Goal: Transaction & Acquisition: Purchase product/service

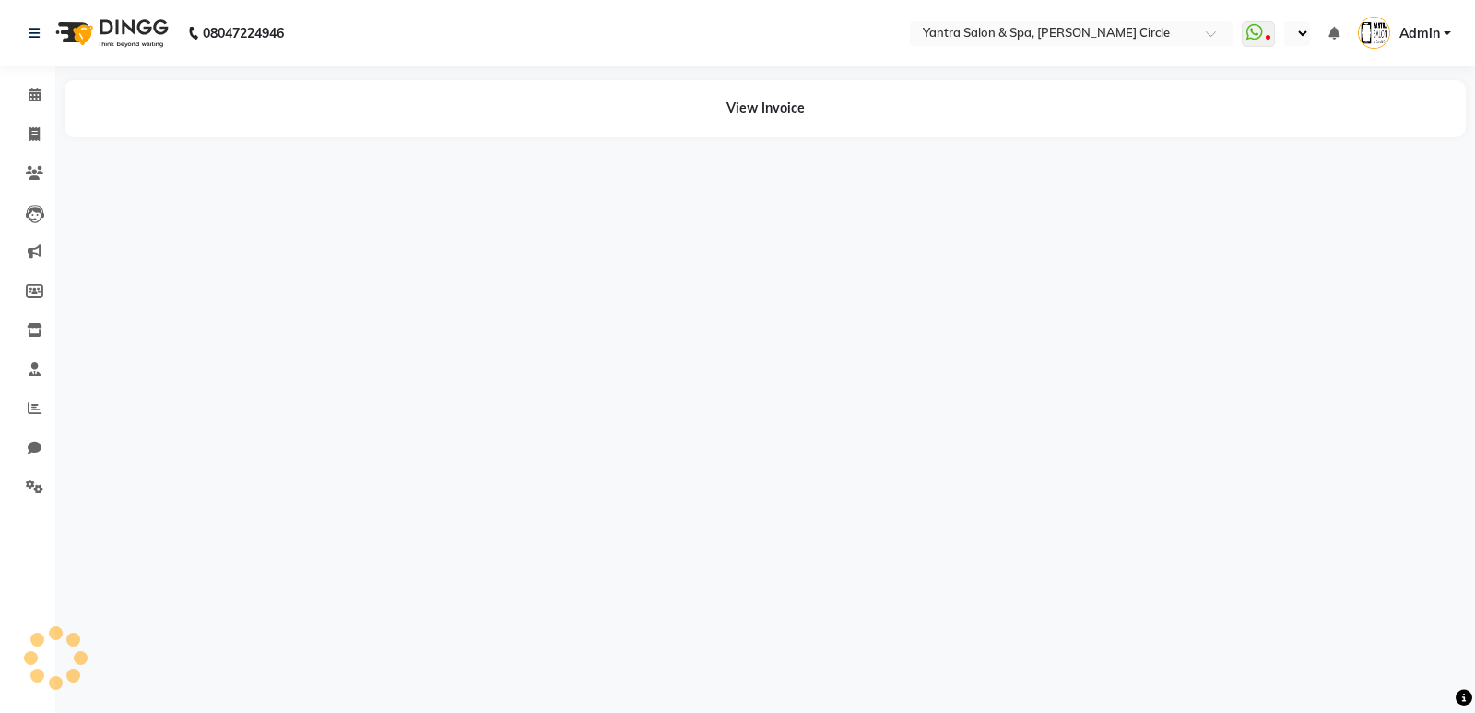
select select "en"
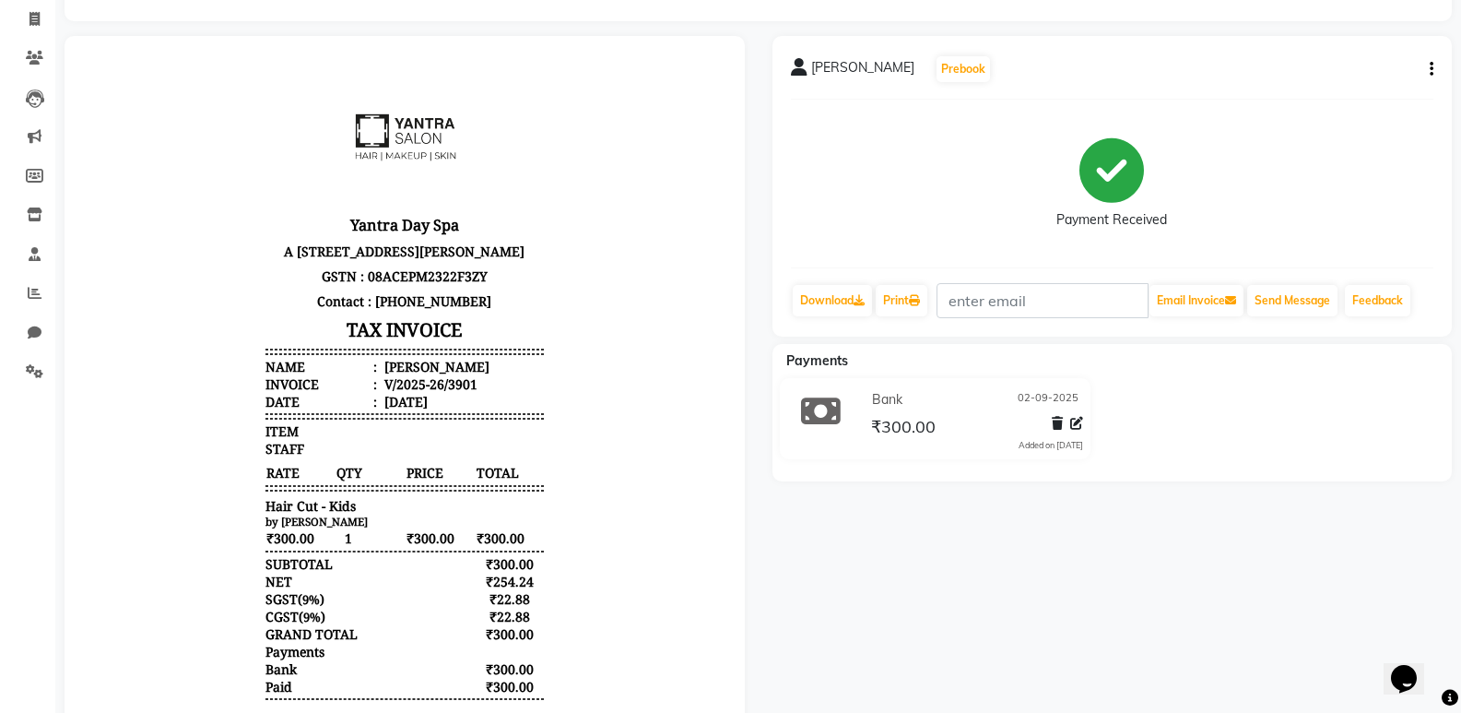
scroll to position [277, 0]
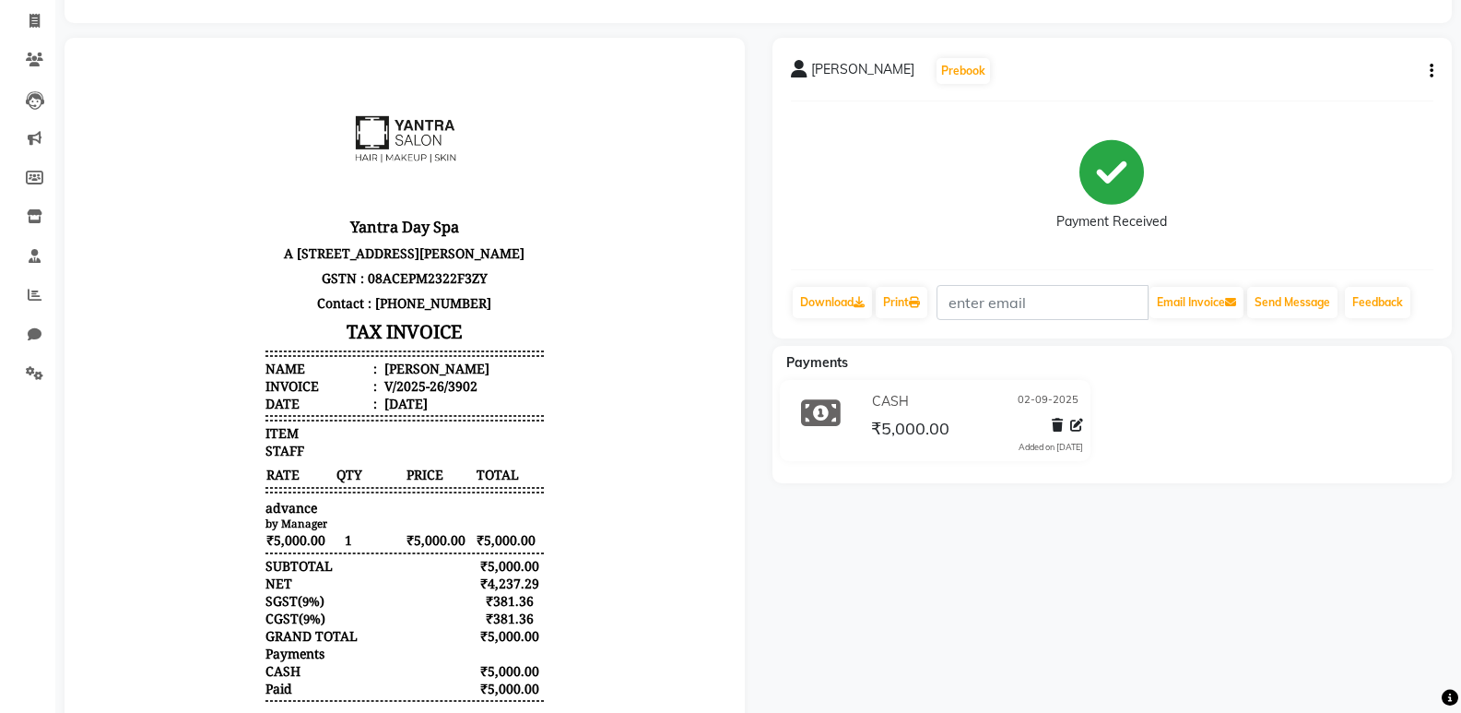
scroll to position [277, 0]
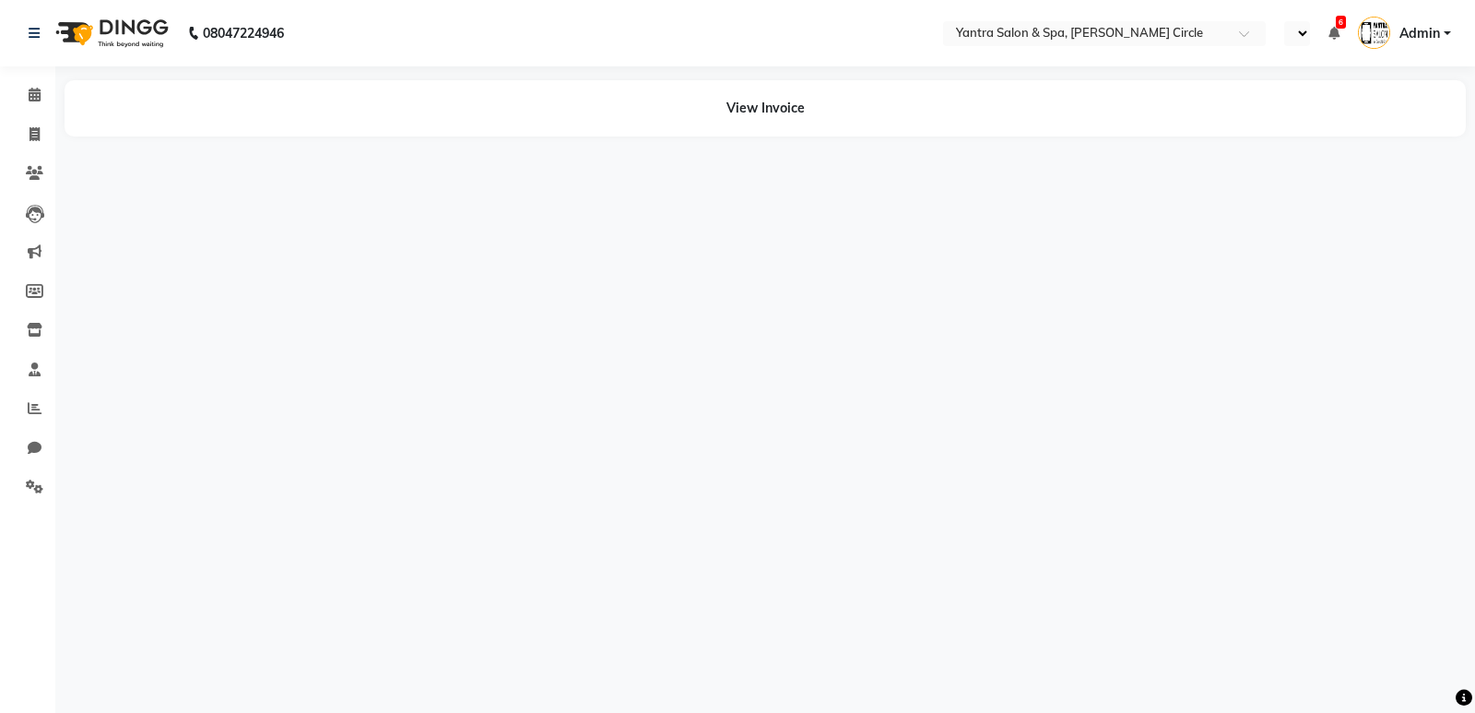
select select "en"
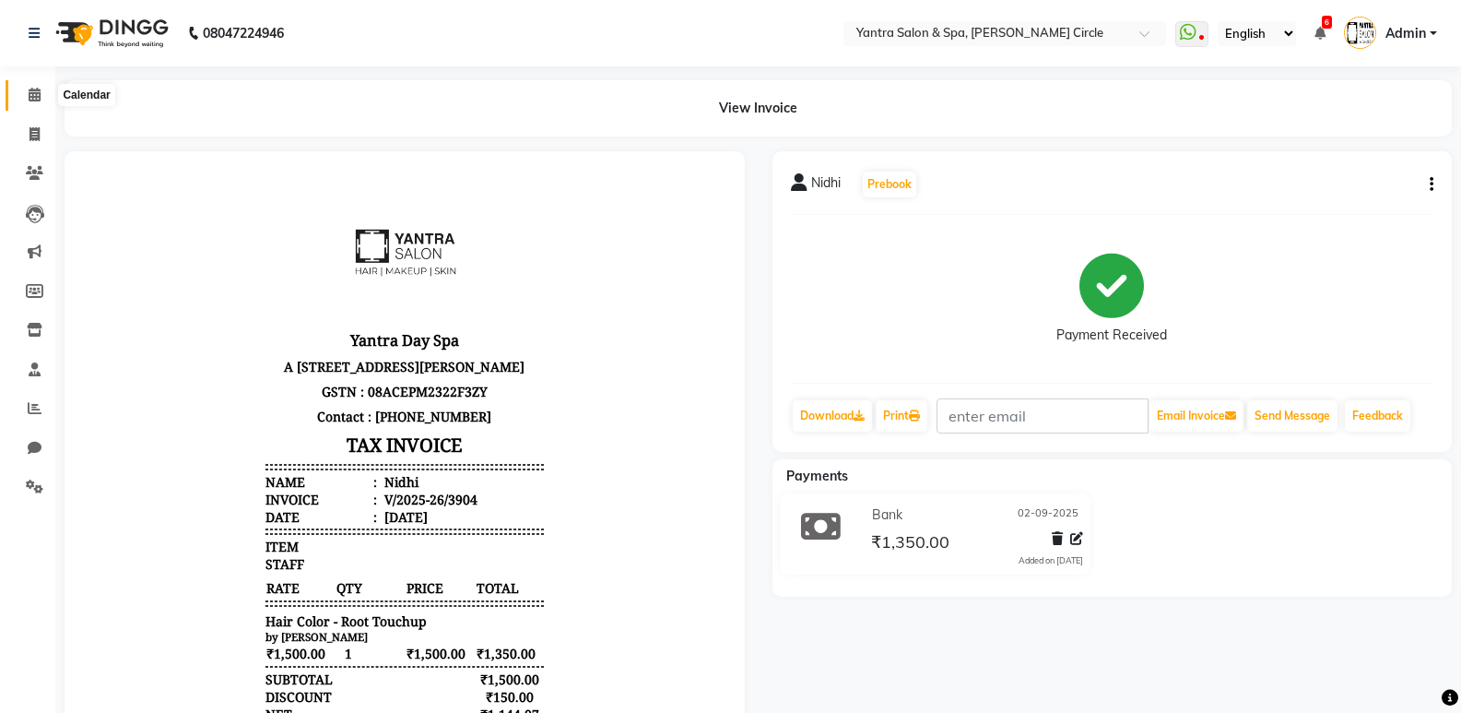
click at [30, 91] on icon at bounding box center [35, 95] width 12 height 14
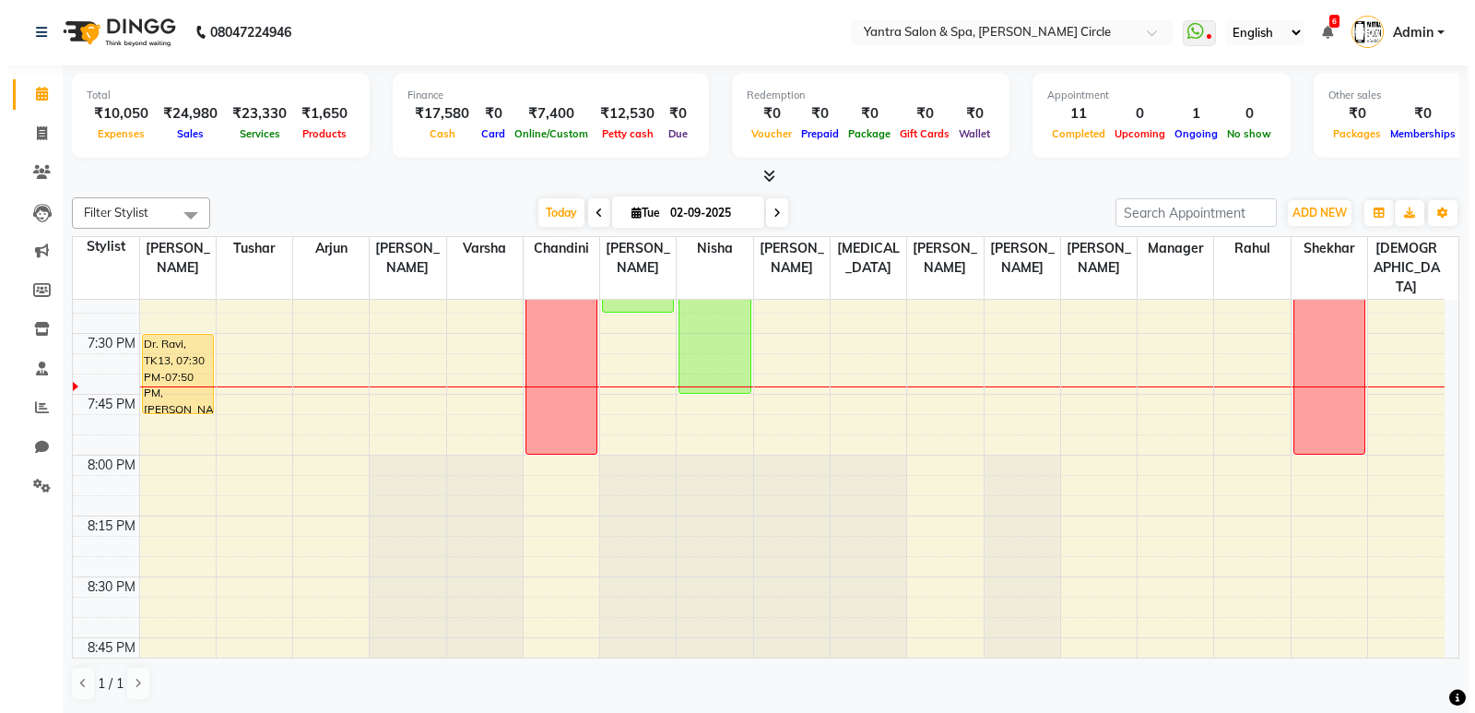
scroll to position [2678, 0]
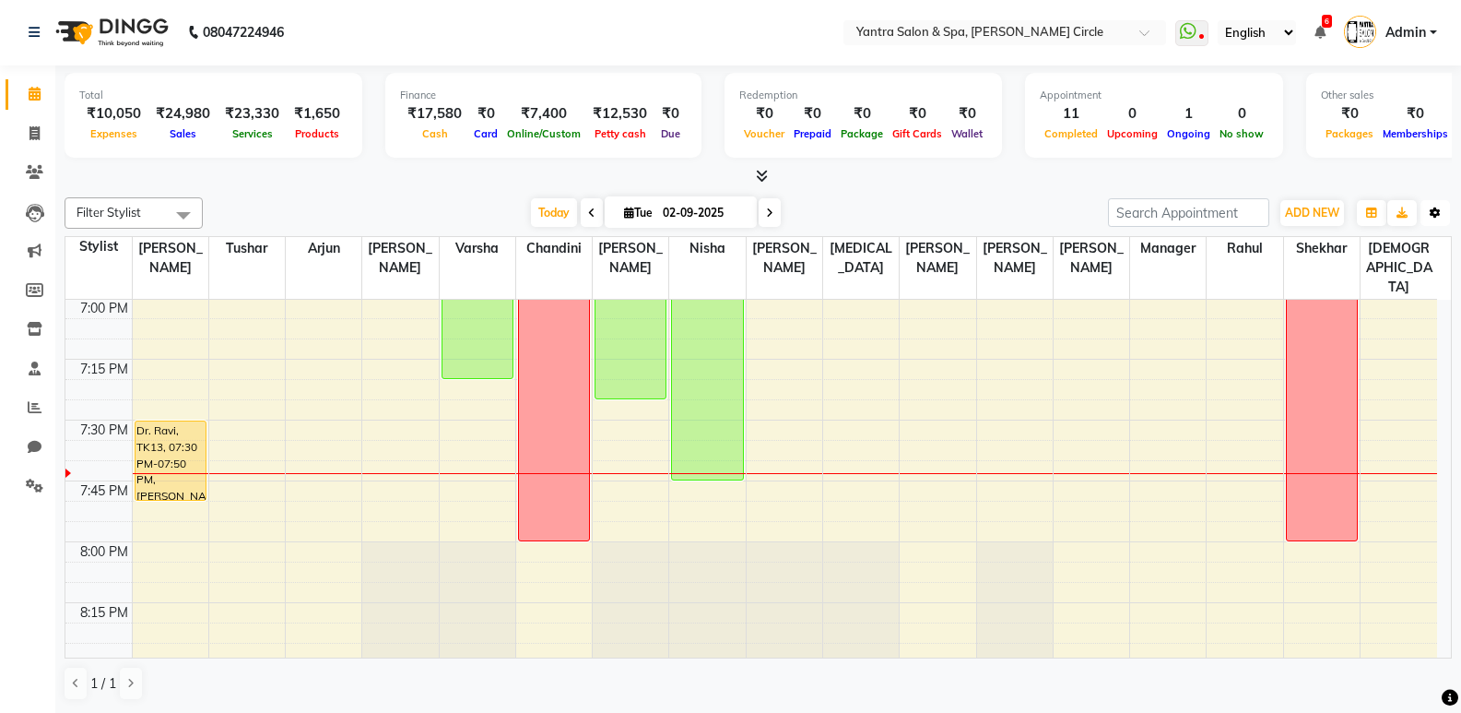
click at [1433, 208] on icon "button" at bounding box center [1435, 212] width 11 height 11
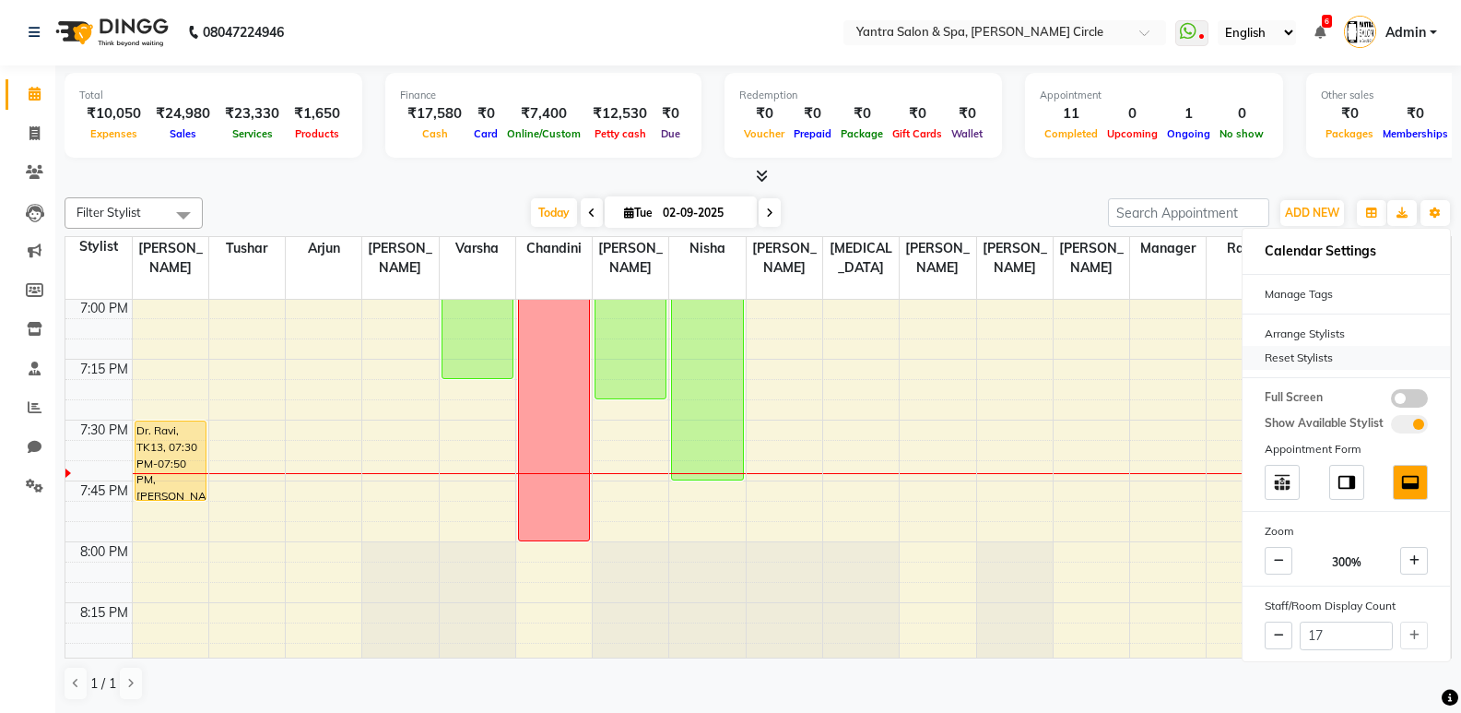
click at [1301, 359] on div "Reset Stylists" at bounding box center [1346, 358] width 207 height 24
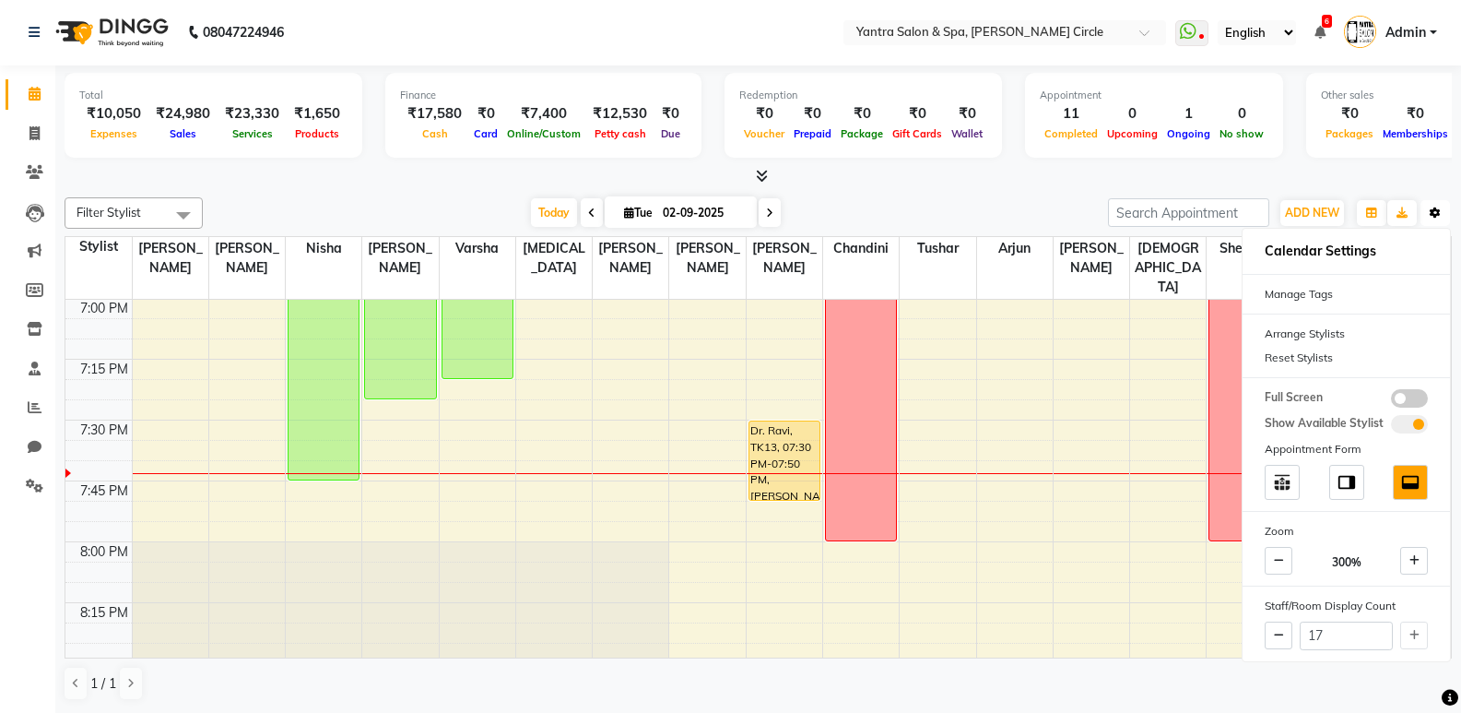
click at [1435, 221] on button "Toggle Dropdown" at bounding box center [1434, 213] width 29 height 26
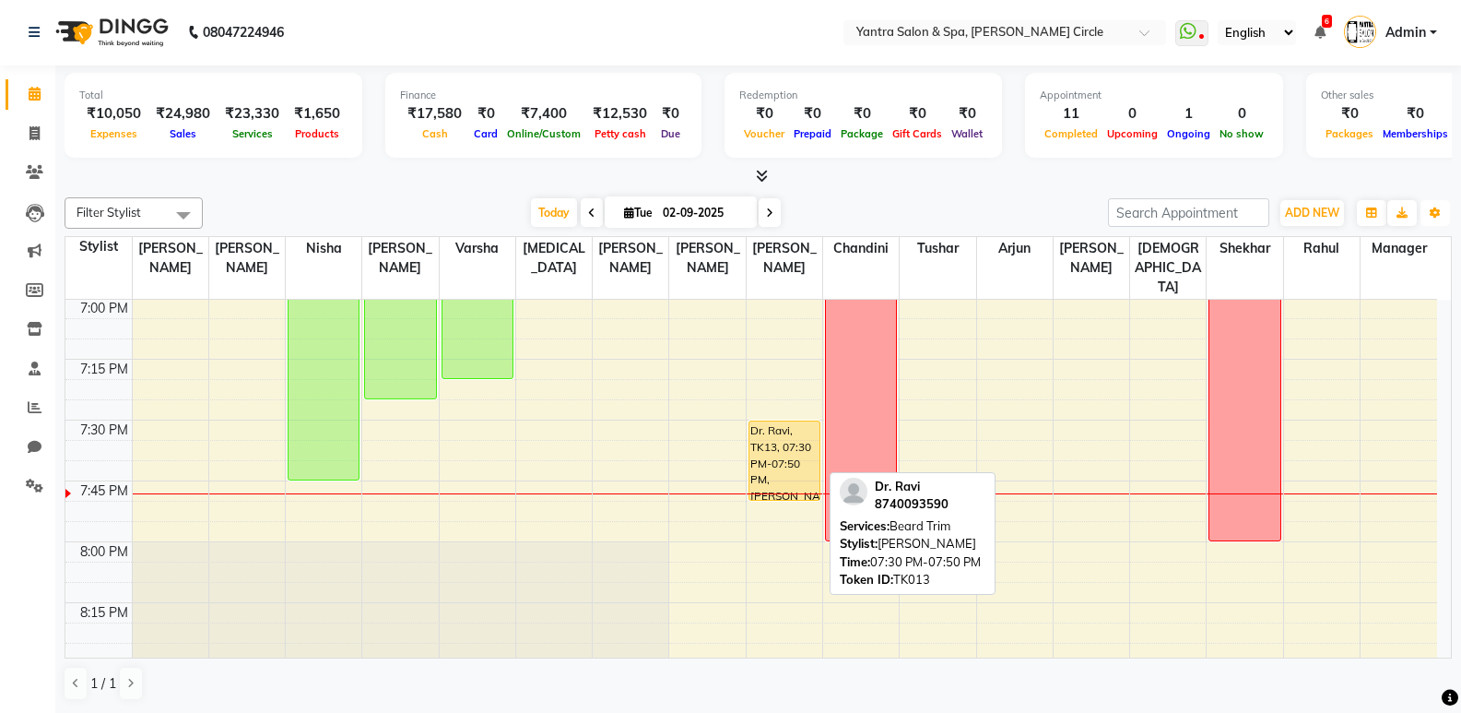
click at [768, 428] on div "Dr. Ravi, TK13, 07:30 PM-07:50 PM, Beard Trim" at bounding box center [784, 460] width 70 height 78
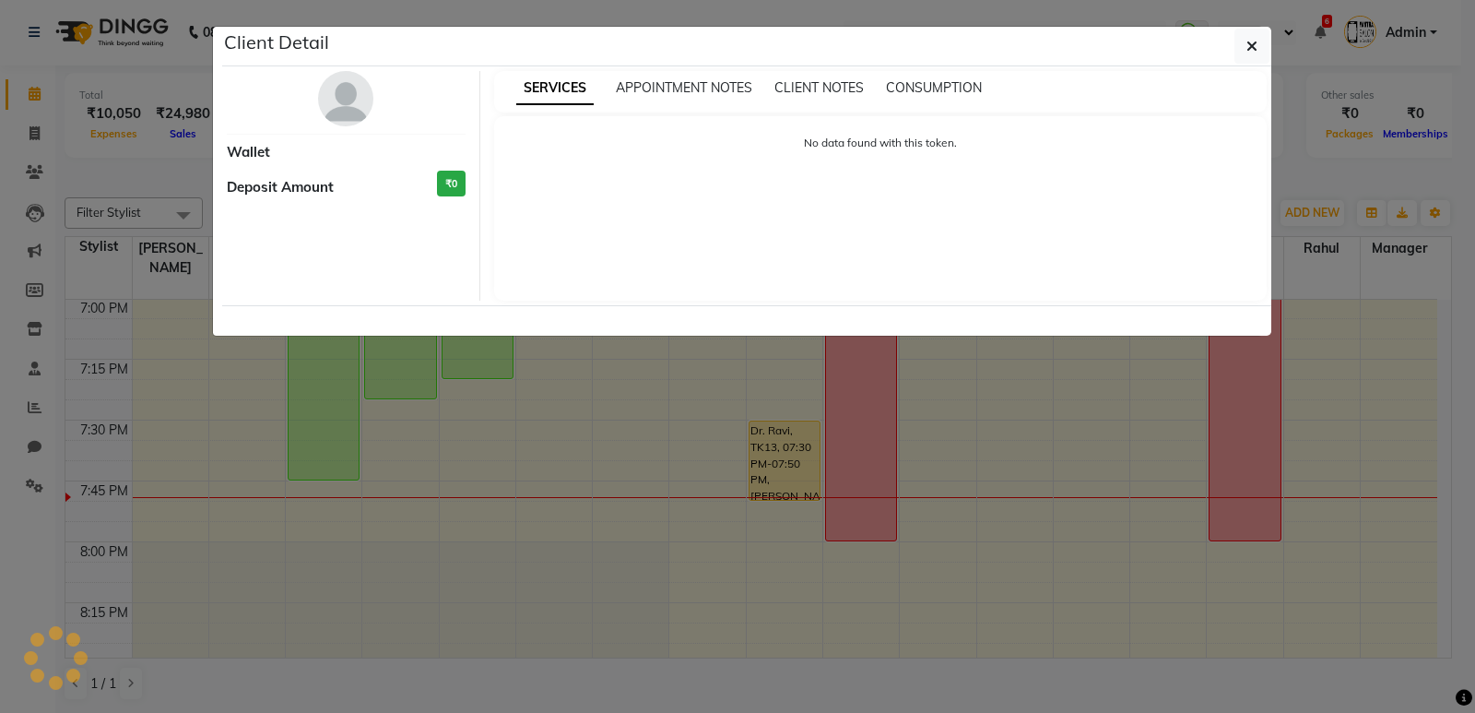
select select "1"
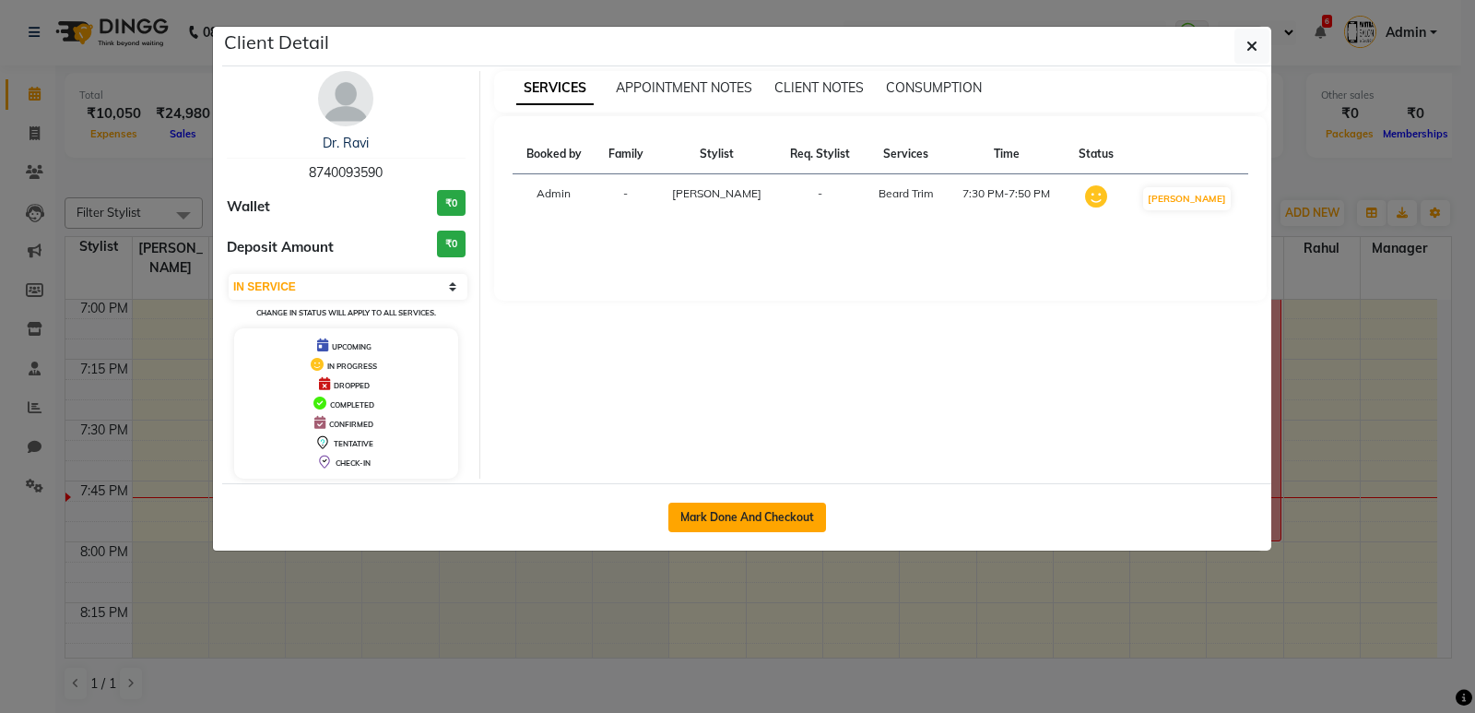
click at [747, 517] on button "Mark Done And Checkout" at bounding box center [747, 516] width 158 height 29
select select "service"
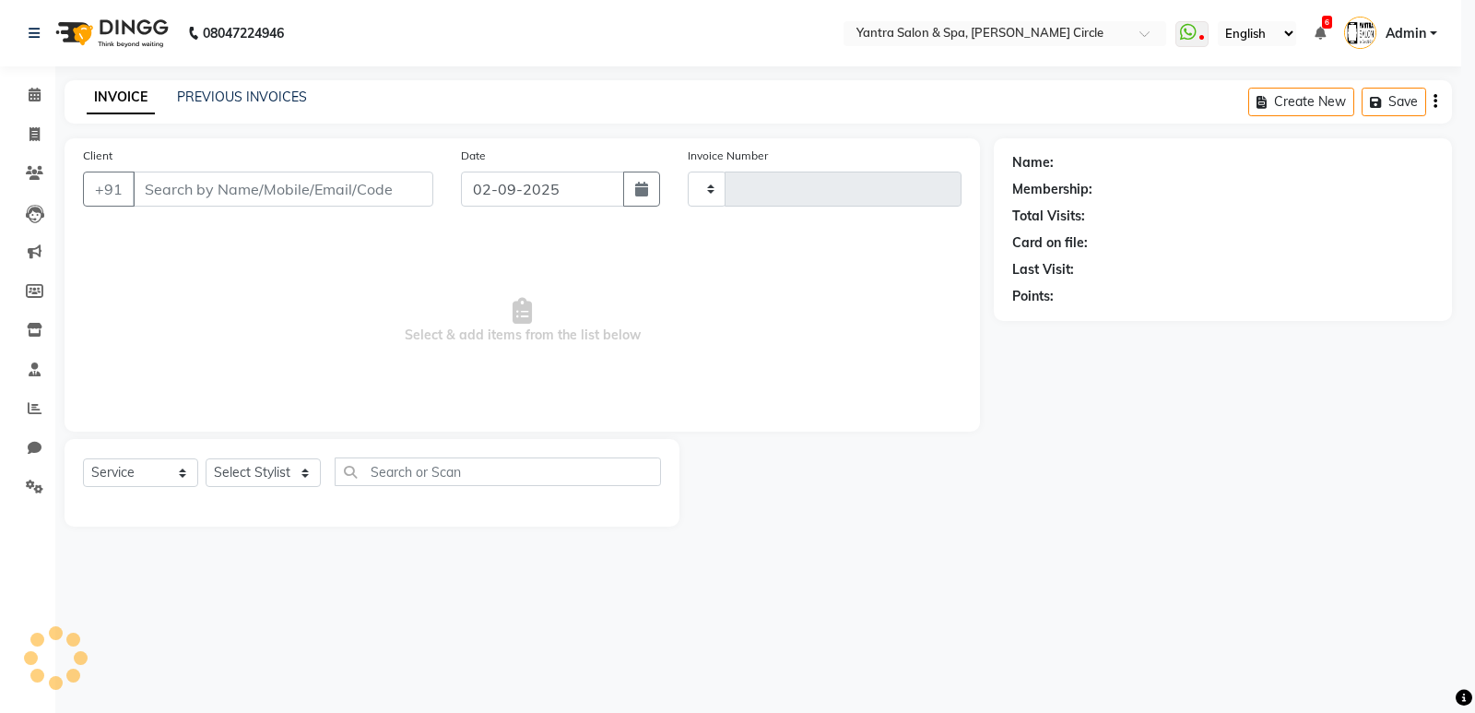
type input "3906"
select select "152"
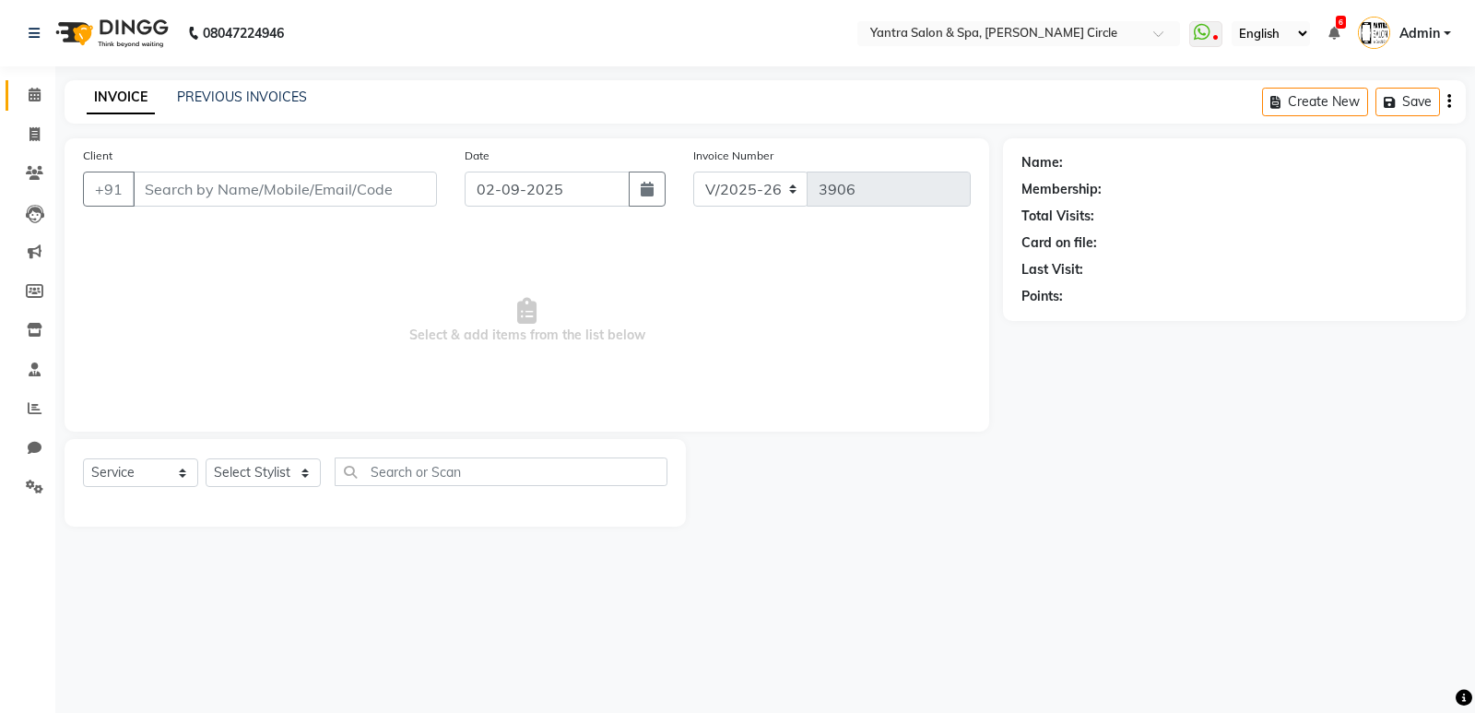
type input "8740093590"
select select "11925"
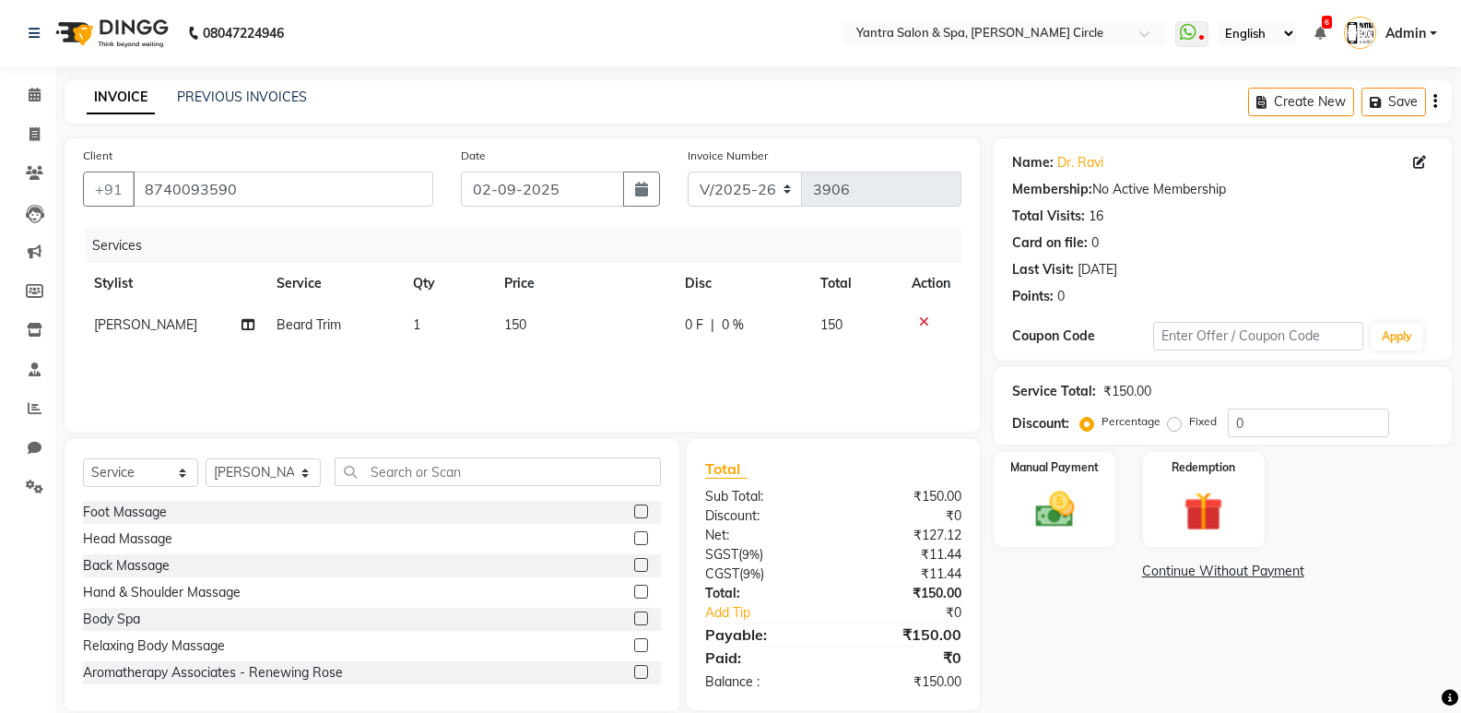
click at [543, 332] on td "150" at bounding box center [583, 324] width 181 height 41
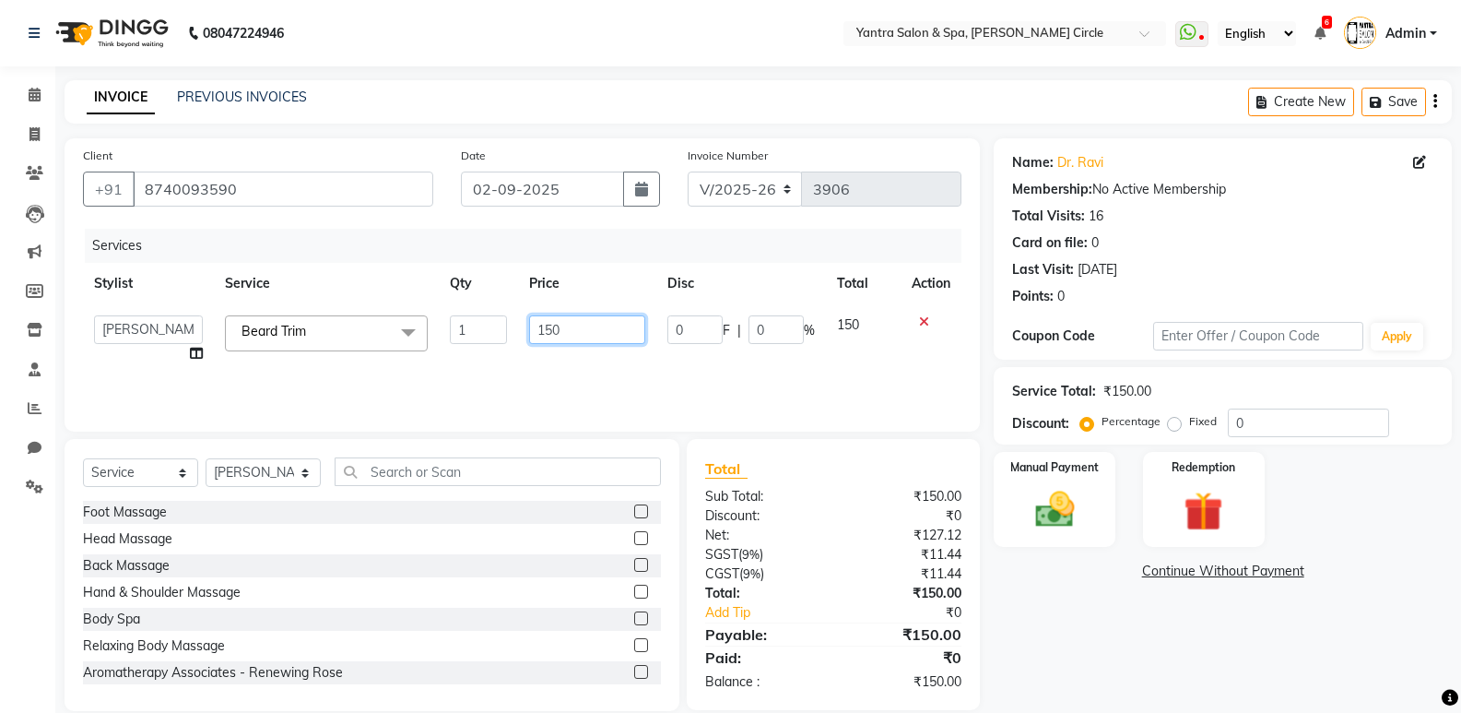
click at [576, 331] on input "150" at bounding box center [586, 329] width 115 height 29
type input "1"
type input "200"
click at [1104, 699] on div "Name: Dr. Ravi Membership: No Active Membership Total Visits: 16 Card on file: …" at bounding box center [1230, 424] width 472 height 572
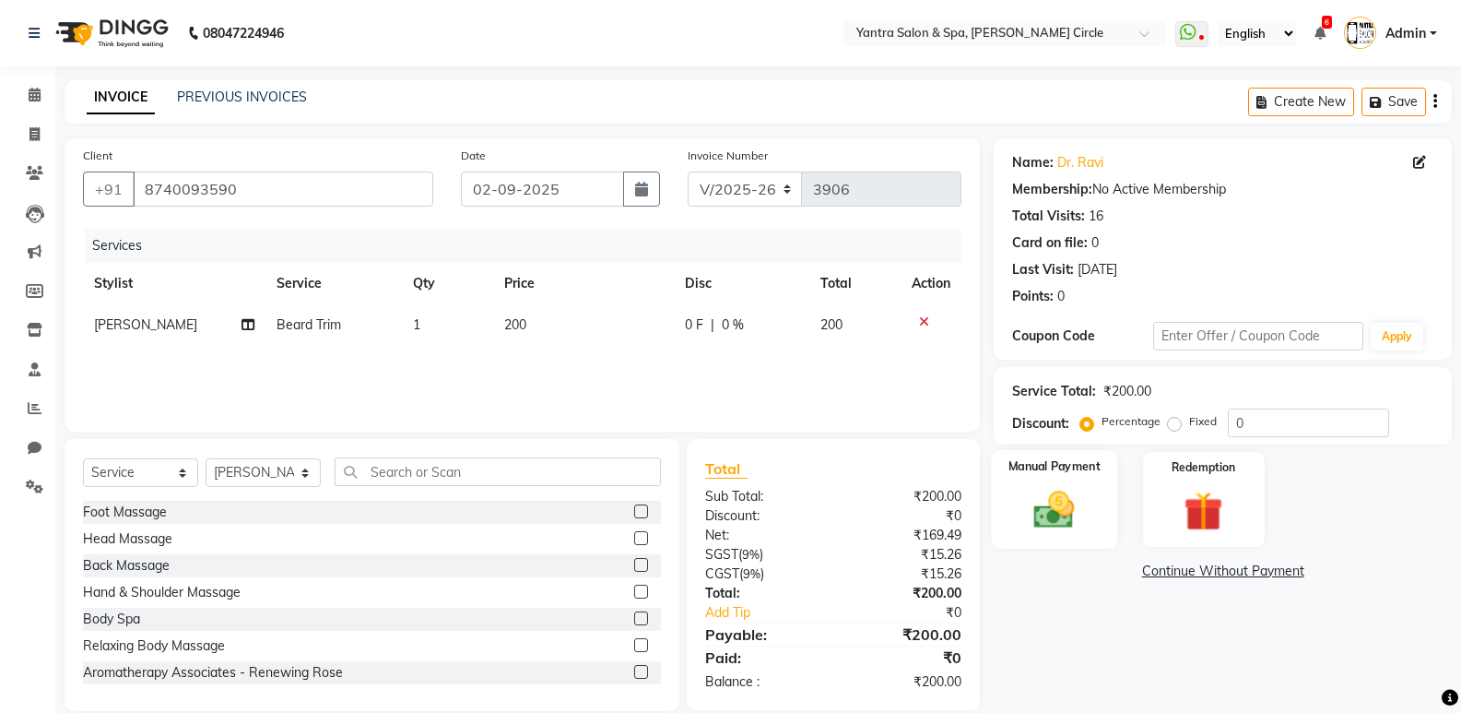
click at [1083, 508] on img at bounding box center [1053, 509] width 65 height 47
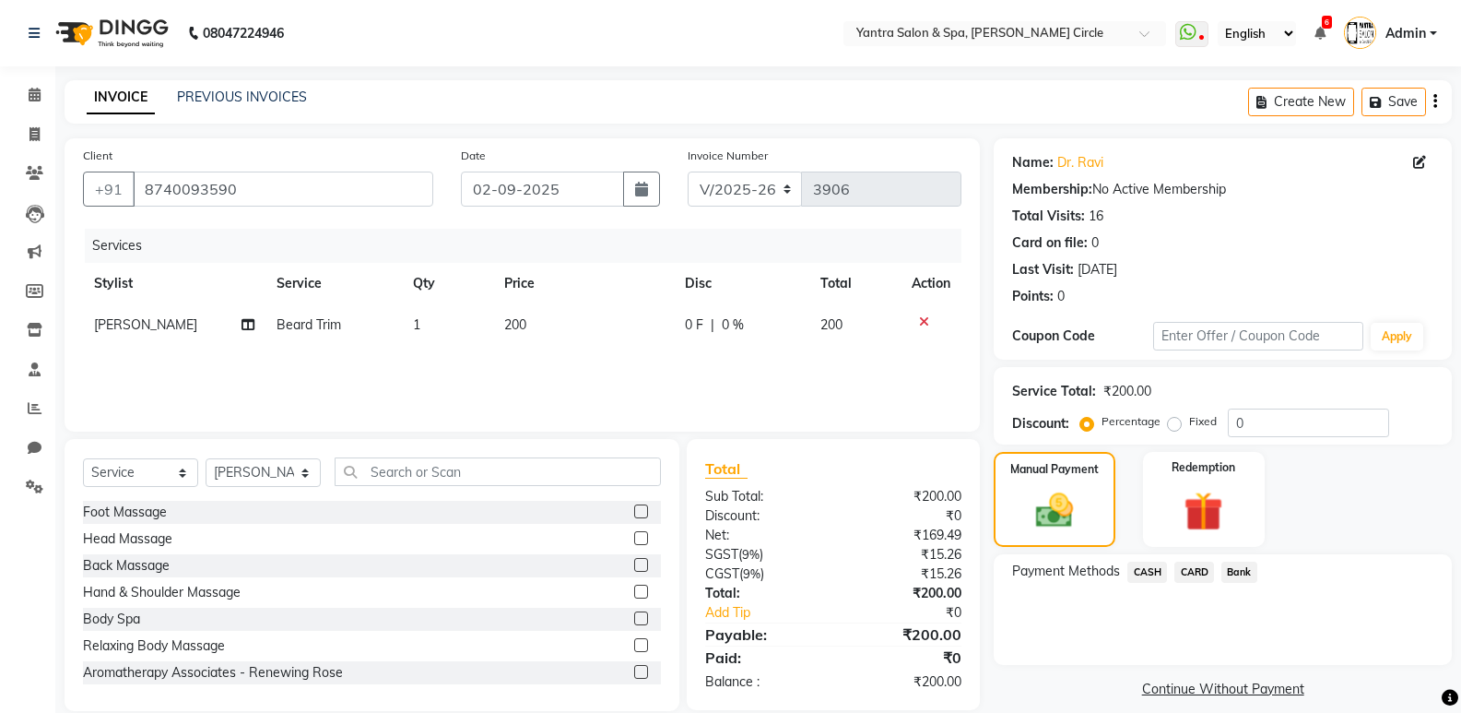
click at [1143, 573] on span "CASH" at bounding box center [1147, 571] width 40 height 21
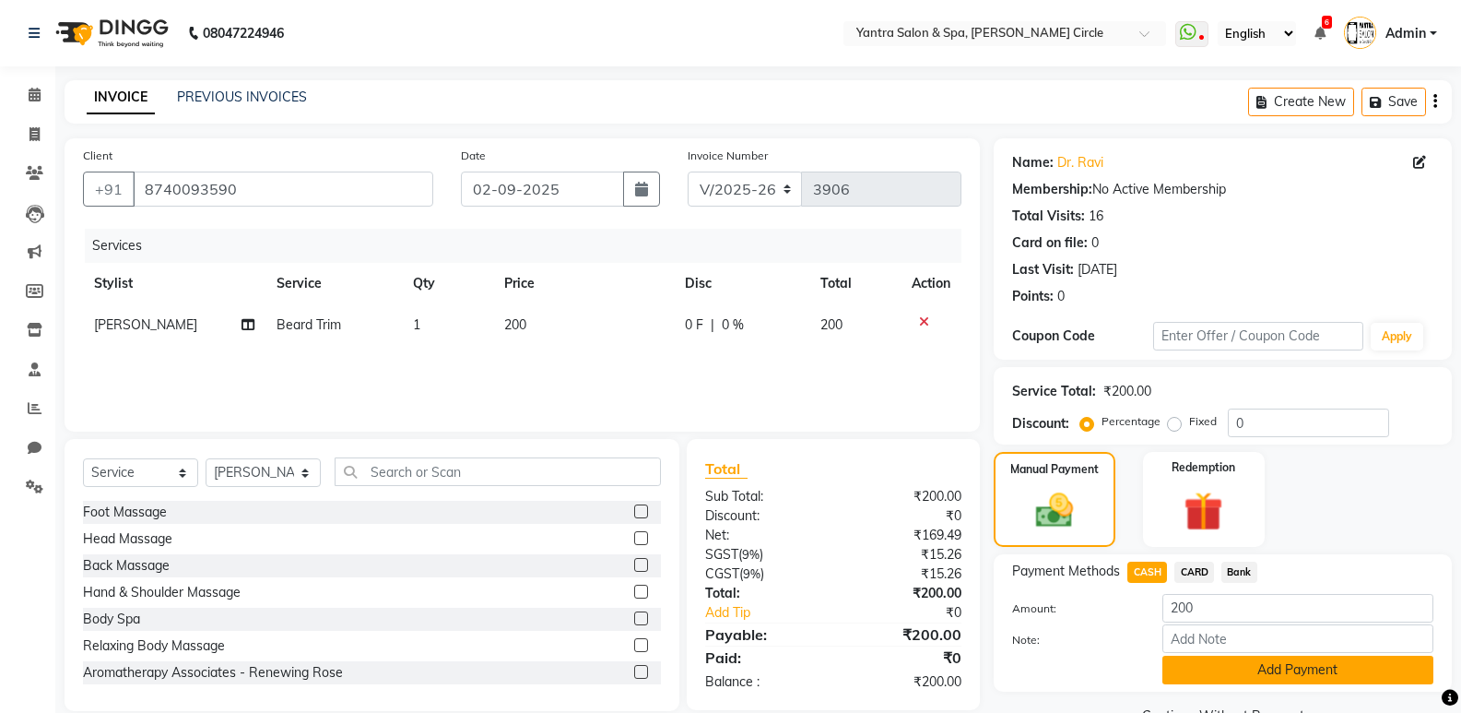
click at [1208, 669] on button "Add Payment" at bounding box center [1297, 669] width 271 height 29
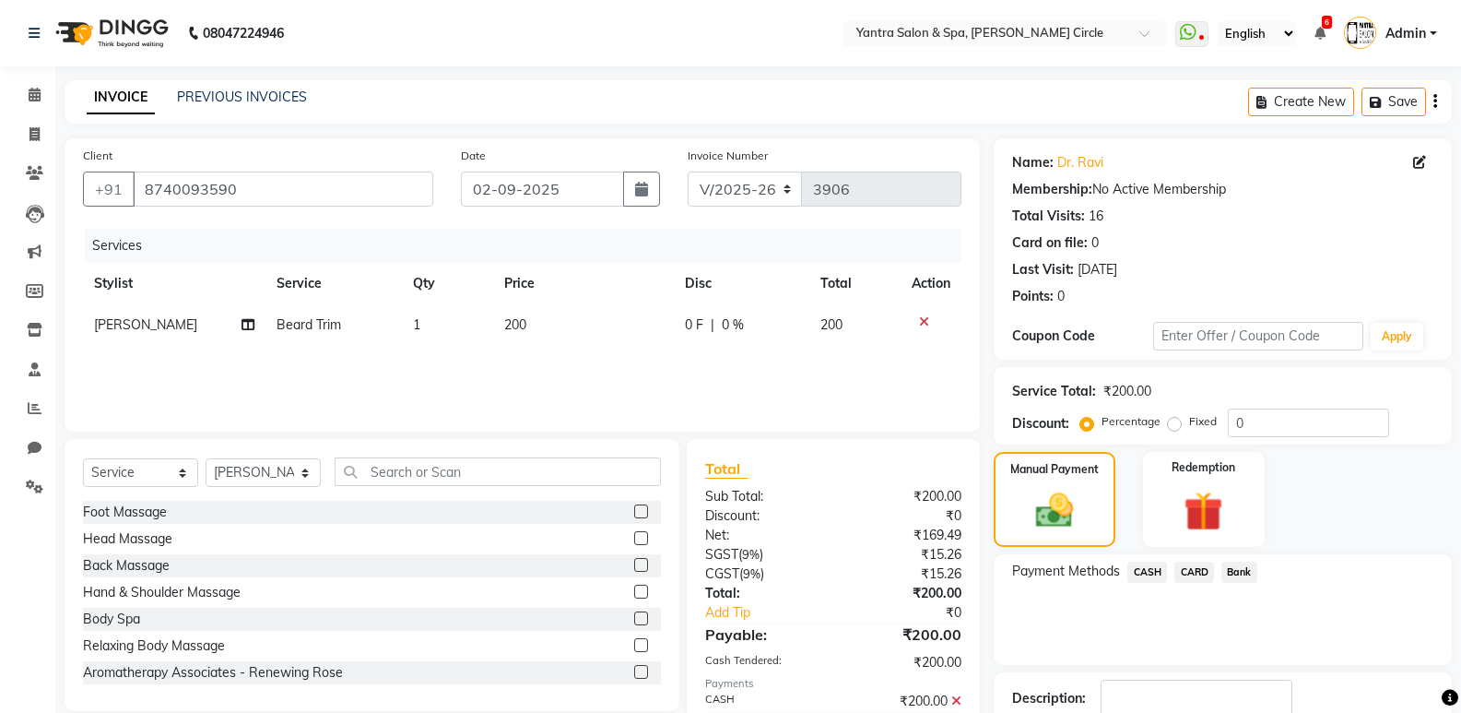
scroll to position [122, 0]
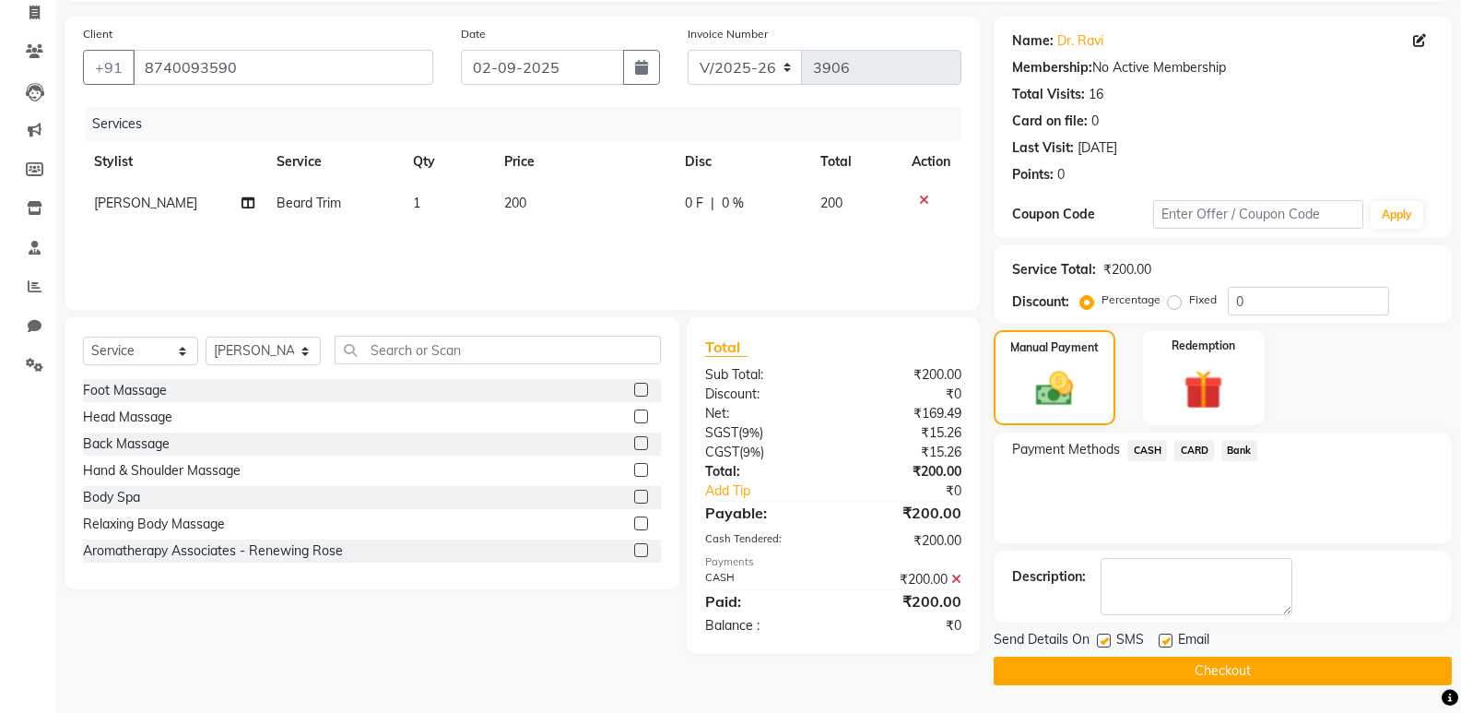
click at [1208, 667] on button "Checkout" at bounding box center [1223, 670] width 458 height 29
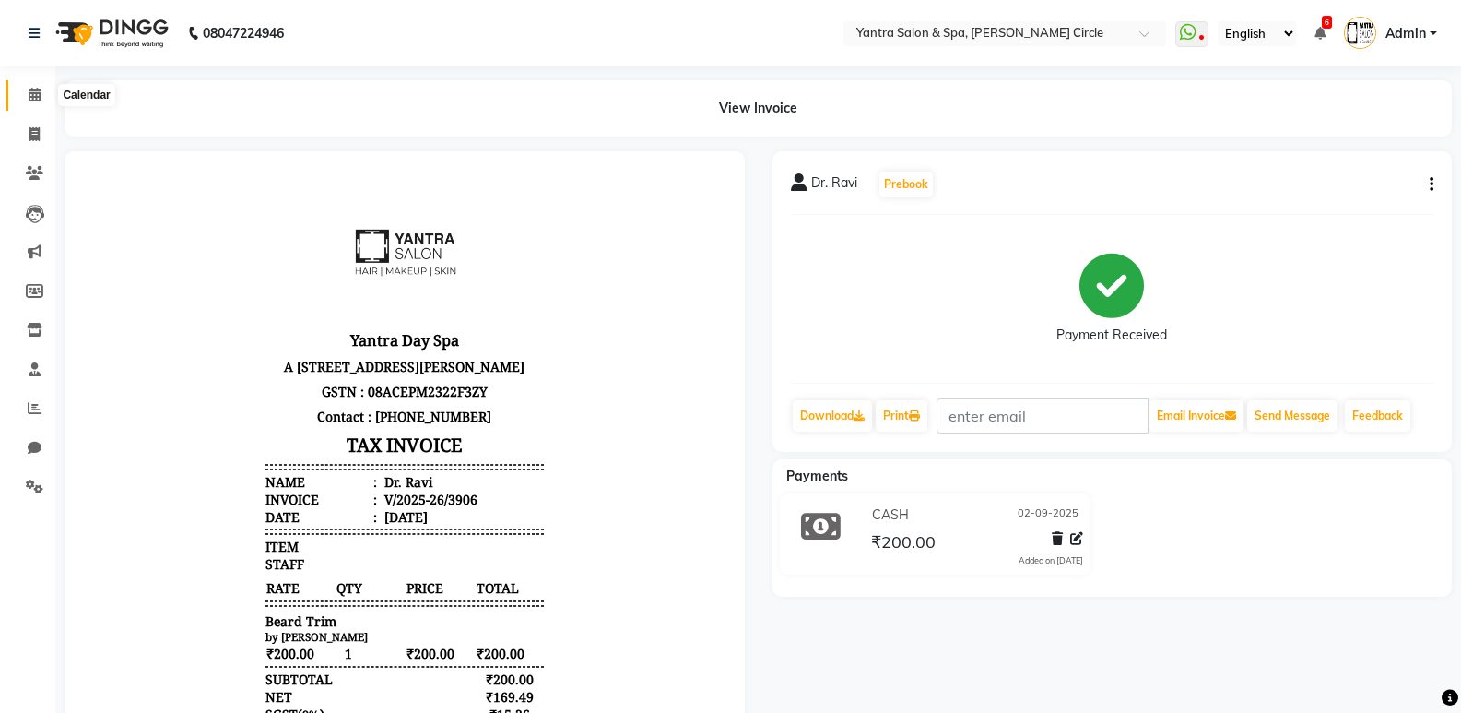
click at [34, 100] on icon at bounding box center [35, 95] width 12 height 14
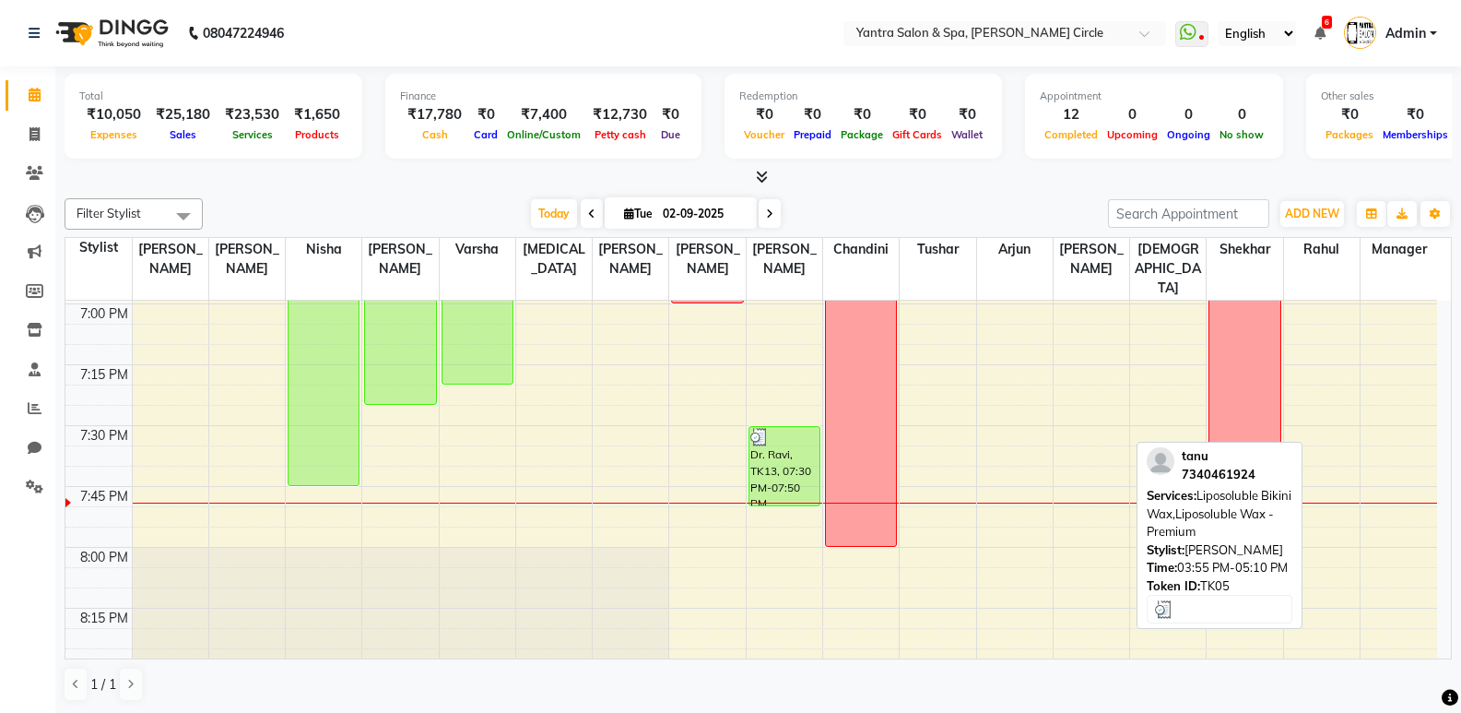
scroll to position [2858, 0]
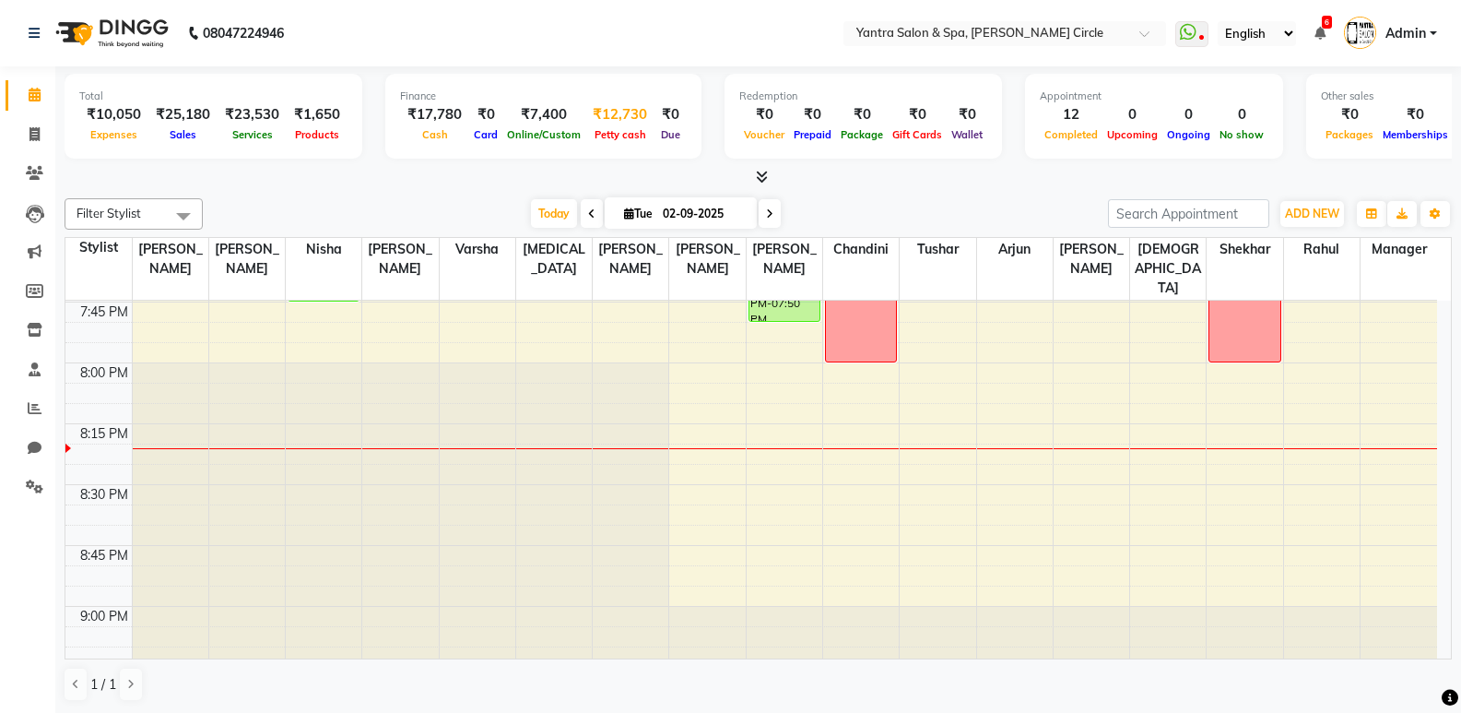
click at [633, 136] on span "Petty cash" at bounding box center [620, 134] width 61 height 13
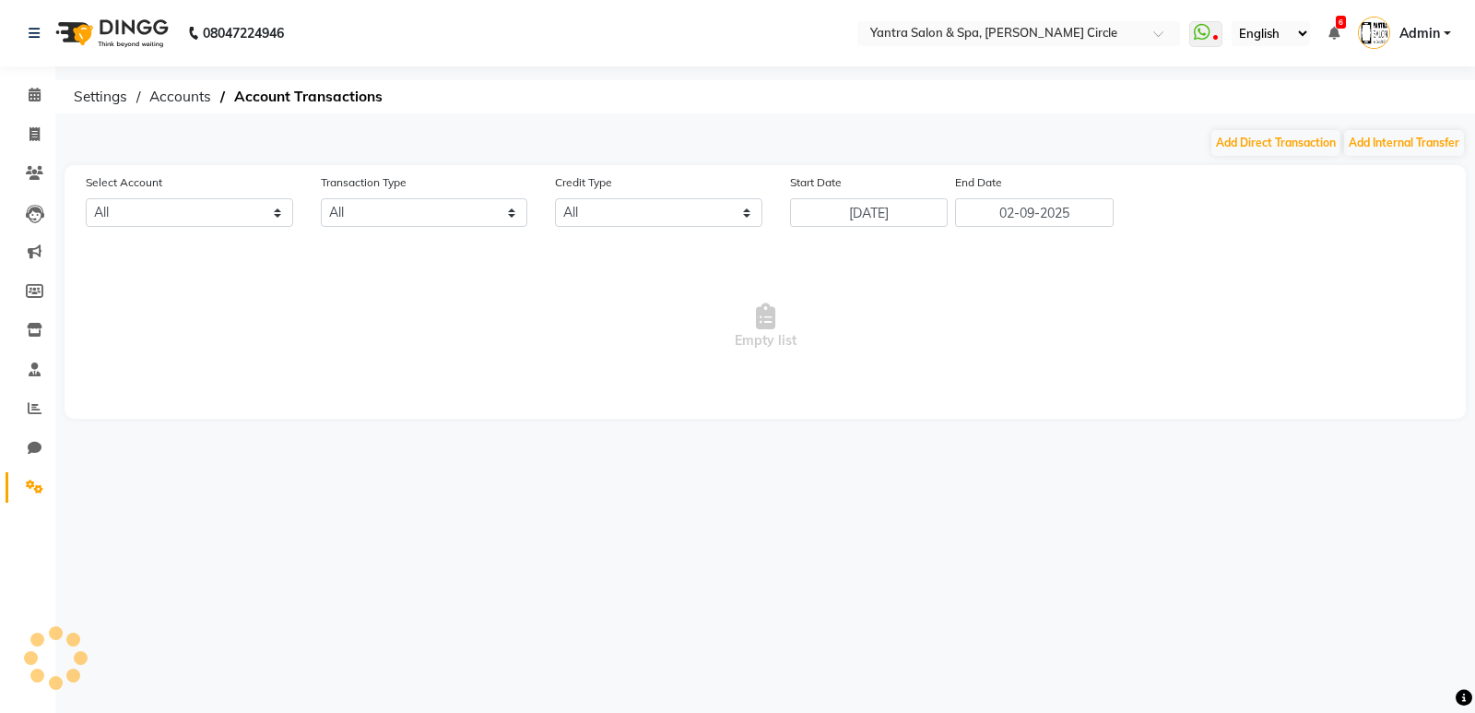
select select "2513"
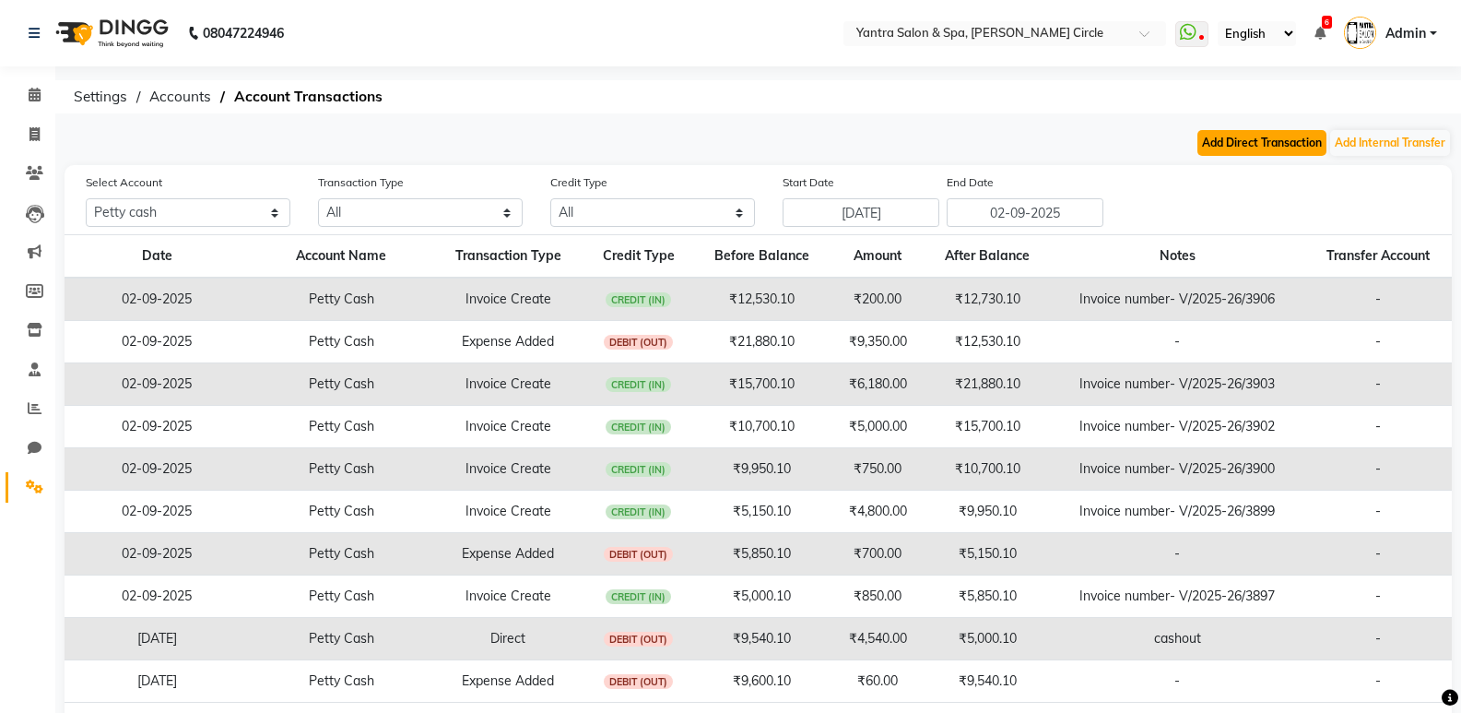
click at [1255, 153] on button "Add Direct Transaction" at bounding box center [1261, 143] width 129 height 26
select select "direct"
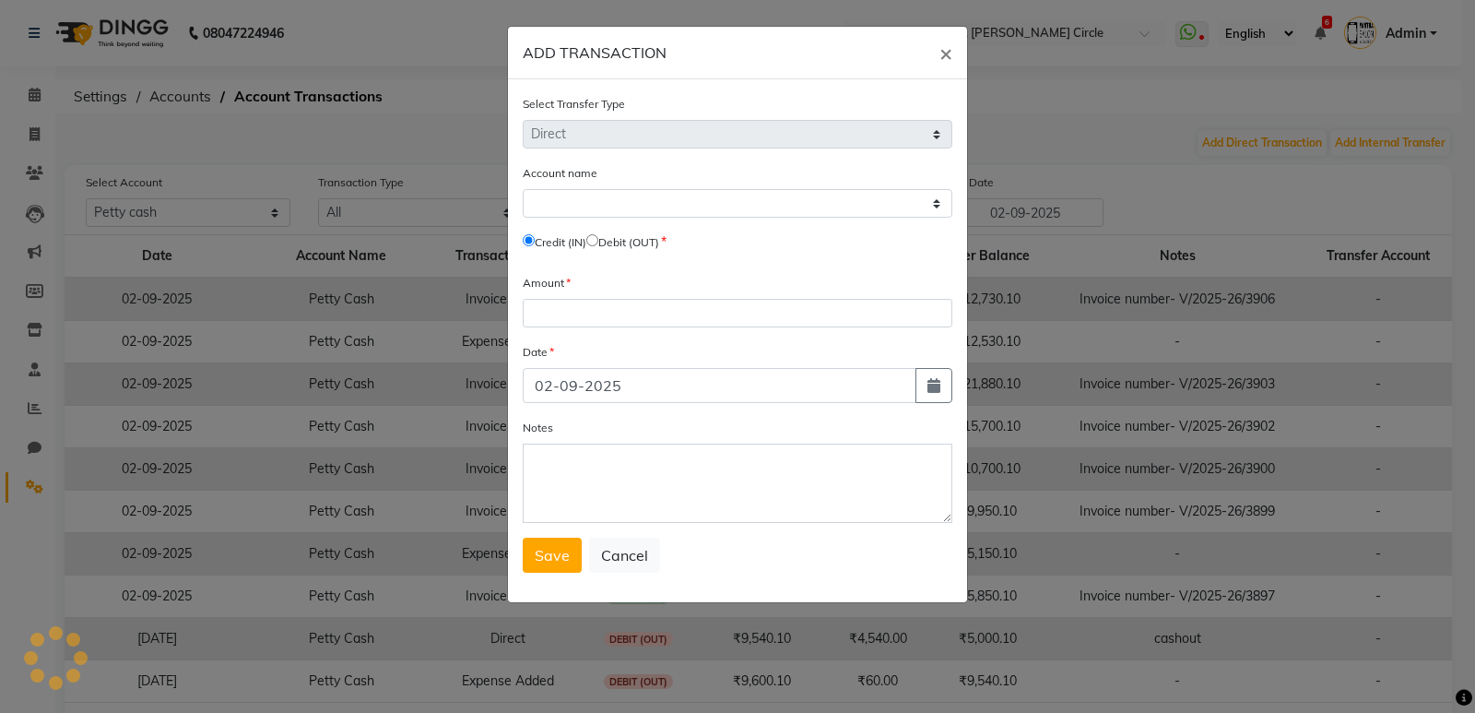
select select "2513"
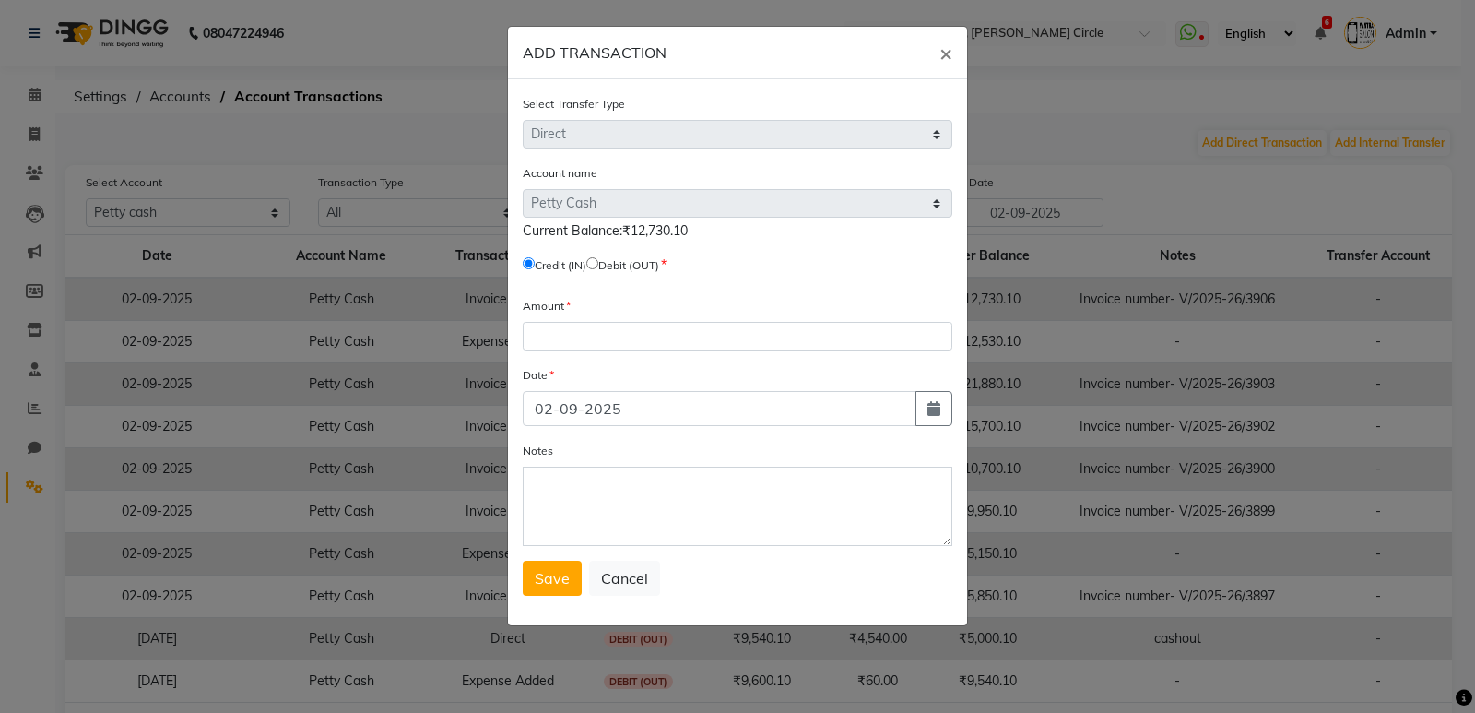
click at [598, 258] on input "radio" at bounding box center [592, 263] width 12 height 12
radio input "true"
click at [572, 347] on input "number" at bounding box center [738, 336] width 430 height 29
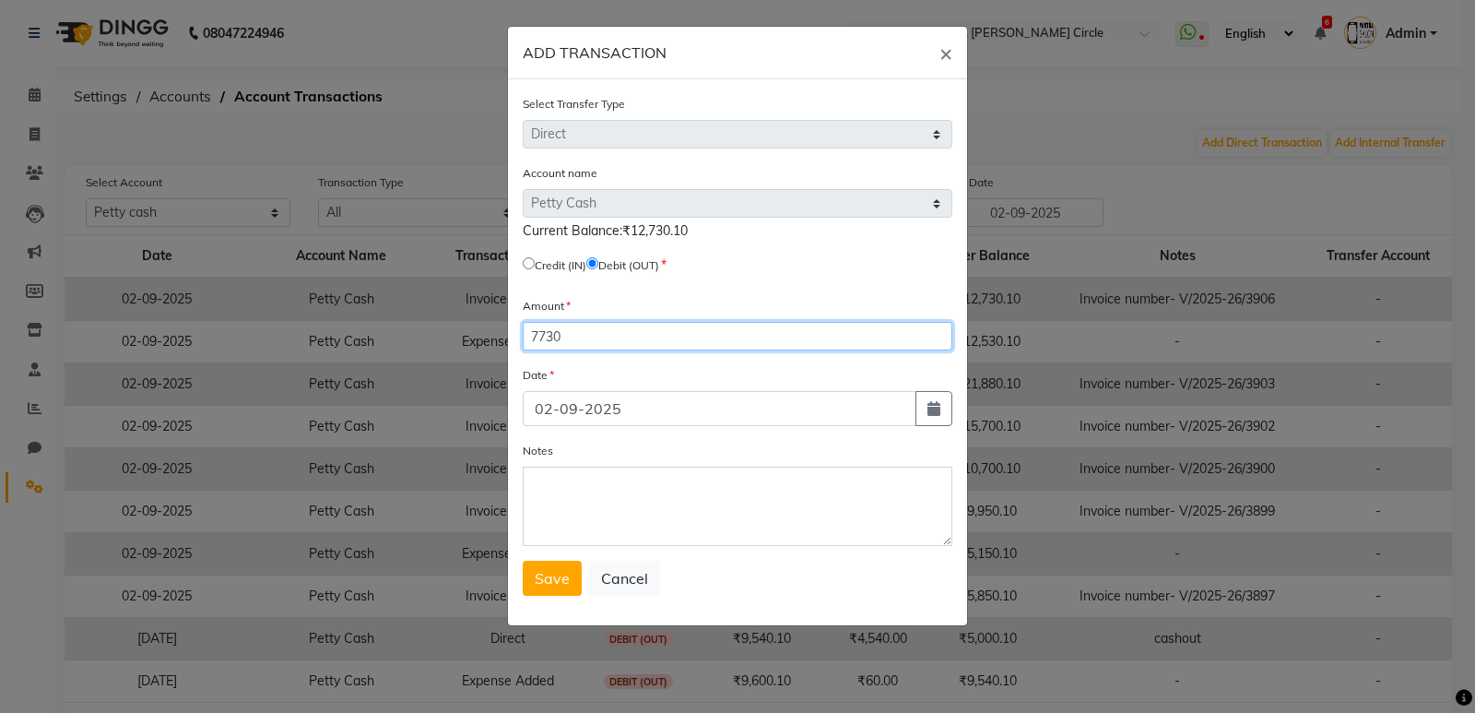
type input "7730"
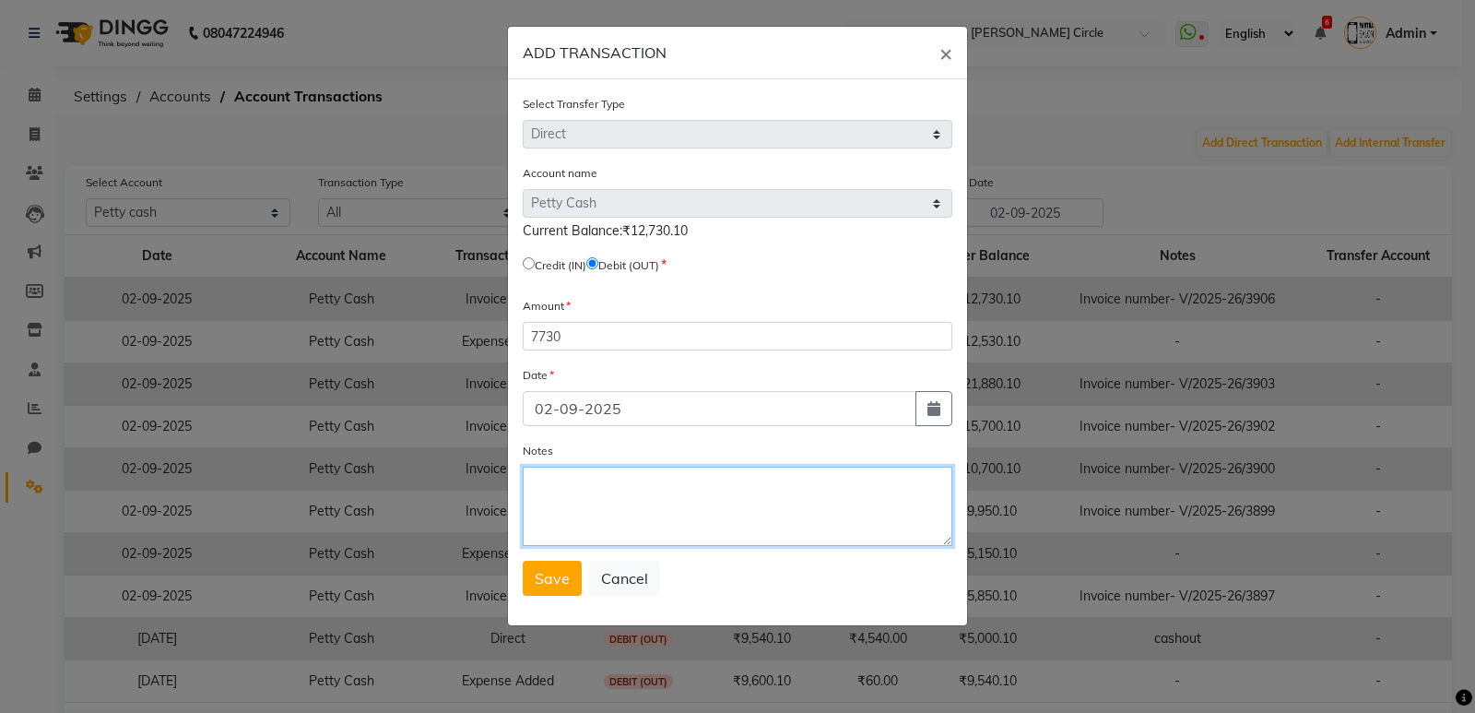
click at [566, 506] on textarea "Notes" at bounding box center [738, 505] width 430 height 79
type textarea "cashout"
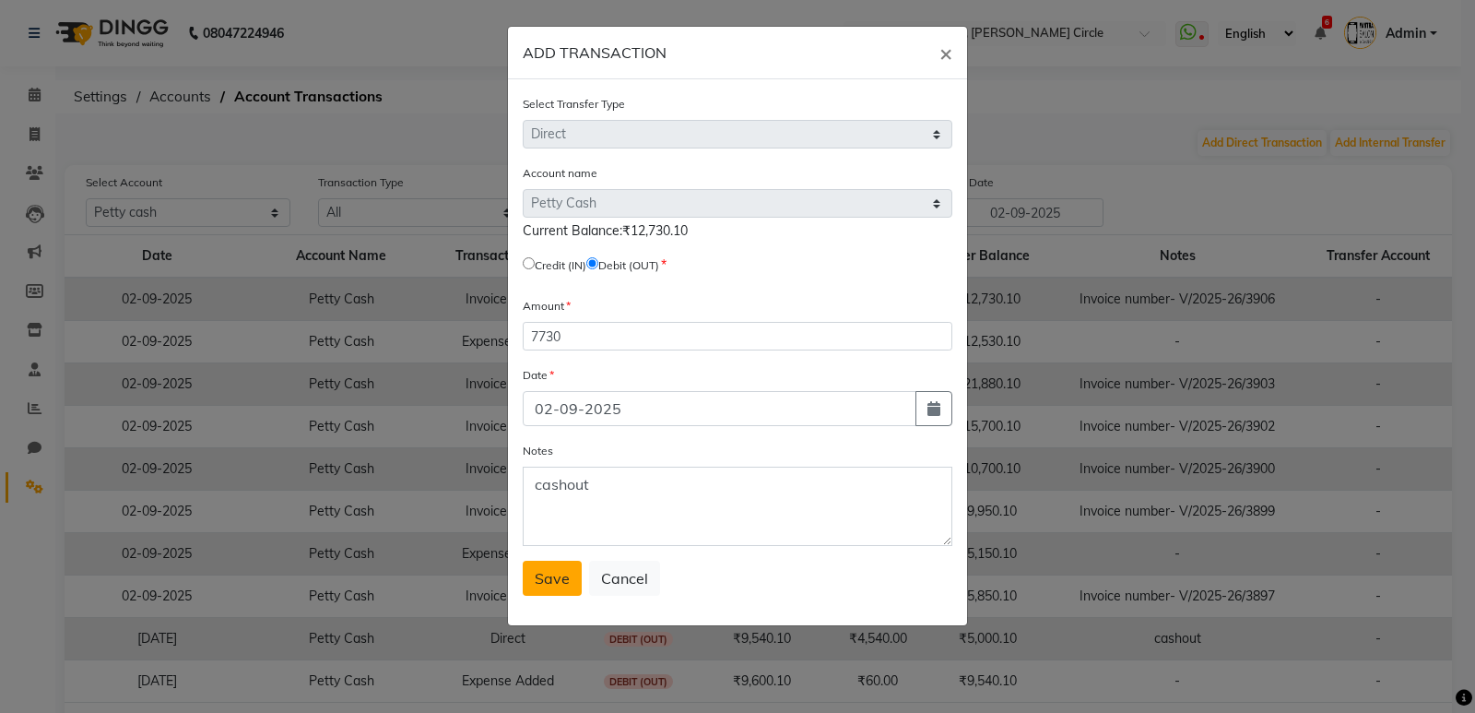
click at [553, 572] on span "Save" at bounding box center [552, 578] width 35 height 18
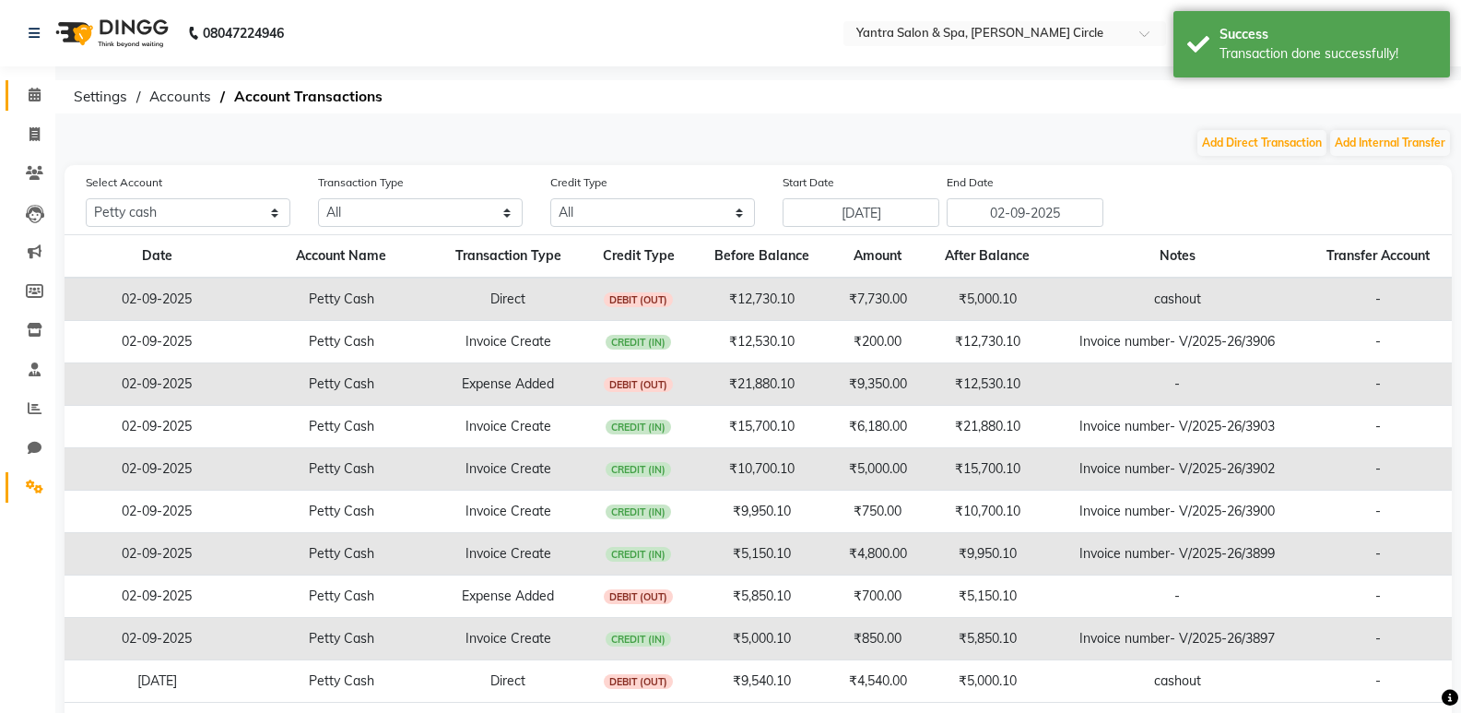
click at [13, 83] on link "Calendar" at bounding box center [28, 95] width 44 height 30
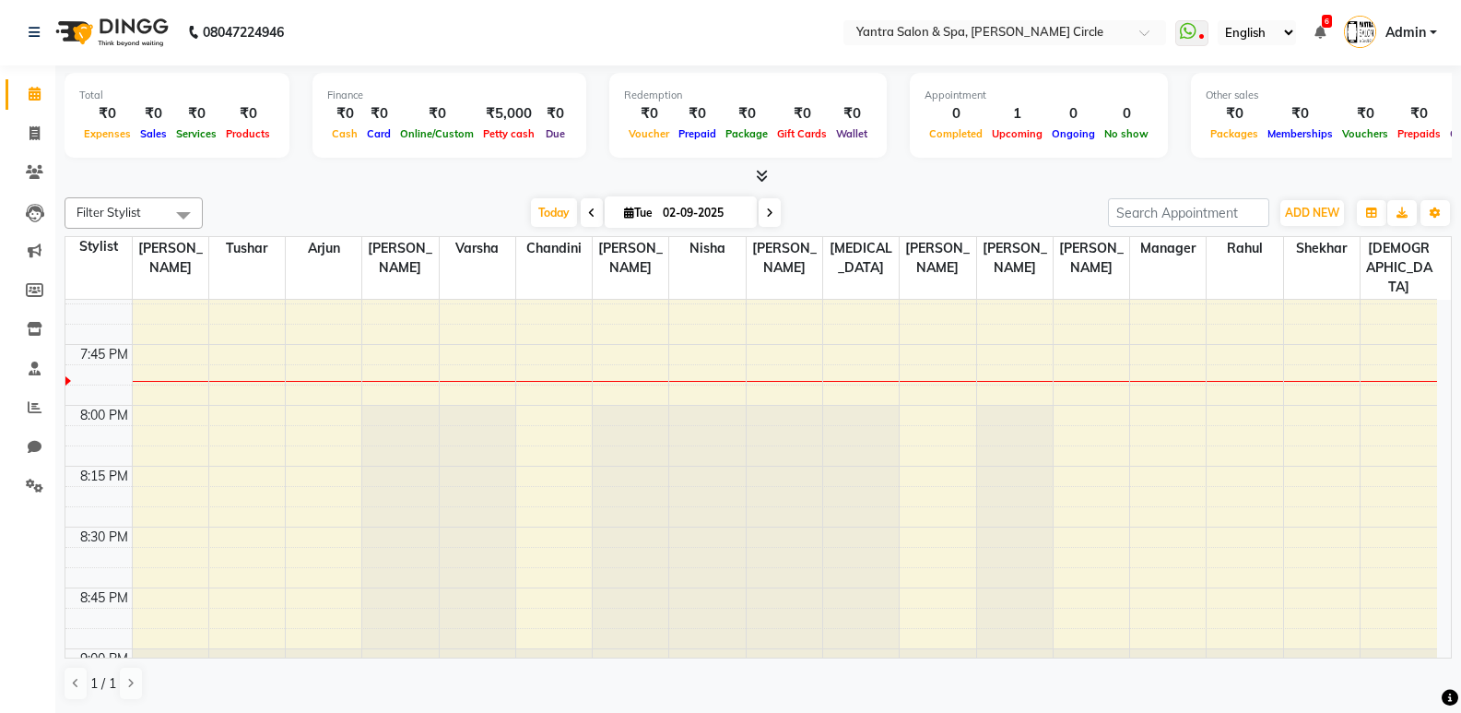
scroll to position [2950, 0]
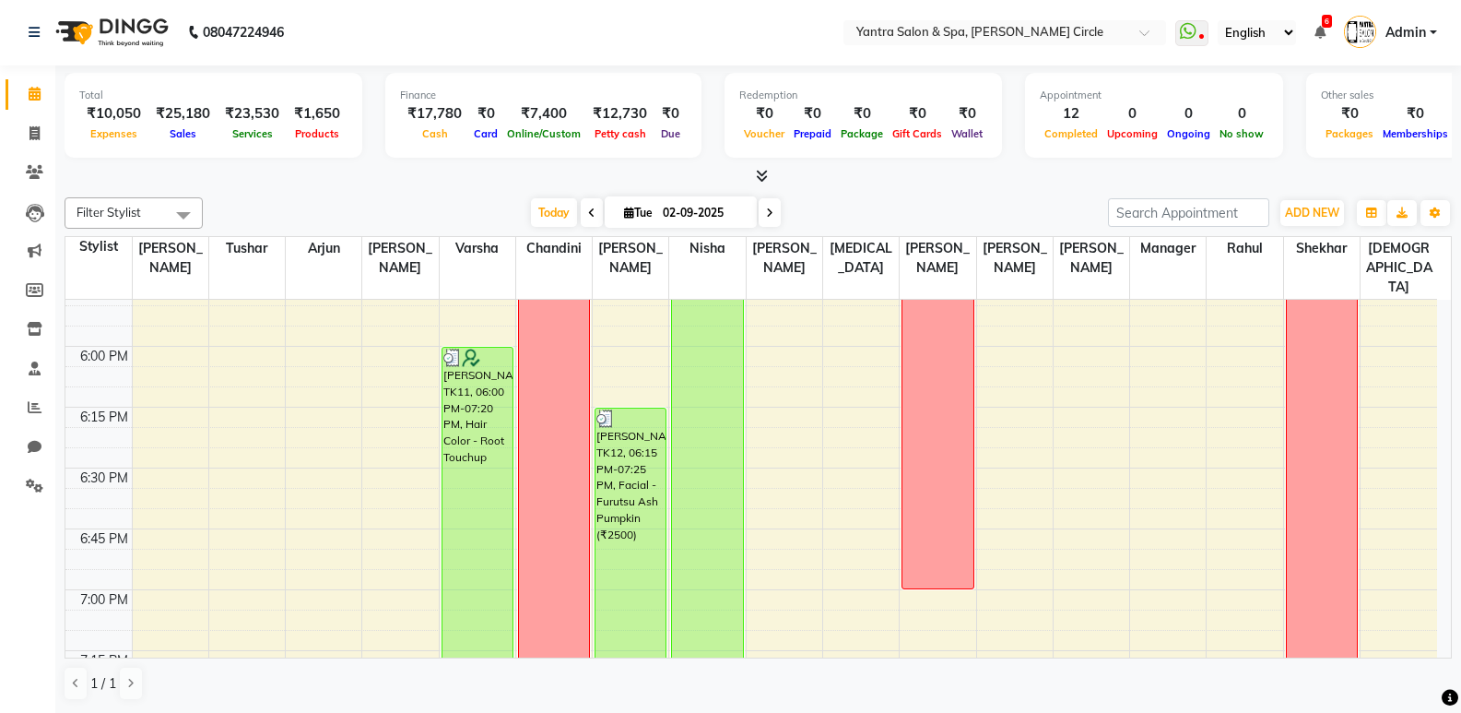
scroll to position [2568, 0]
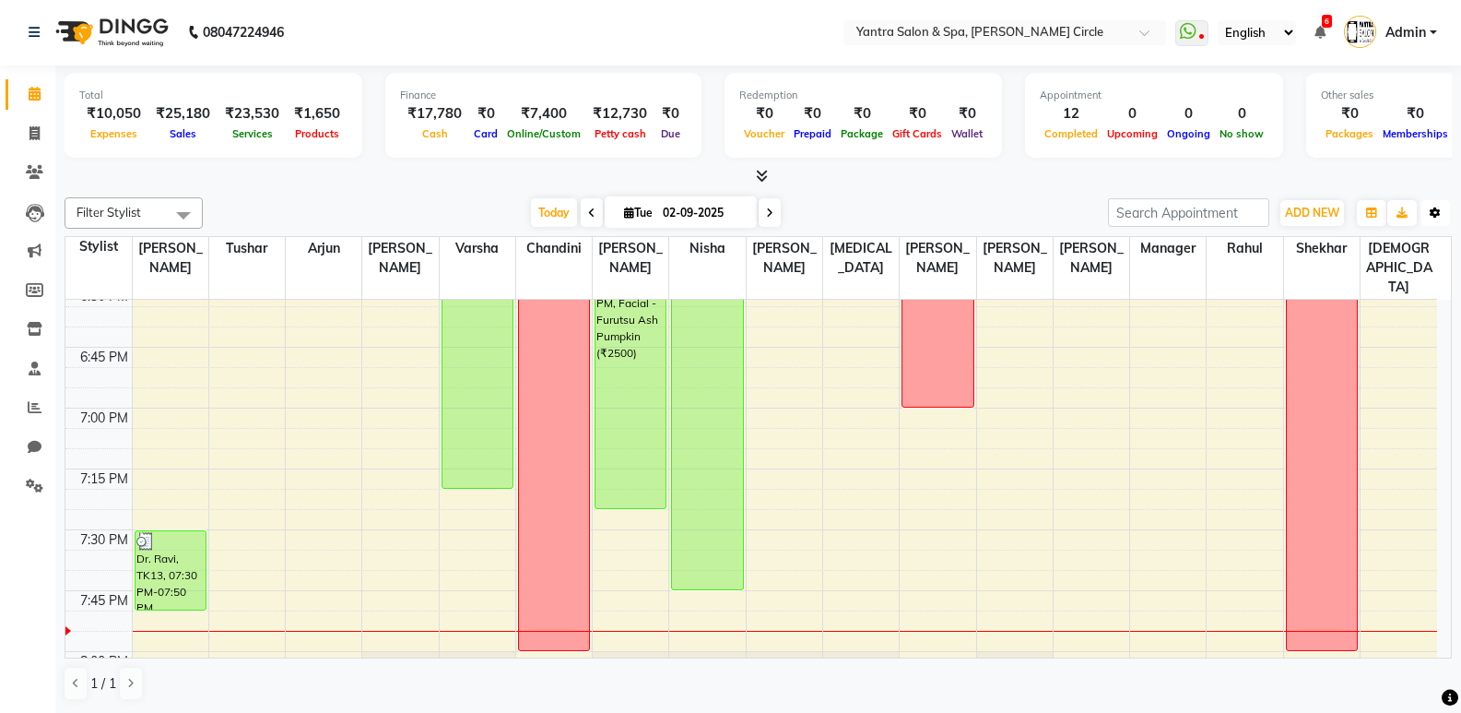
click at [1443, 202] on button "Toggle Dropdown" at bounding box center [1434, 213] width 29 height 26
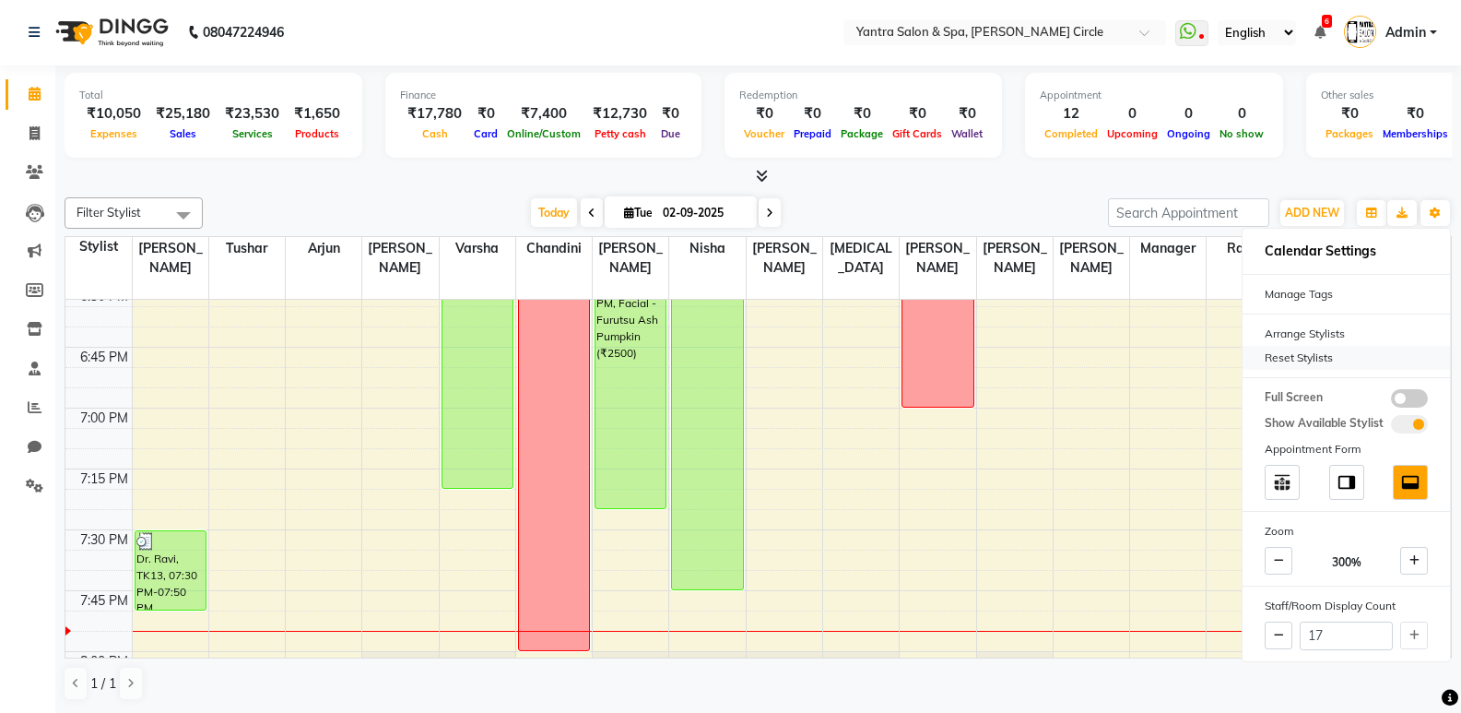
click at [1326, 364] on div "Reset Stylists" at bounding box center [1346, 358] width 207 height 24
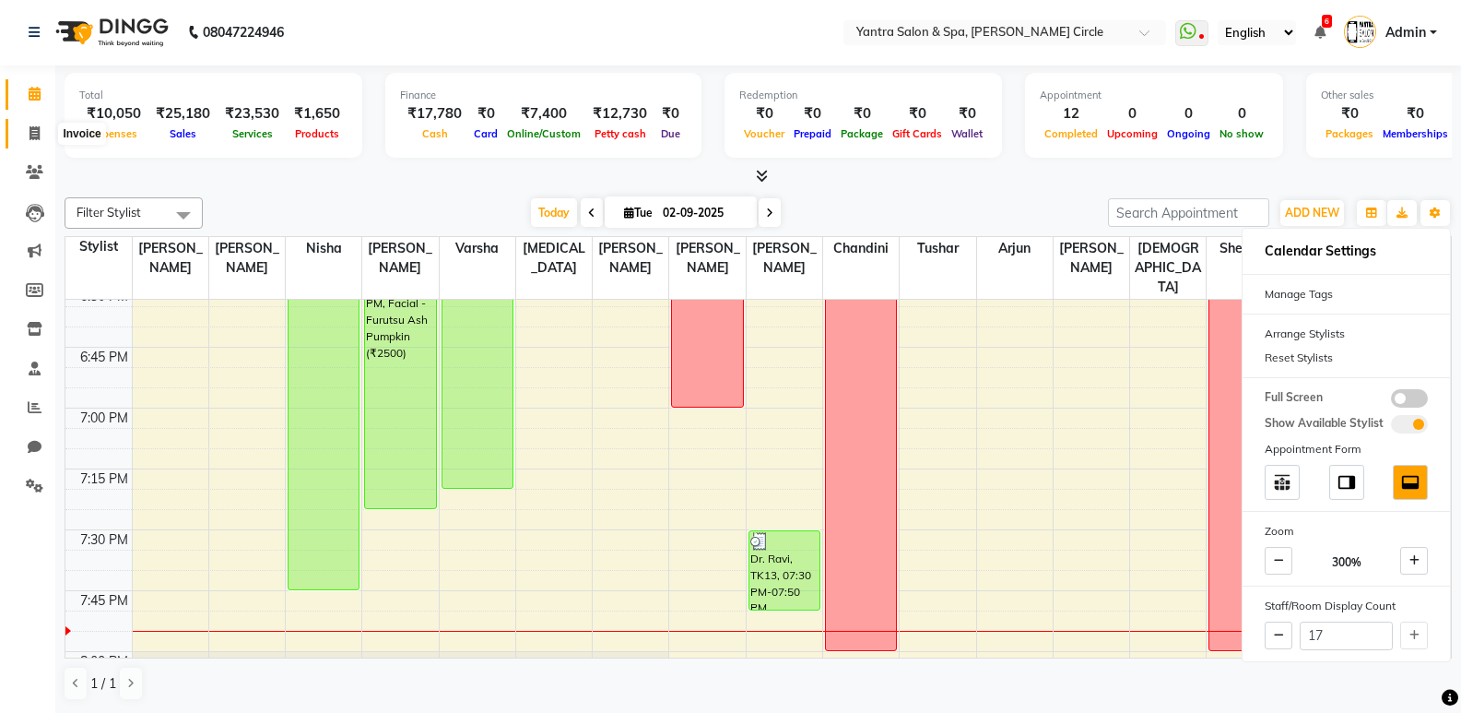
click at [36, 138] on icon at bounding box center [34, 133] width 10 height 14
select select "service"
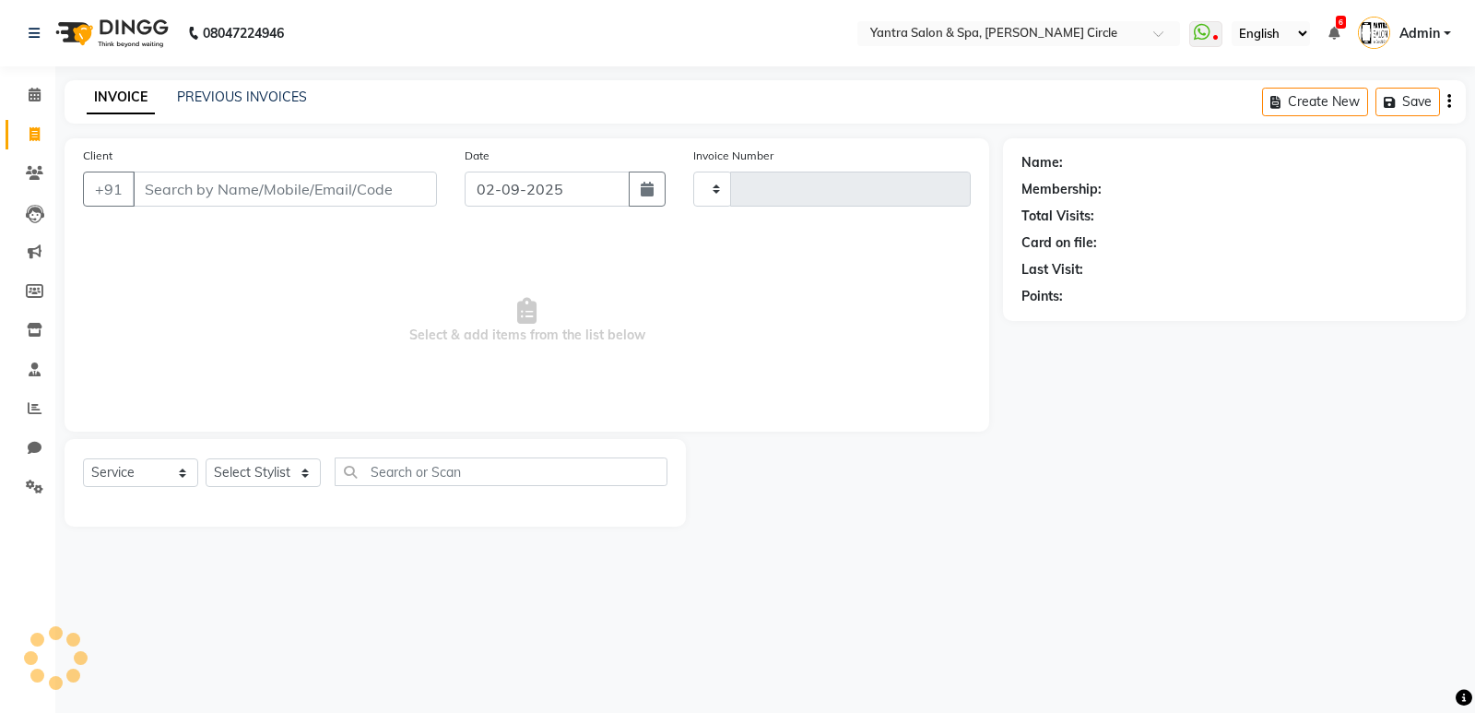
type input "3907"
select select "152"
click at [261, 186] on input "Client" at bounding box center [285, 188] width 304 height 35
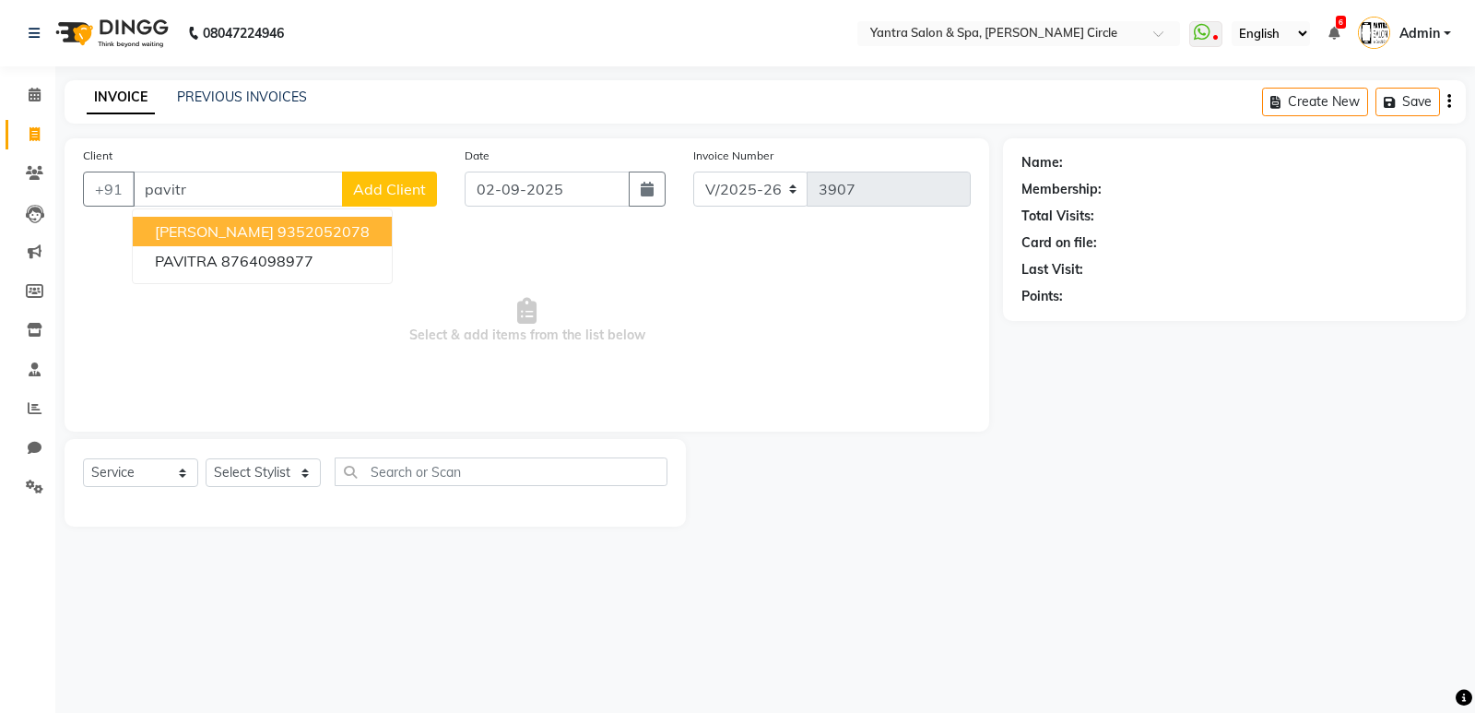
click at [256, 227] on span "[PERSON_NAME]" at bounding box center [214, 231] width 119 height 18
type input "9352052078"
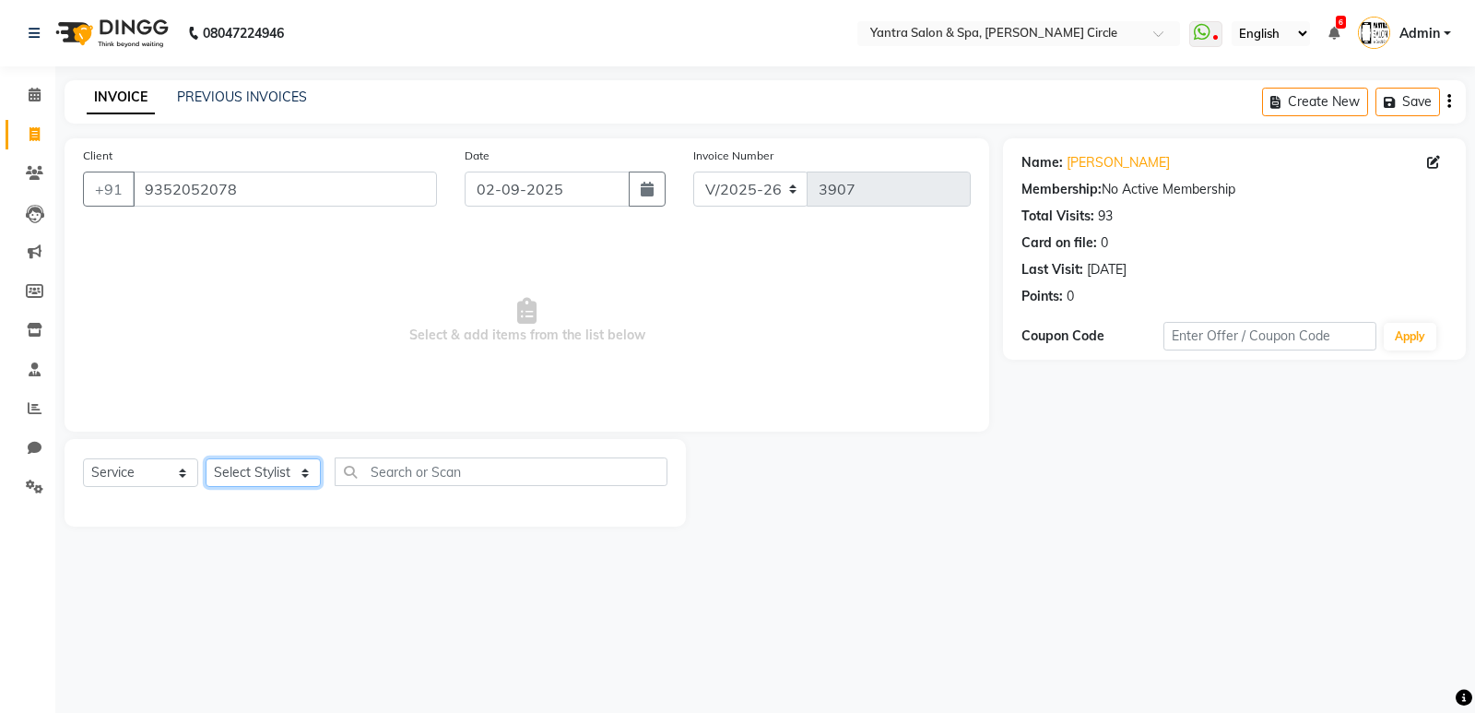
click at [249, 466] on select "Select Stylist [PERSON_NAME] Arjun [PERSON_NAME] [PERSON_NAME] [PERSON_NAME] Ma…" at bounding box center [263, 472] width 115 height 29
select select "4341"
click at [206, 458] on select "Select Stylist [PERSON_NAME] Arjun [PERSON_NAME] [PERSON_NAME] [PERSON_NAME] Ma…" at bounding box center [263, 472] width 115 height 29
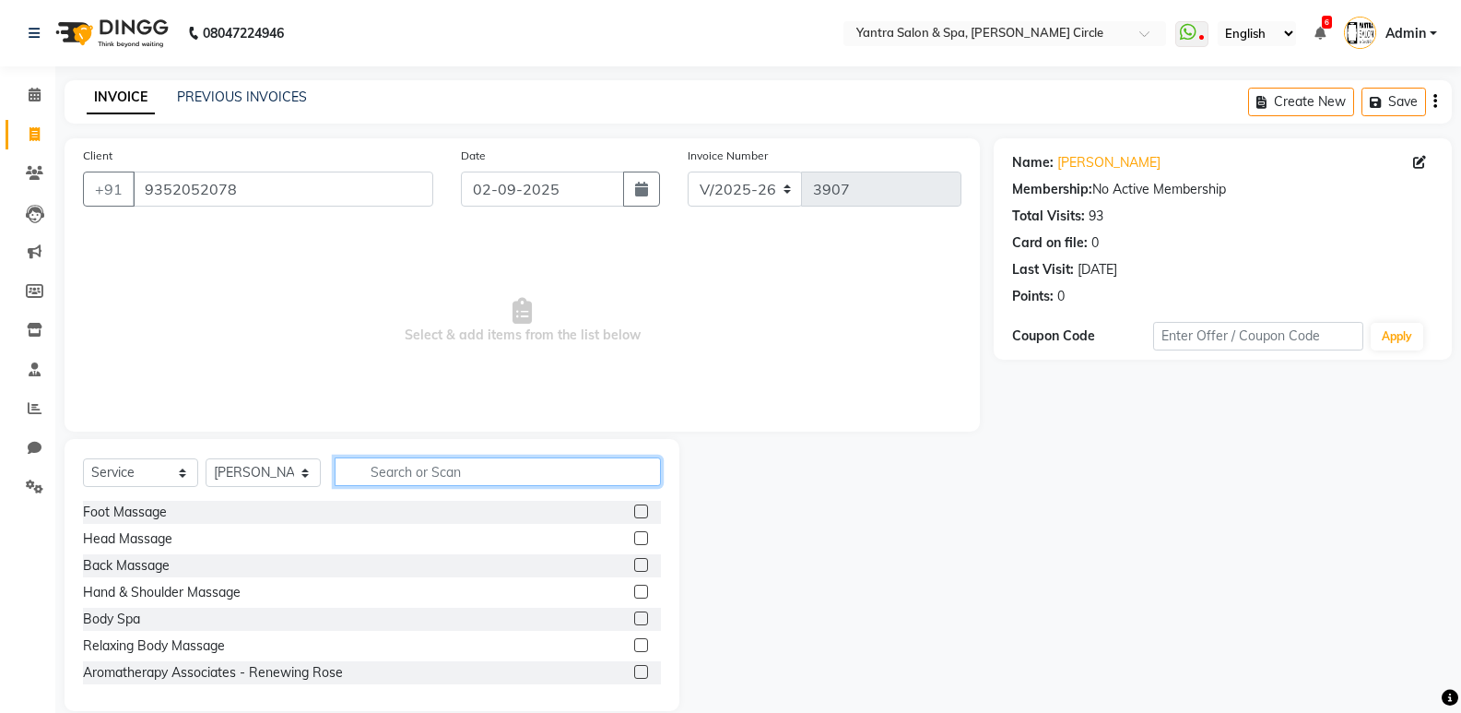
click at [407, 477] on input "text" at bounding box center [498, 471] width 326 height 29
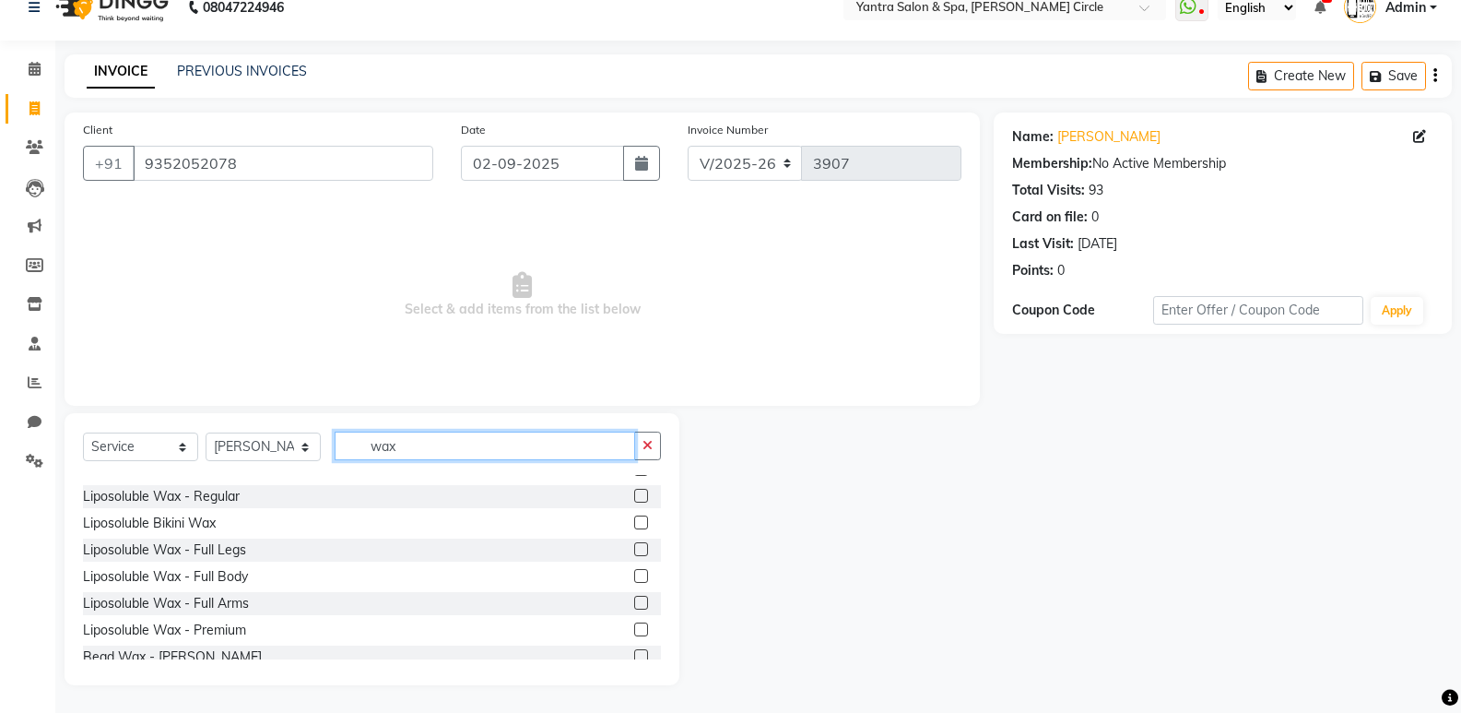
scroll to position [83, 0]
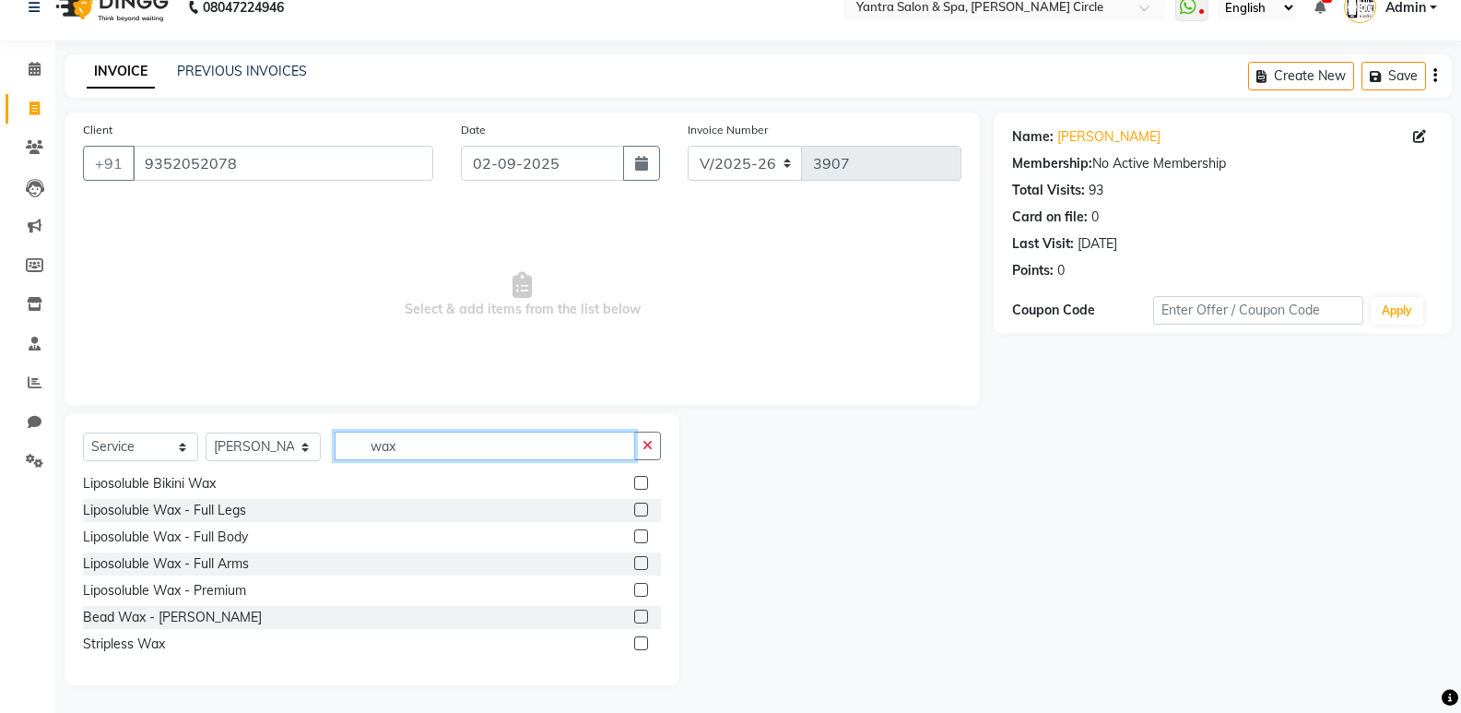
type input "wax"
click at [634, 589] on label at bounding box center [641, 590] width 14 height 14
click at [634, 589] on input "checkbox" at bounding box center [640, 590] width 12 height 12
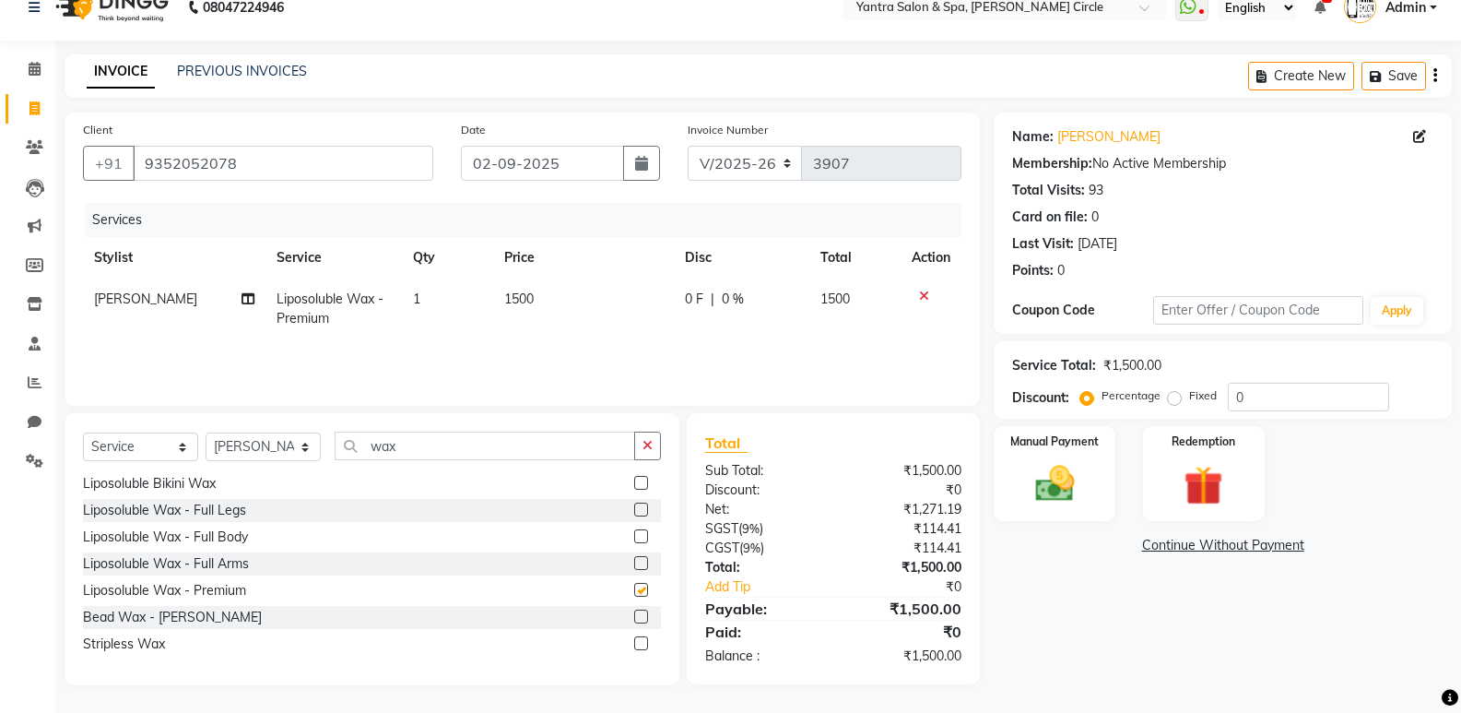
checkbox input "false"
click at [634, 479] on label at bounding box center [641, 483] width 14 height 14
click at [634, 479] on input "checkbox" at bounding box center [640, 483] width 12 height 12
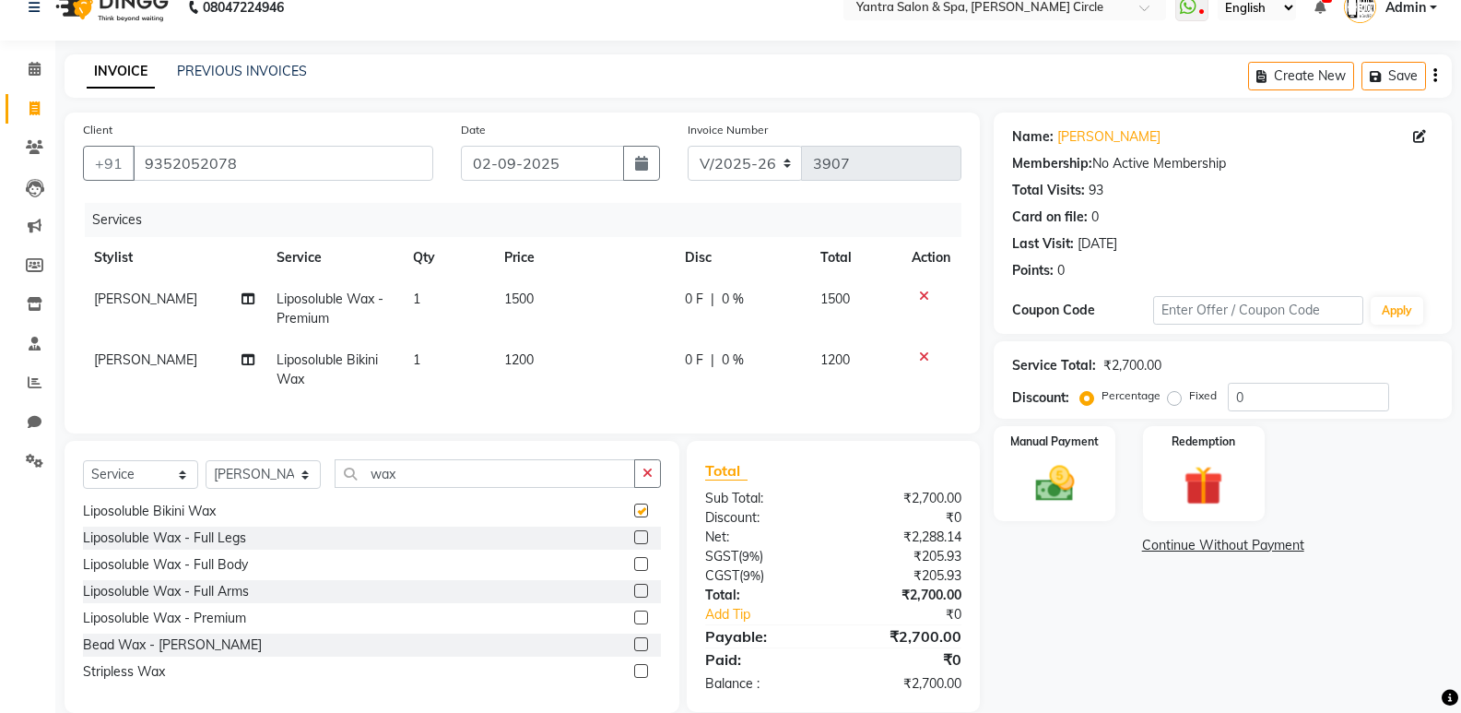
checkbox input "false"
click at [563, 300] on td "1500" at bounding box center [583, 308] width 181 height 61
select select "4341"
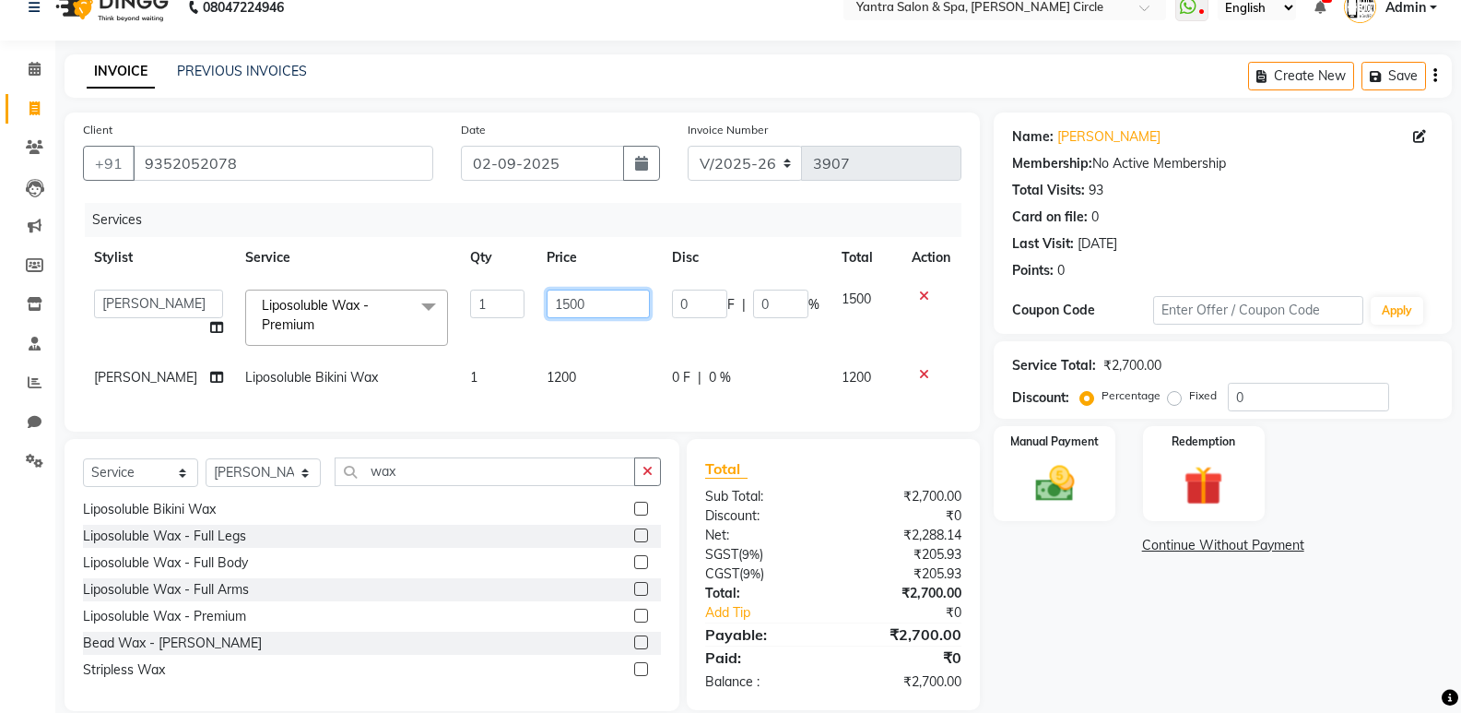
click at [586, 301] on input "1500" at bounding box center [598, 303] width 103 height 29
type input "1600"
click at [576, 395] on td "1200" at bounding box center [598, 377] width 125 height 41
select select "4341"
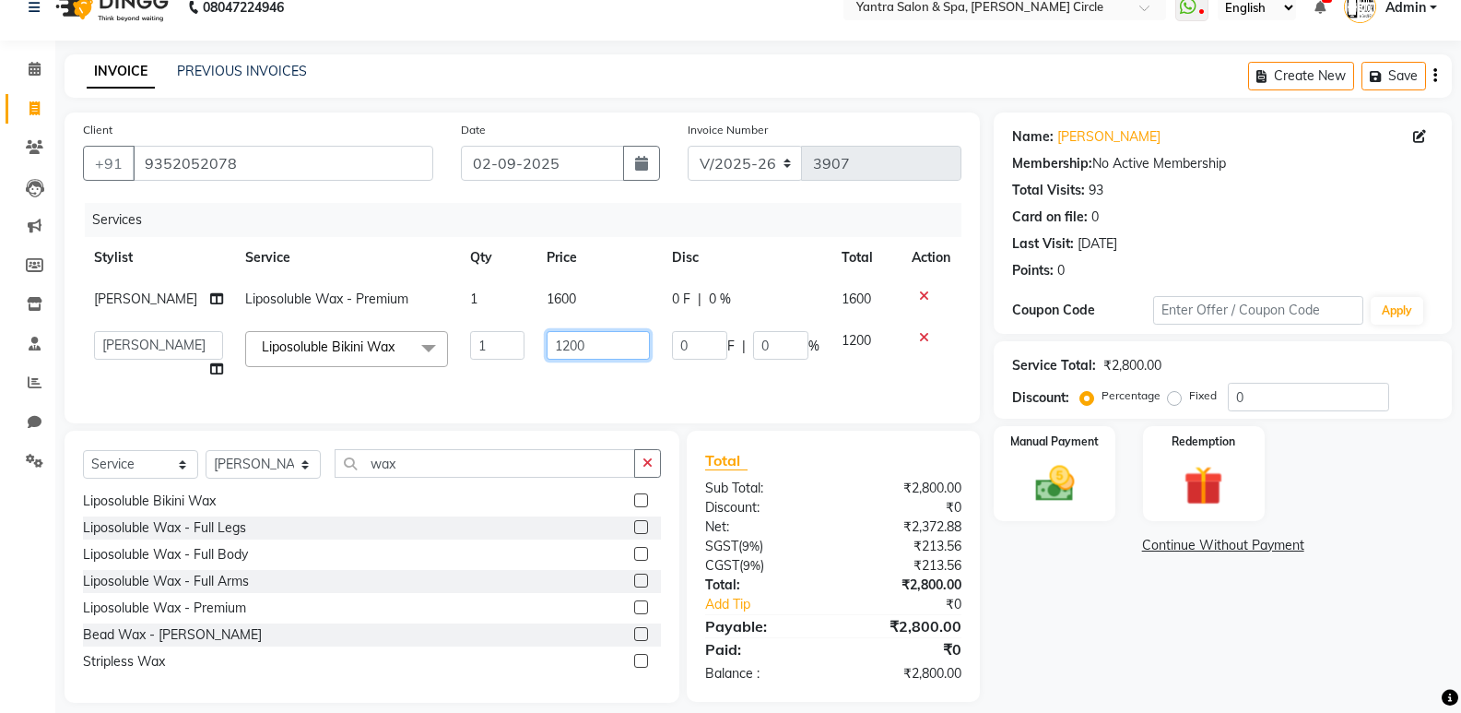
click at [596, 345] on input "1200" at bounding box center [598, 345] width 103 height 29
type input "1500"
click at [262, 478] on select "Select Stylist [PERSON_NAME] Arjun [PERSON_NAME] [PERSON_NAME] [PERSON_NAME] Ma…" at bounding box center [263, 464] width 115 height 29
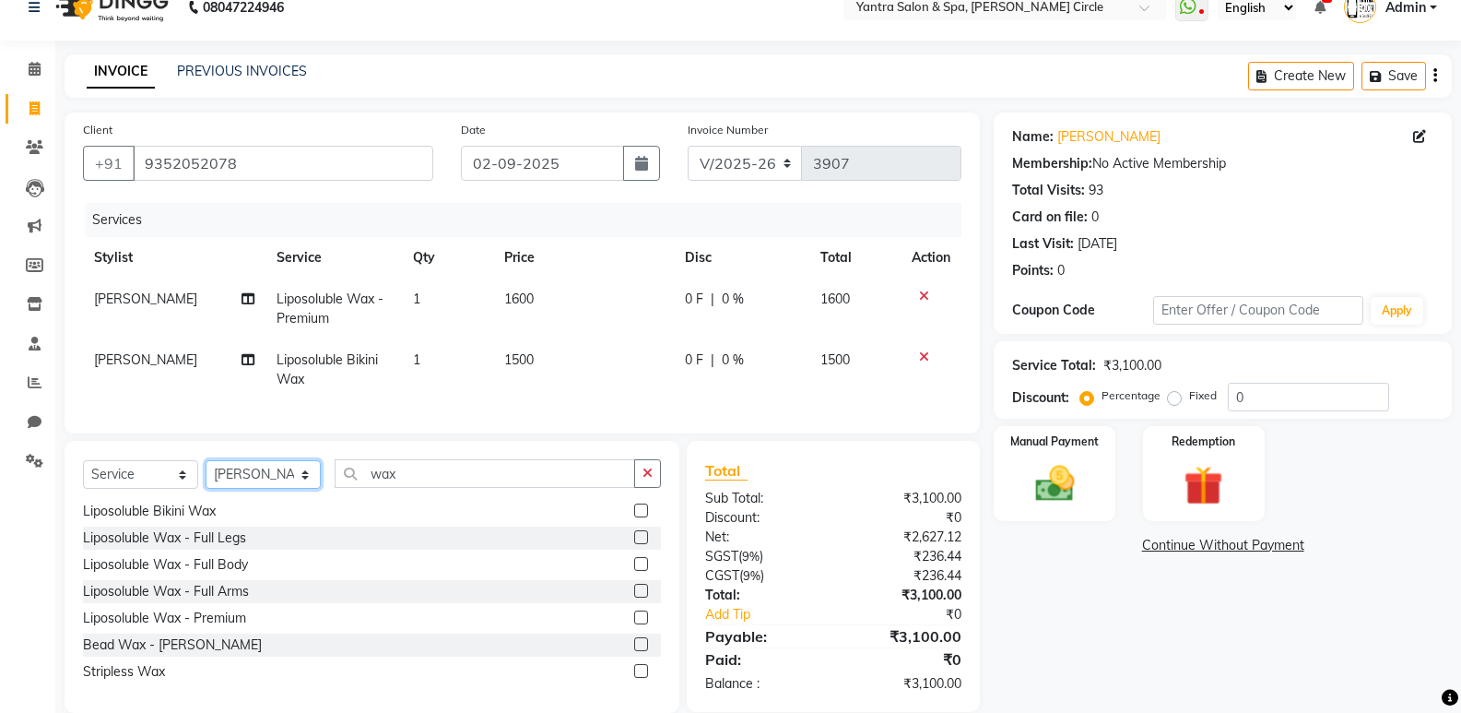
select select "84063"
click at [206, 474] on select "Select Stylist [PERSON_NAME] Arjun [PERSON_NAME] [PERSON_NAME] [PERSON_NAME] Ma…" at bounding box center [263, 474] width 115 height 29
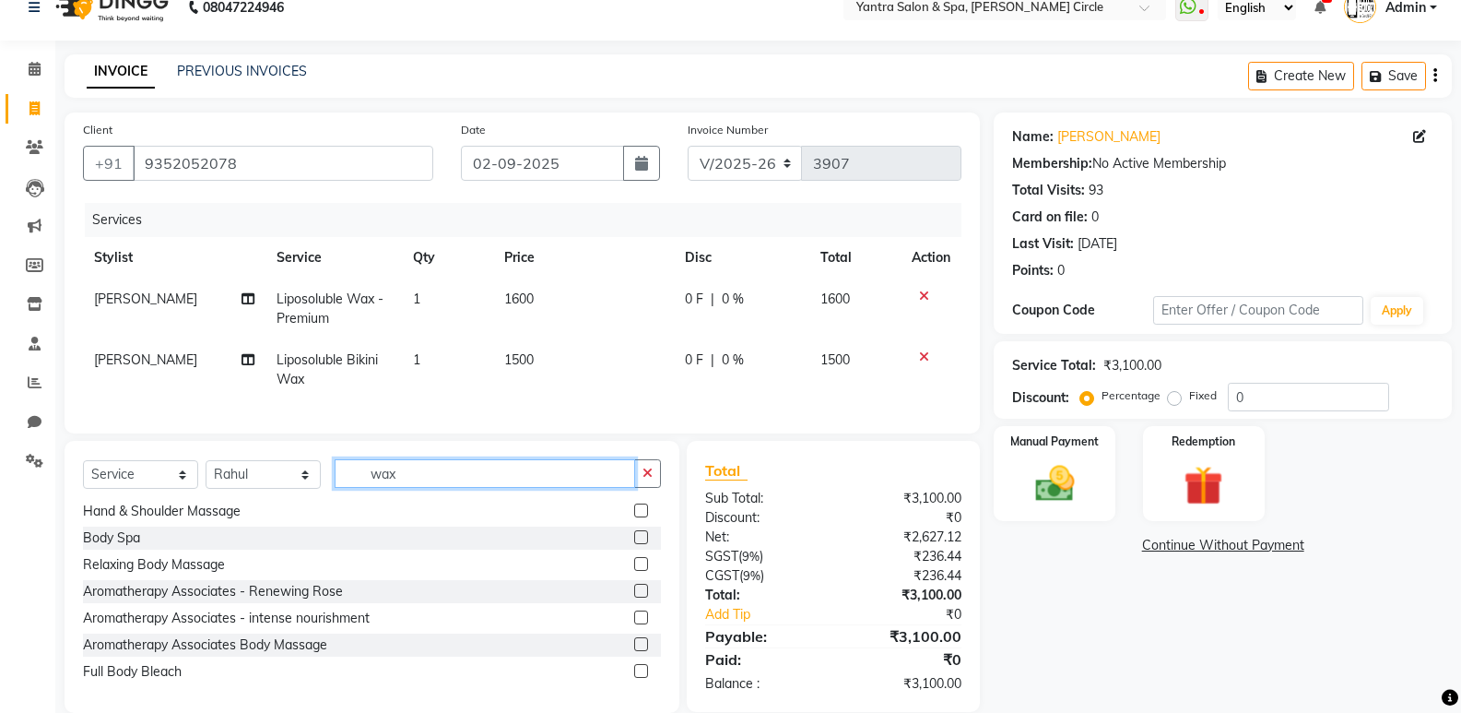
drag, startPoint x: 426, startPoint y: 491, endPoint x: 395, endPoint y: 435, distance: 64.4
click at [427, 488] on input "wax" at bounding box center [485, 473] width 301 height 29
type input "w"
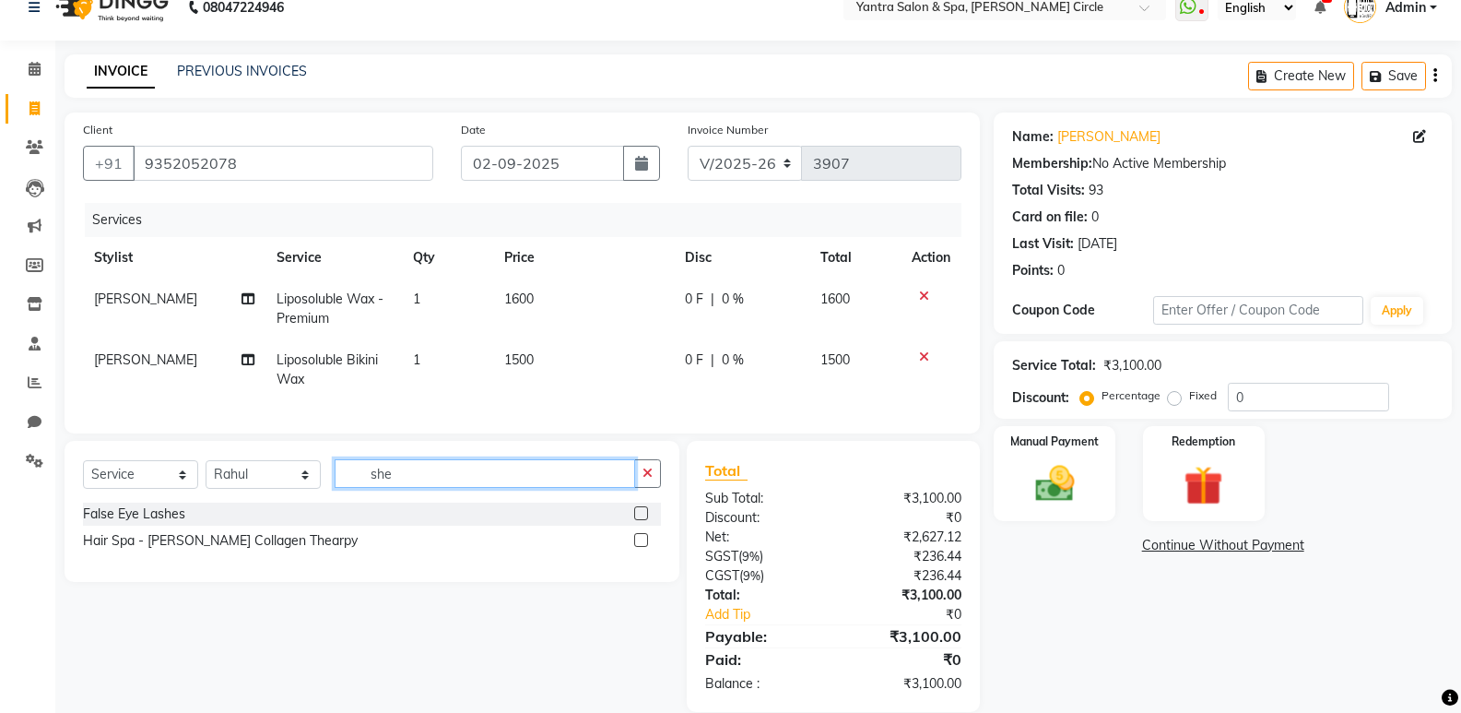
scroll to position [0, 0]
type input "she"
click at [644, 547] on label at bounding box center [641, 540] width 14 height 14
click at [644, 547] on input "checkbox" at bounding box center [640, 541] width 12 height 12
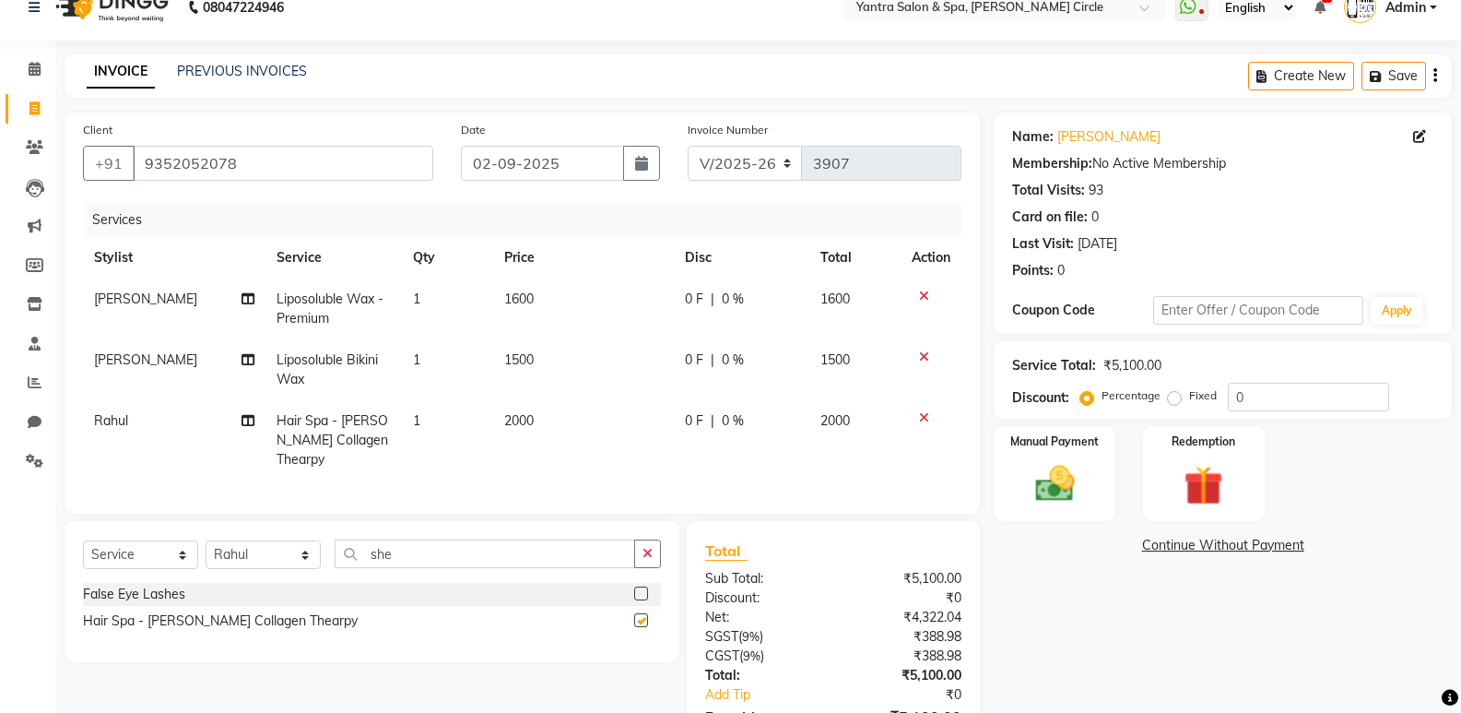
checkbox input "false"
click at [617, 410] on td "2000" at bounding box center [583, 440] width 181 height 80
select select "84063"
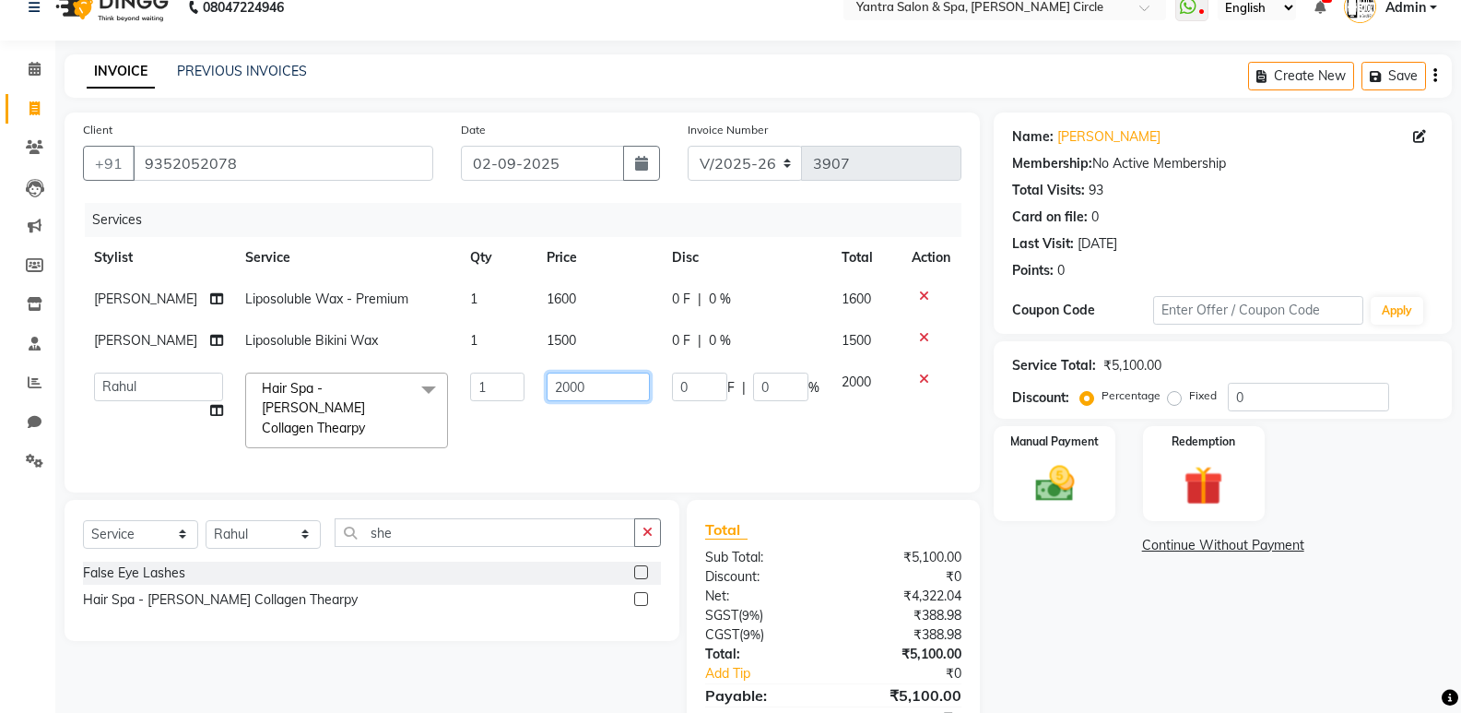
click at [600, 388] on input "2000" at bounding box center [598, 386] width 103 height 29
type input "2"
type input "3500"
click at [447, 535] on input "she" at bounding box center [485, 532] width 301 height 29
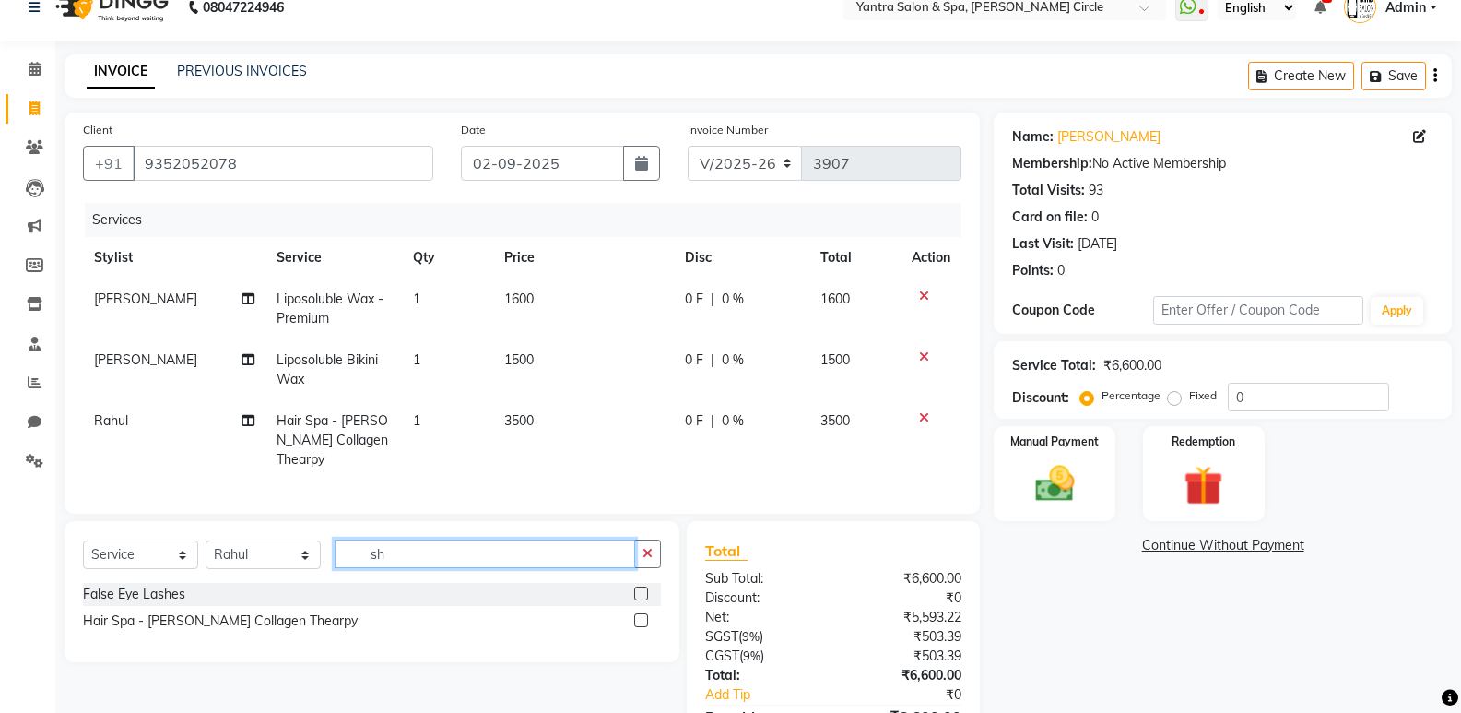
type input "s"
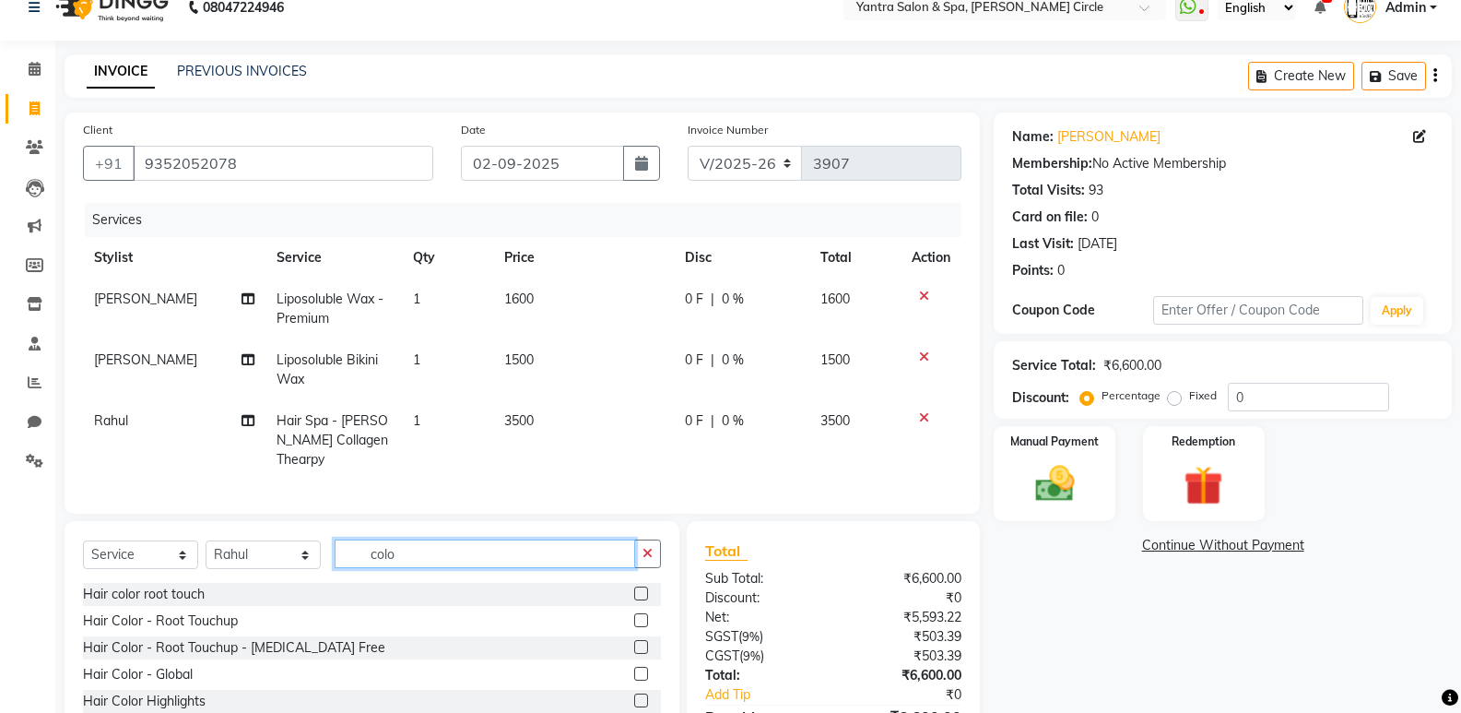
type input "colo"
click at [641, 586] on label at bounding box center [641, 593] width 14 height 14
click at [641, 588] on input "checkbox" at bounding box center [640, 594] width 12 height 12
checkbox input "true"
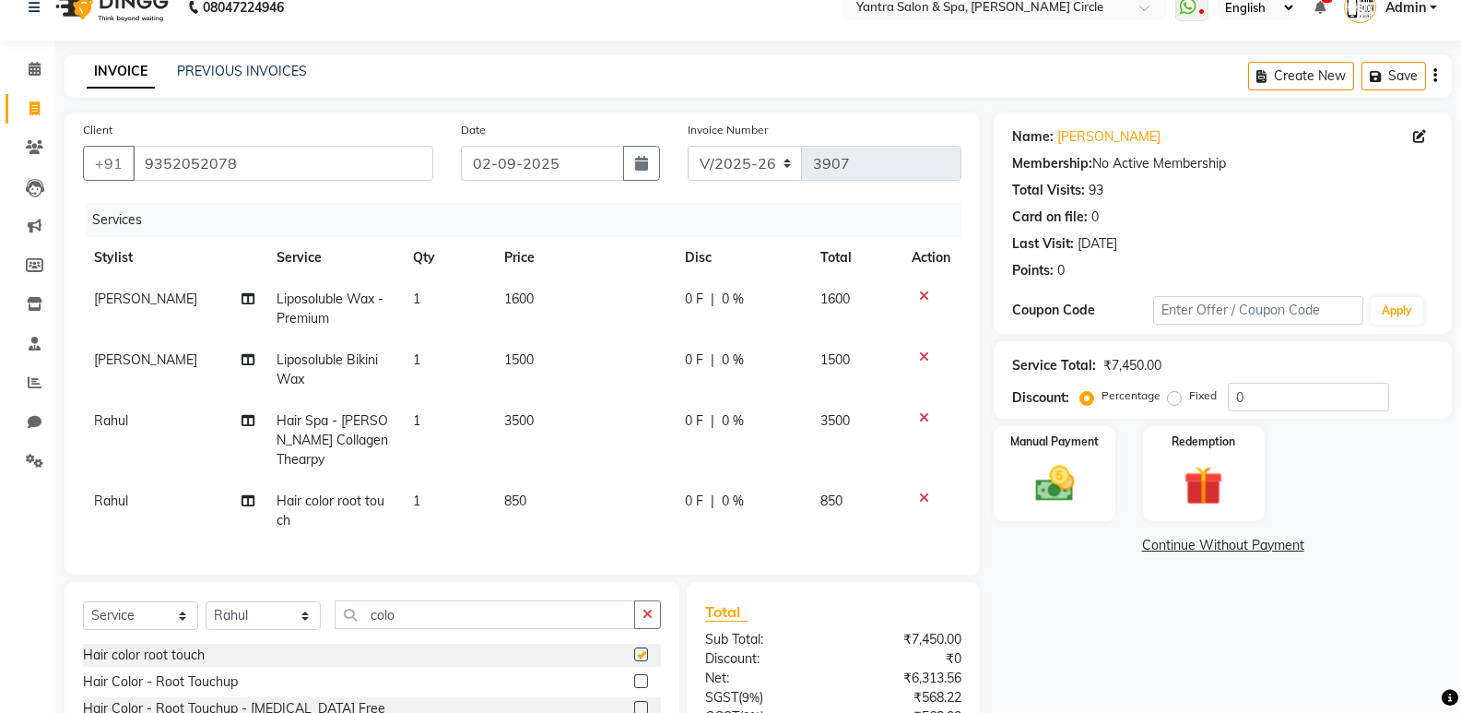
click at [568, 421] on td "3500" at bounding box center [583, 440] width 181 height 80
select select "84063"
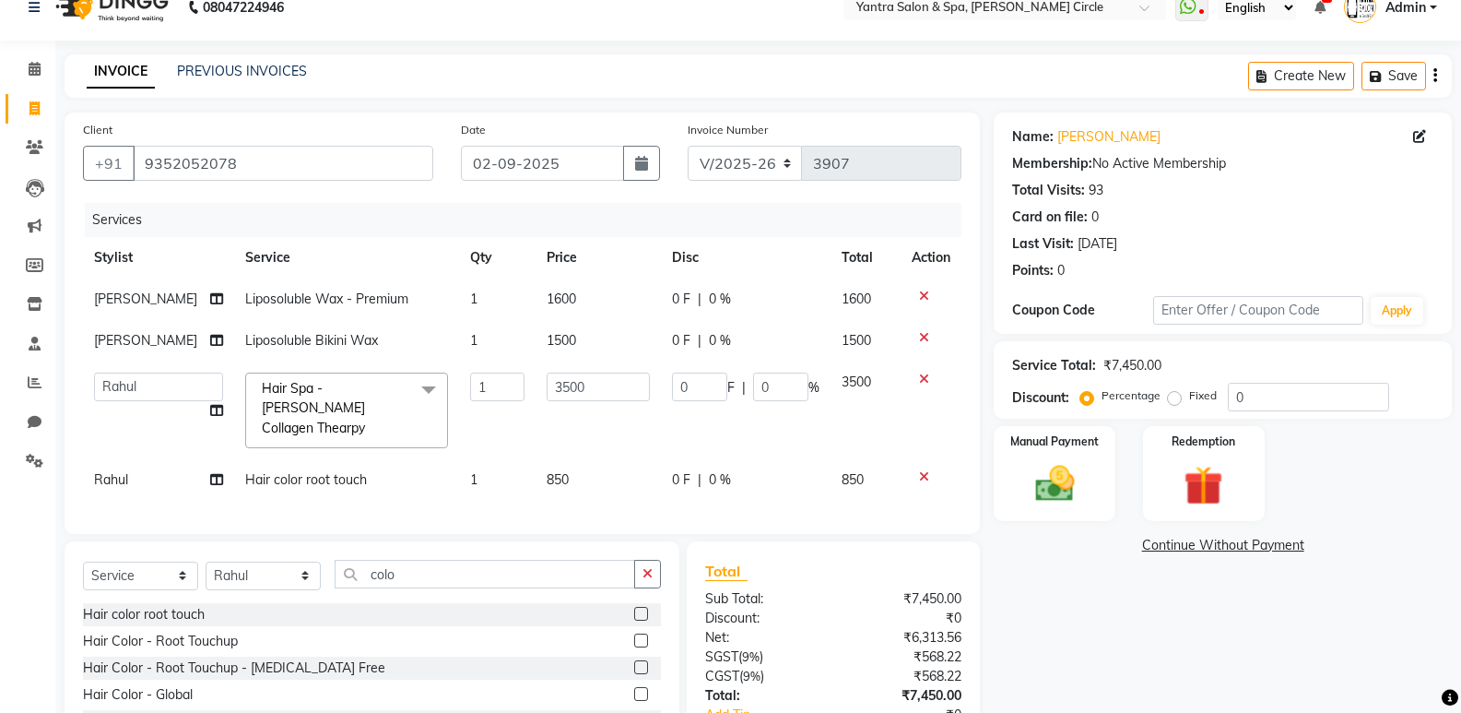
checkbox input "false"
click at [573, 465] on td "850" at bounding box center [598, 479] width 125 height 41
select select "84063"
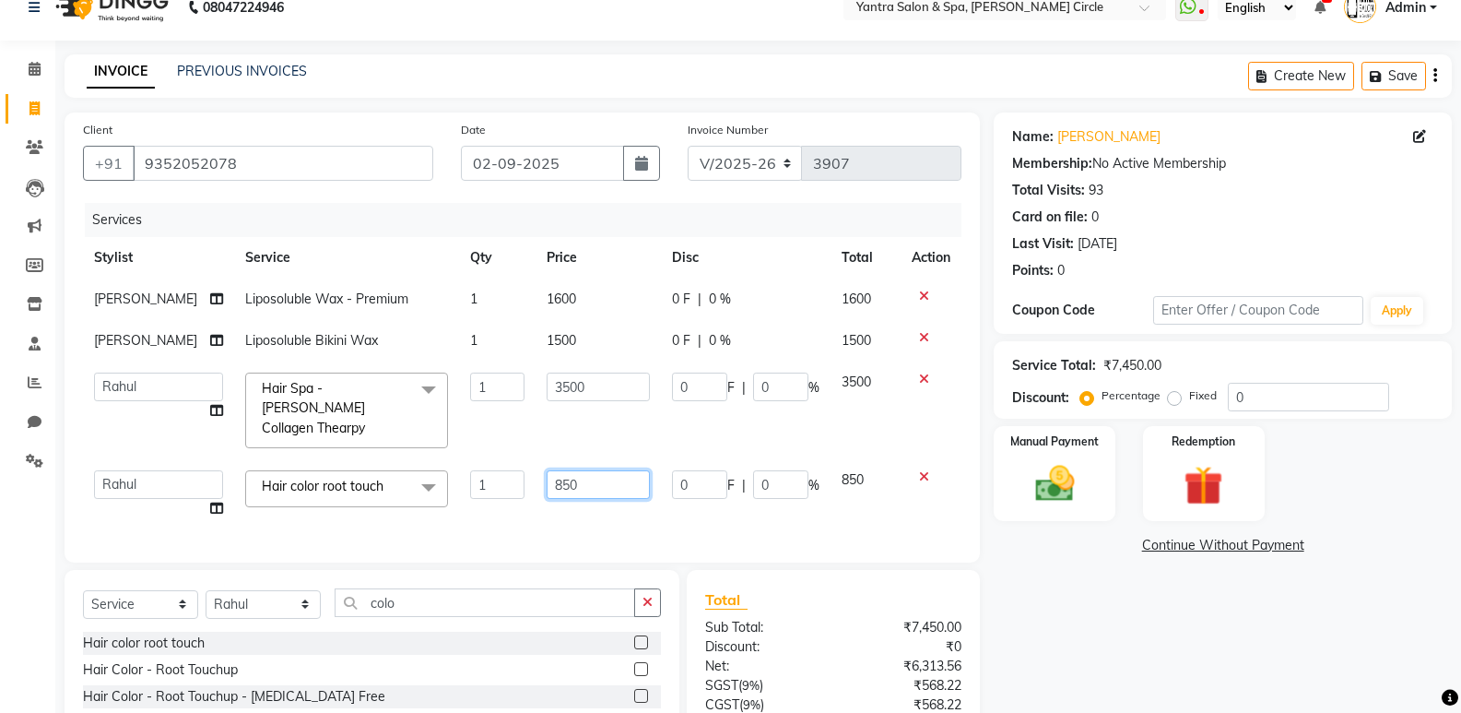
click at [579, 470] on input "850" at bounding box center [598, 484] width 103 height 29
type input "8"
type input "1500"
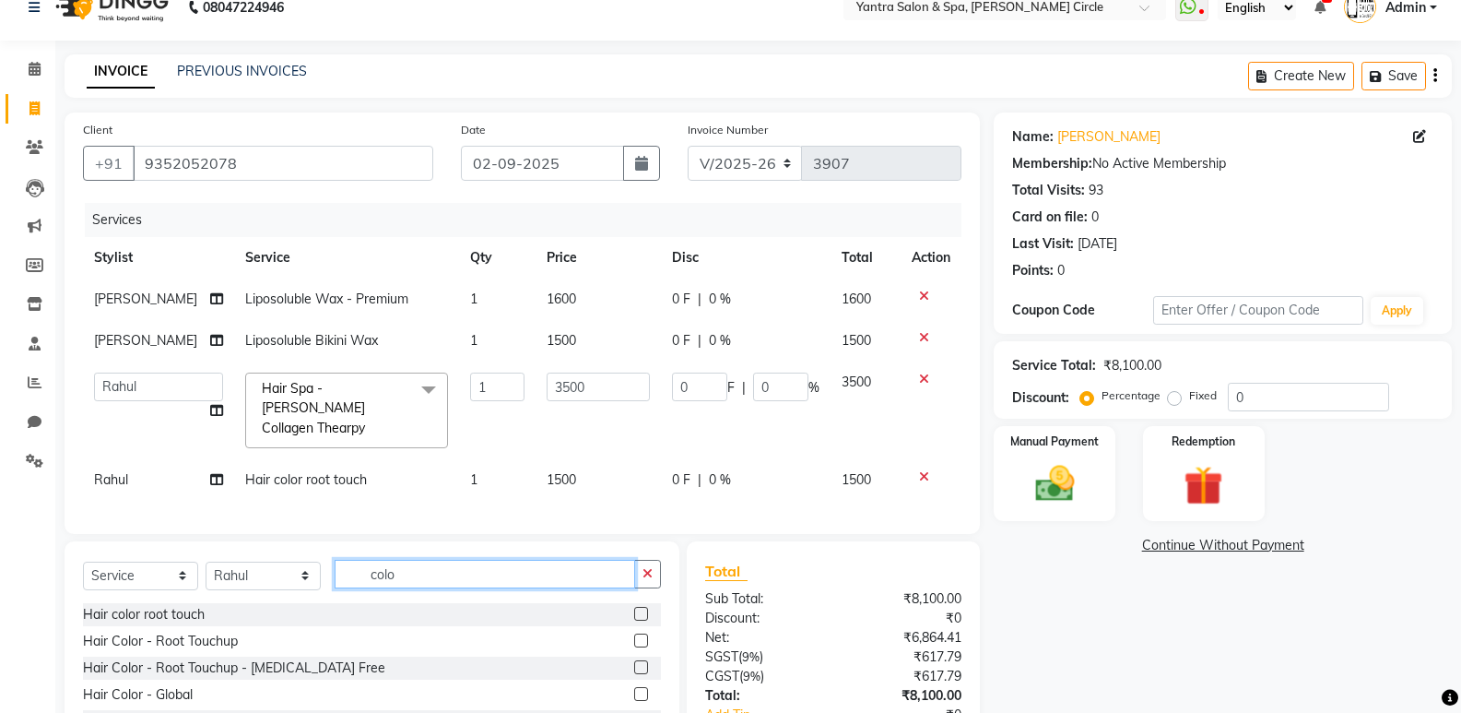
click at [418, 598] on div "Select Service Product Membership Package Voucher Prepaid Gift Card Select Styl…" at bounding box center [372, 665] width 615 height 248
click at [262, 576] on select "Select Stylist [PERSON_NAME] Arjun [PERSON_NAME] [PERSON_NAME] [PERSON_NAME] Ma…" at bounding box center [263, 575] width 115 height 29
select select "29713"
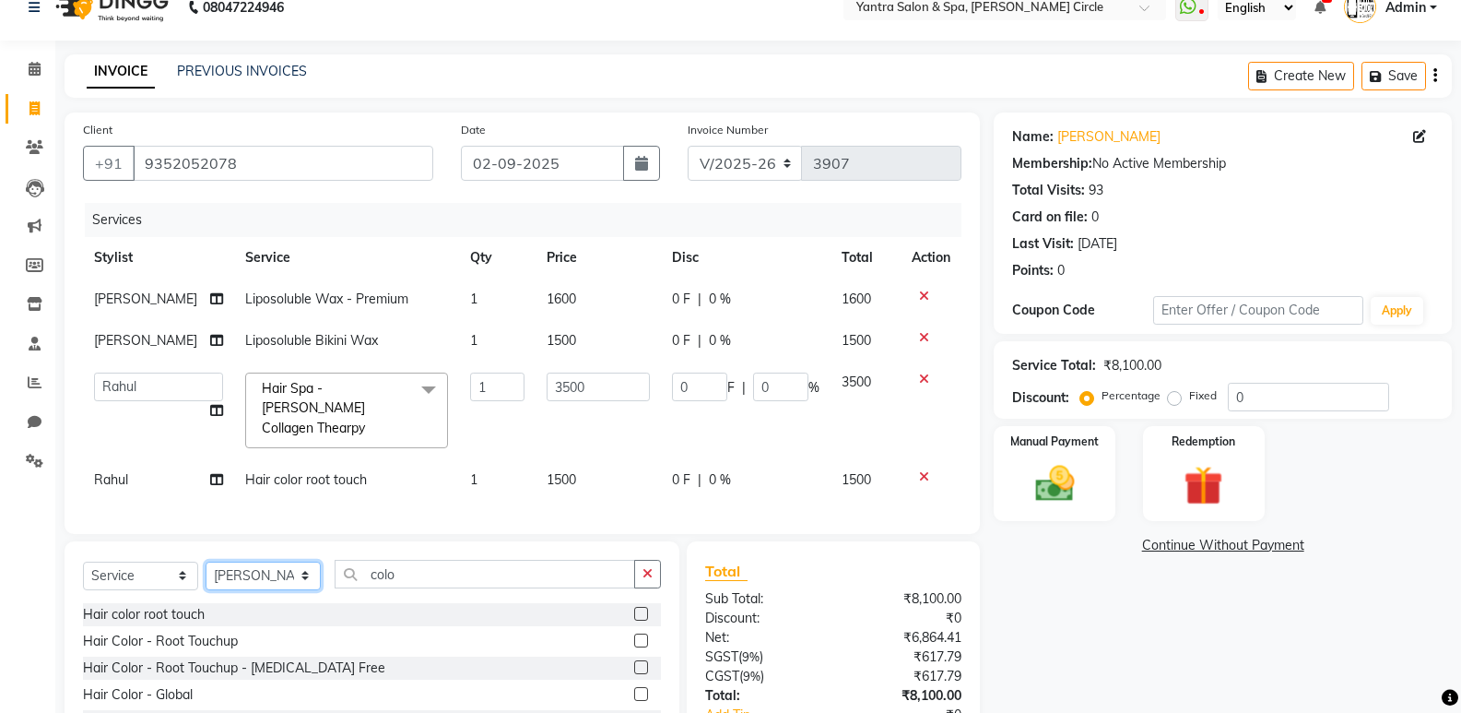
click at [206, 561] on select "Select Stylist [PERSON_NAME] Arjun [PERSON_NAME] [PERSON_NAME] [PERSON_NAME] Ma…" at bounding box center [263, 575] width 115 height 29
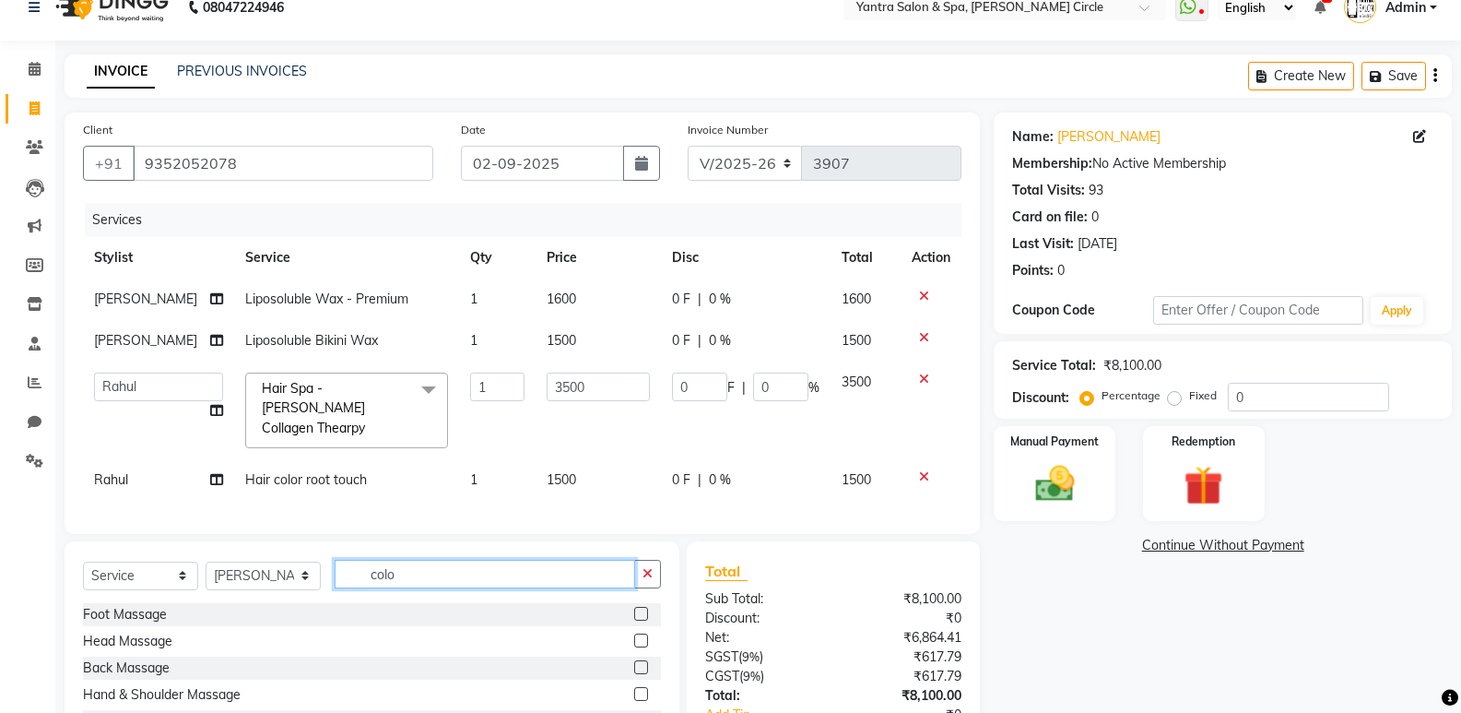
click at [447, 572] on input "colo" at bounding box center [485, 574] width 301 height 29
type input "c"
type input "thr"
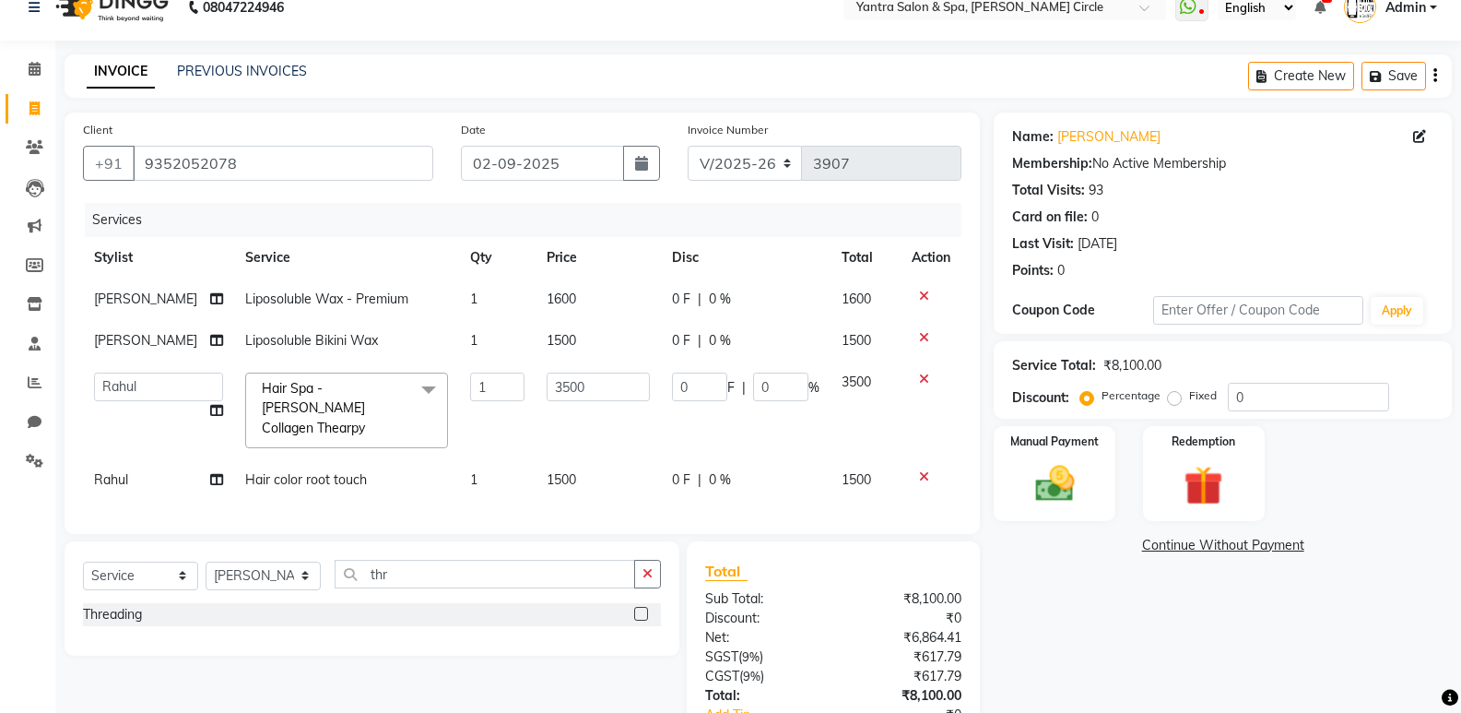
click at [641, 612] on label at bounding box center [641, 614] width 14 height 14
click at [641, 612] on input "checkbox" at bounding box center [640, 614] width 12 height 12
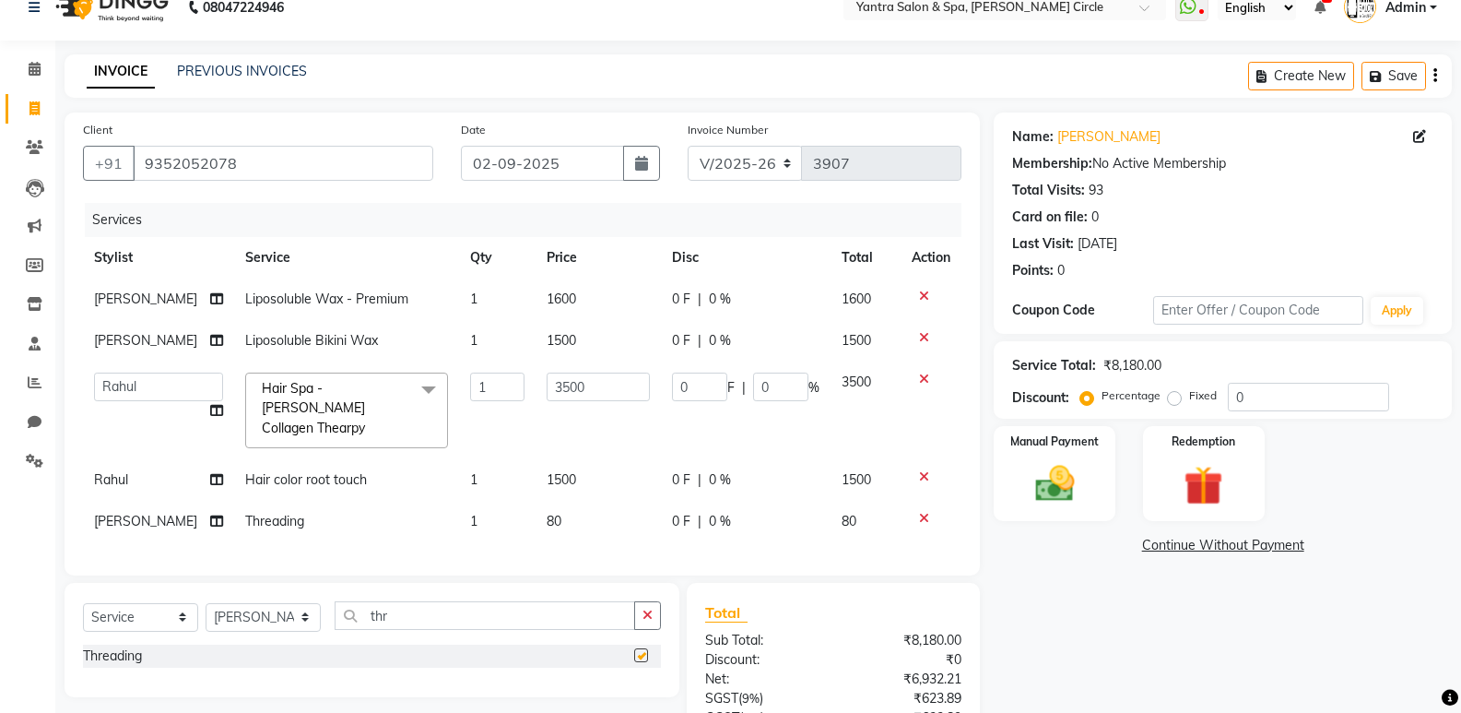
checkbox input "false"
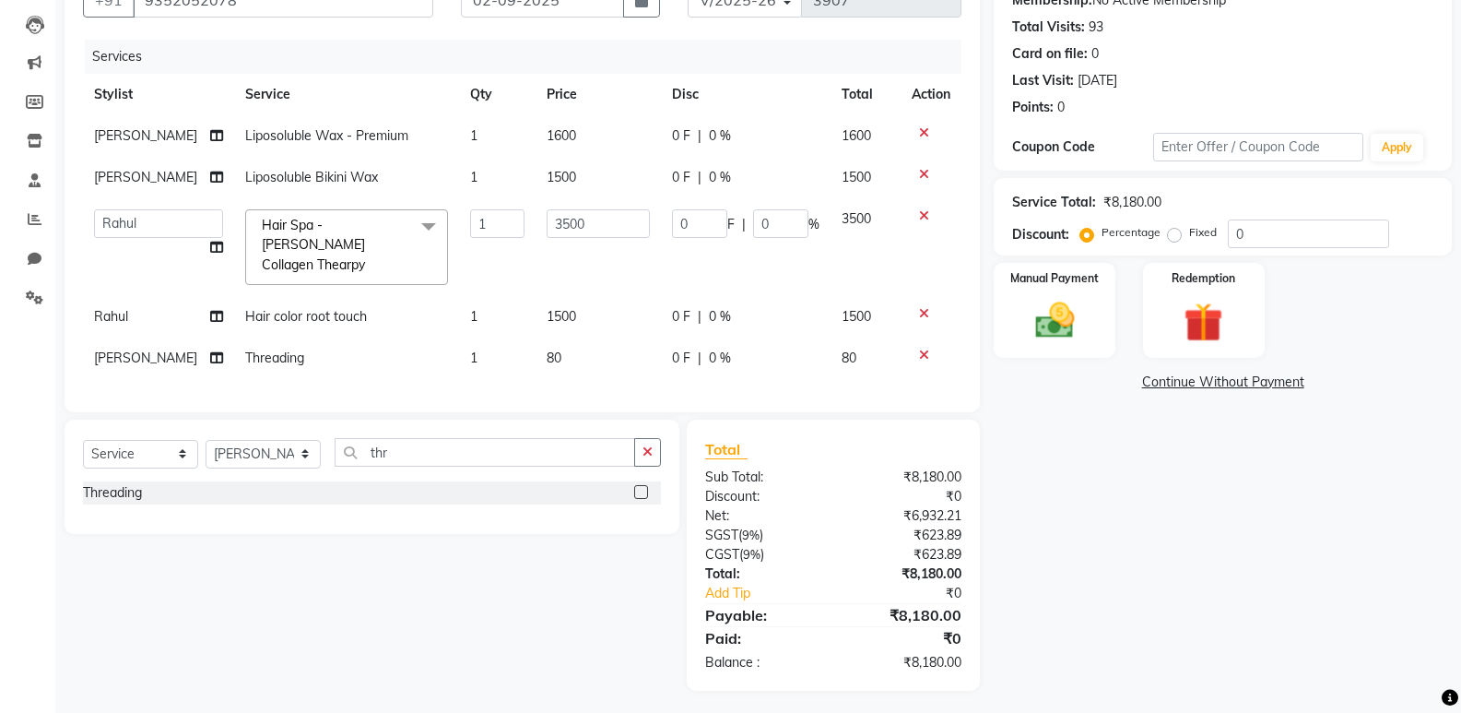
click at [584, 338] on td "80" at bounding box center [598, 357] width 125 height 41
select select "29713"
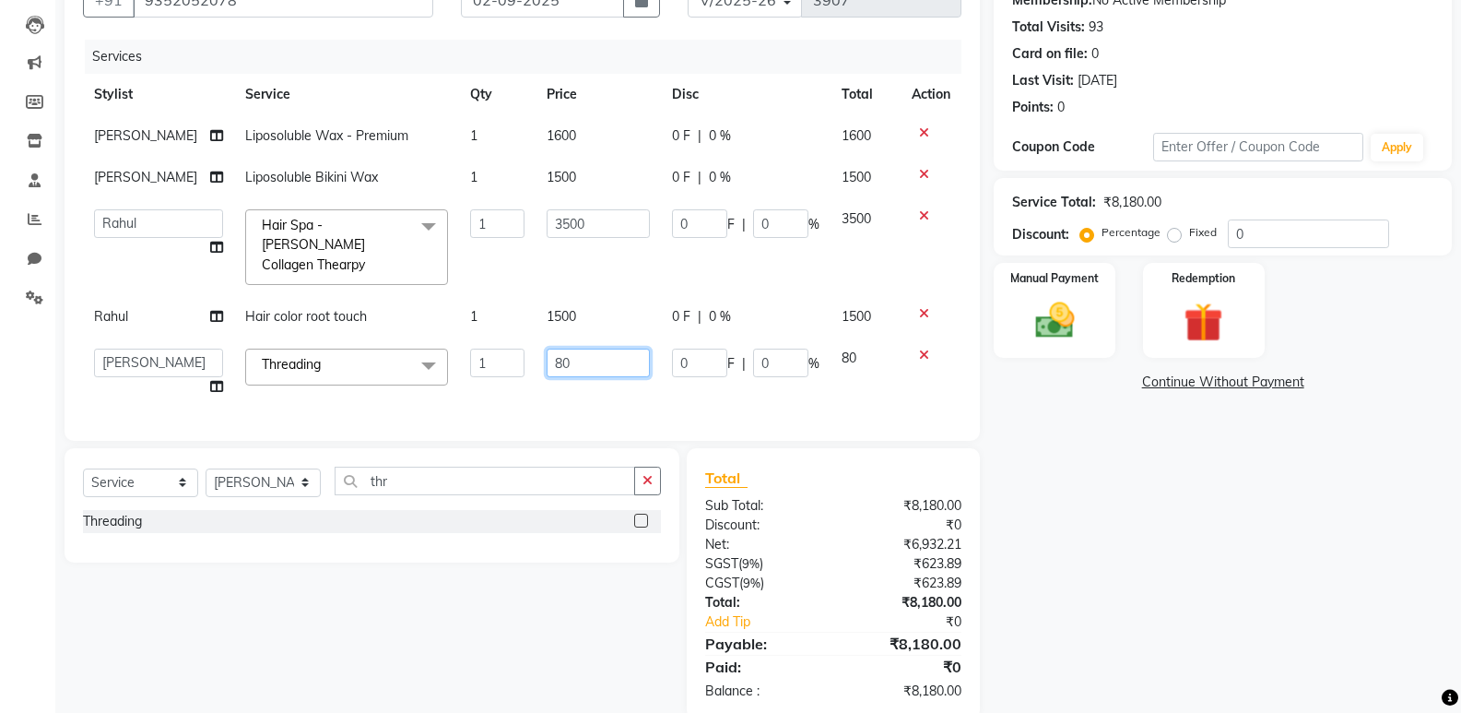
click at [586, 348] on input "80" at bounding box center [598, 362] width 103 height 29
type input "8"
type input "160"
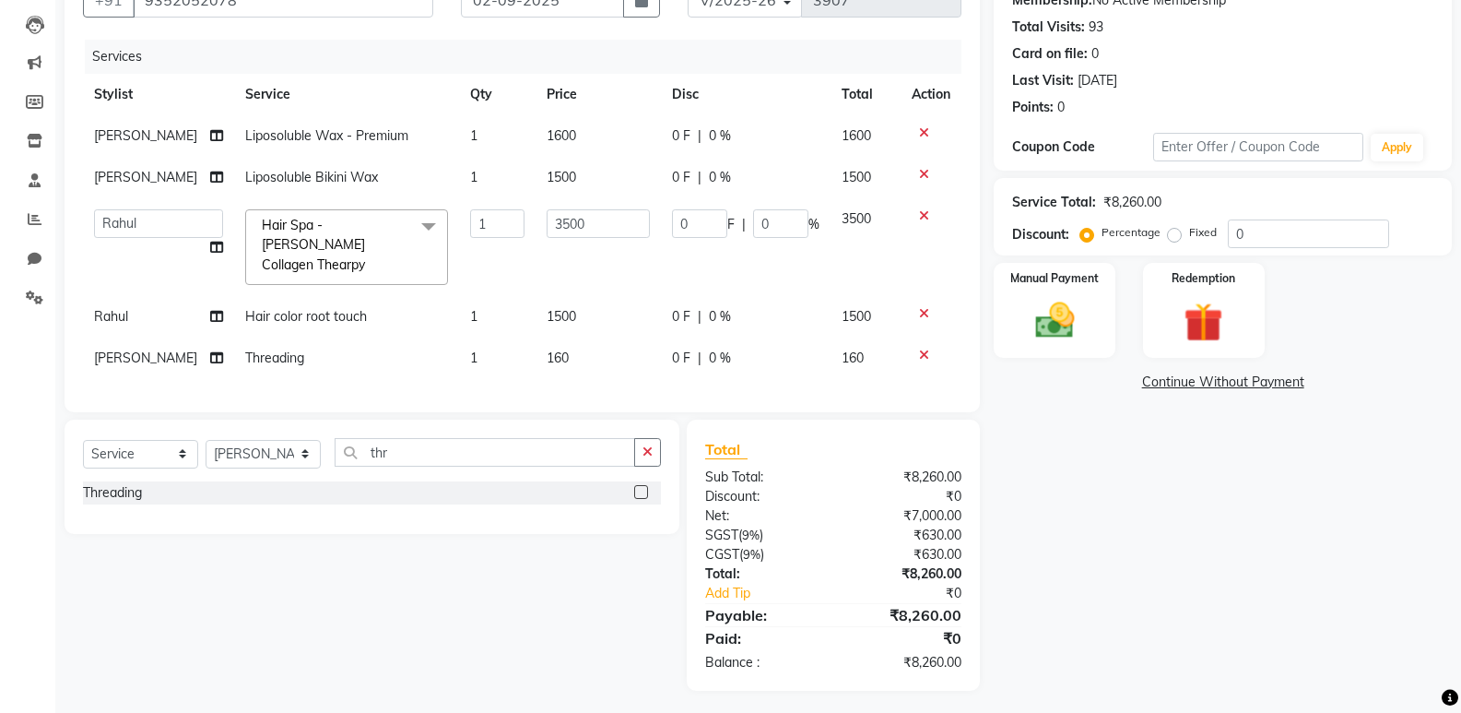
click at [1052, 505] on div "Name: [PERSON_NAME] Membership: No Active Membership Total Visits: 93 Card on f…" at bounding box center [1230, 319] width 472 height 741
click at [140, 454] on select "Select Service Product Membership Package Voucher Prepaid Gift Card" at bounding box center [140, 454] width 115 height 29
select select "product"
click at [83, 440] on select "Select Service Product Membership Package Voucher Prepaid Gift Card" at bounding box center [140, 454] width 115 height 29
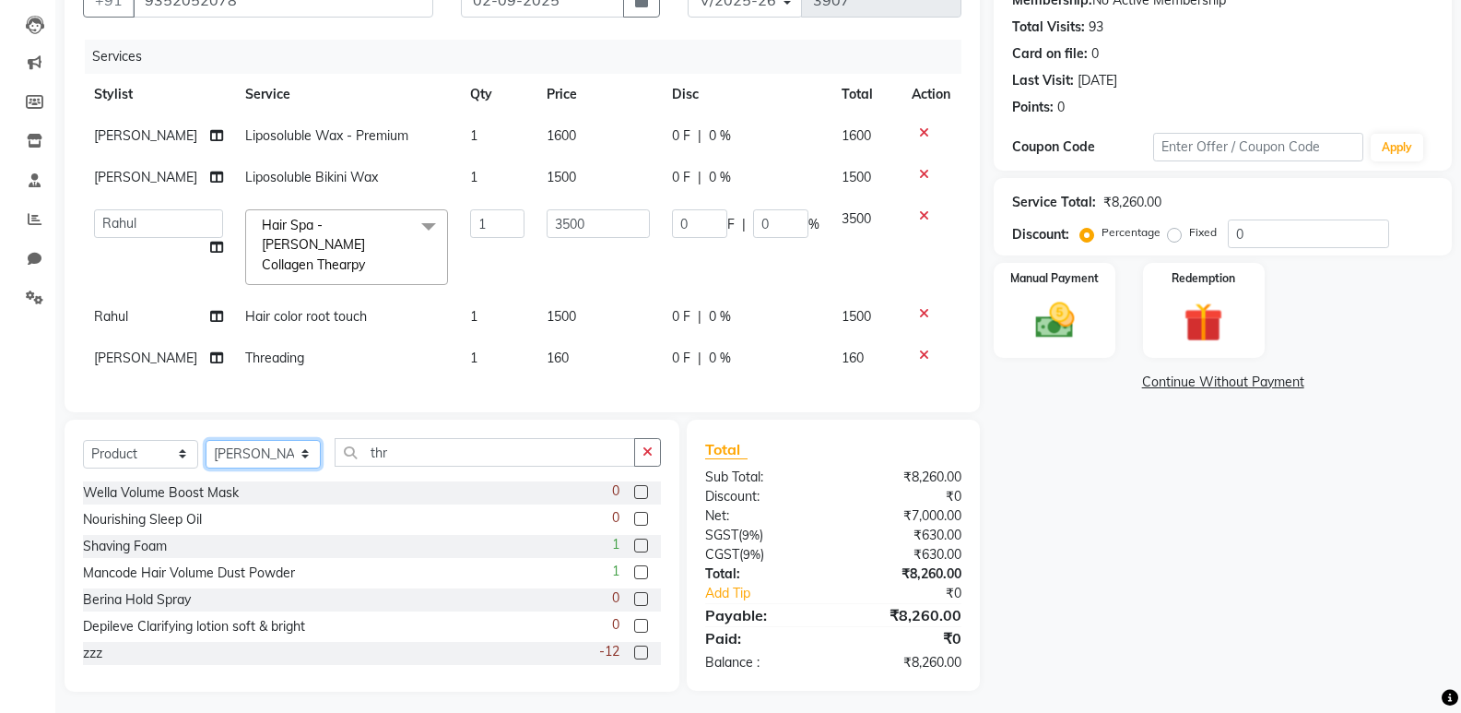
click at [229, 446] on select "Select Stylist [PERSON_NAME] Arjun [PERSON_NAME] [PERSON_NAME] [PERSON_NAME] Ma…" at bounding box center [263, 454] width 115 height 29
select select "84063"
click at [206, 440] on select "Select Stylist [PERSON_NAME] Arjun [PERSON_NAME] [PERSON_NAME] [PERSON_NAME] Ma…" at bounding box center [263, 454] width 115 height 29
click at [435, 456] on input "thr" at bounding box center [485, 452] width 301 height 29
type input "t"
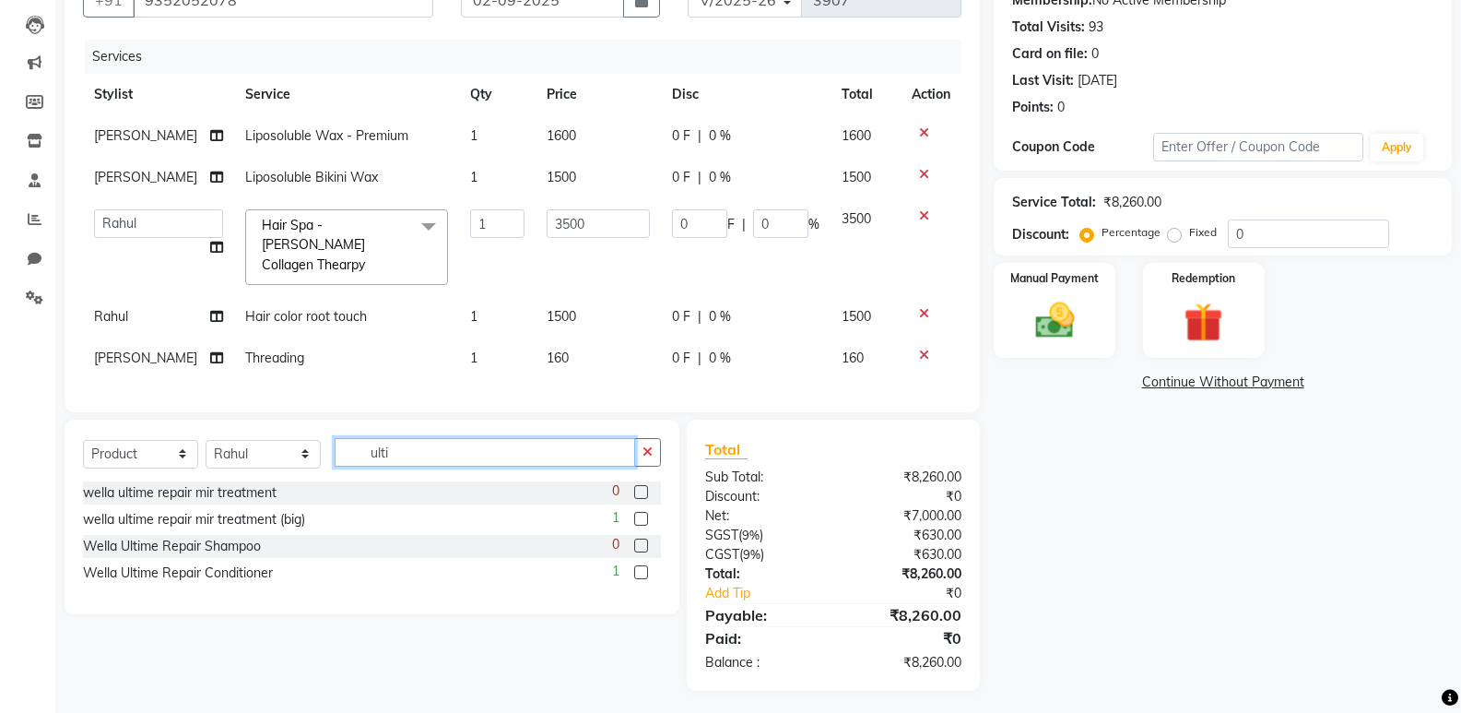
type input "ulti"
click at [642, 567] on label at bounding box center [641, 572] width 14 height 14
click at [642, 567] on input "checkbox" at bounding box center [640, 573] width 12 height 12
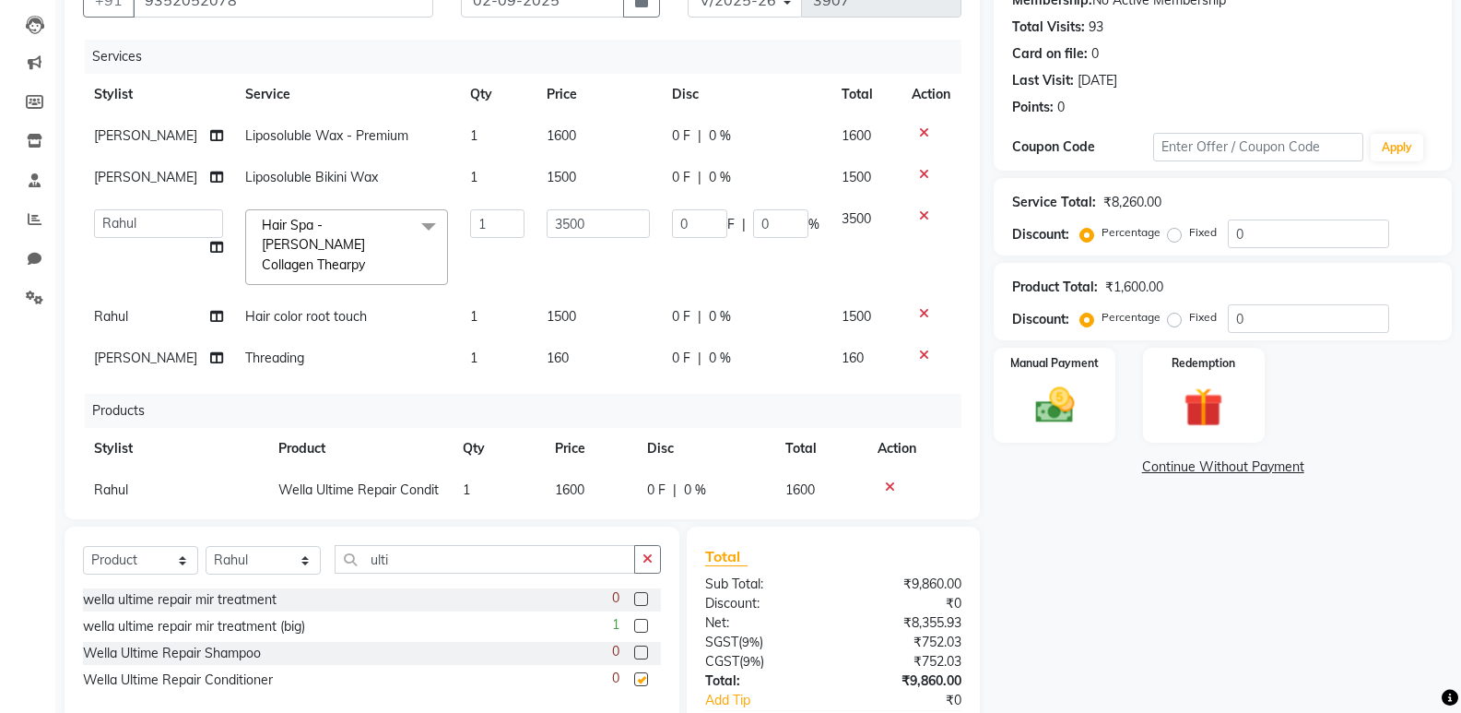
checkbox input "false"
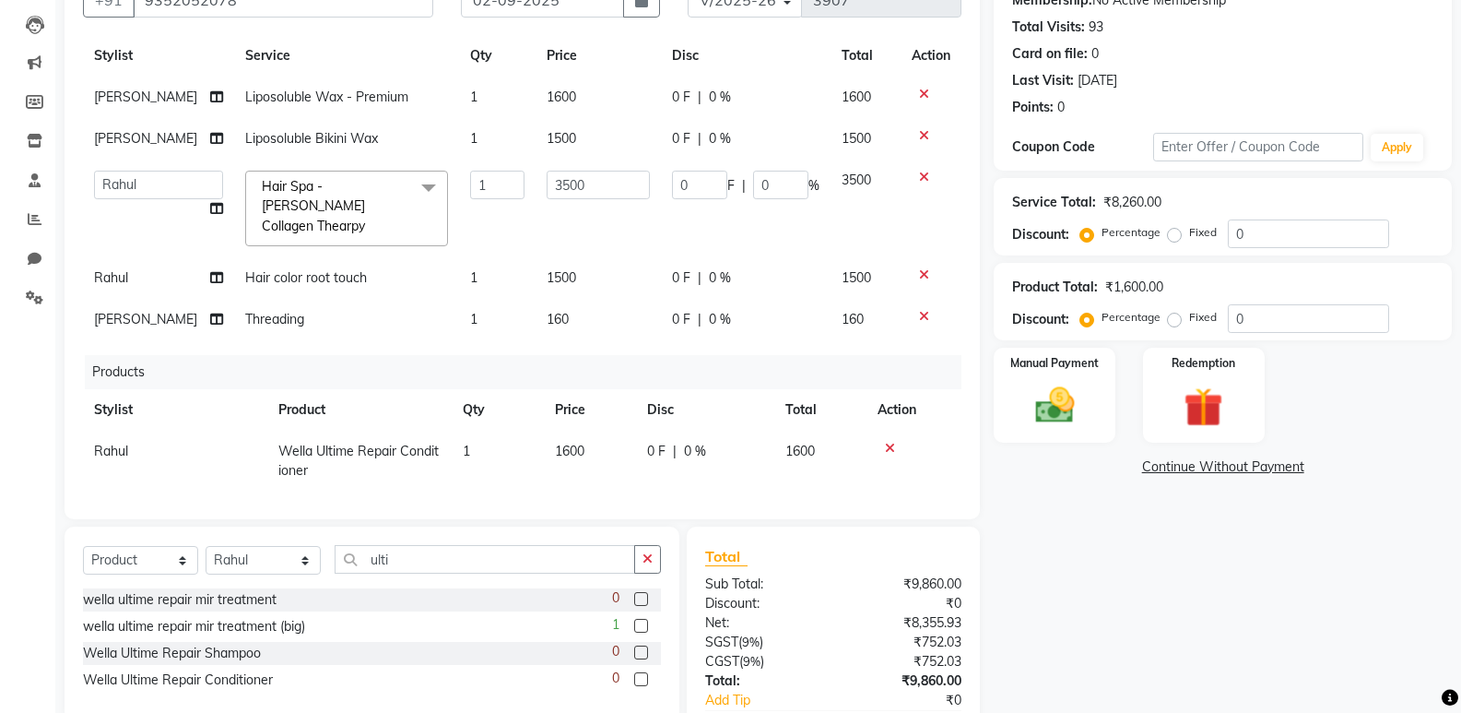
scroll to position [301, 0]
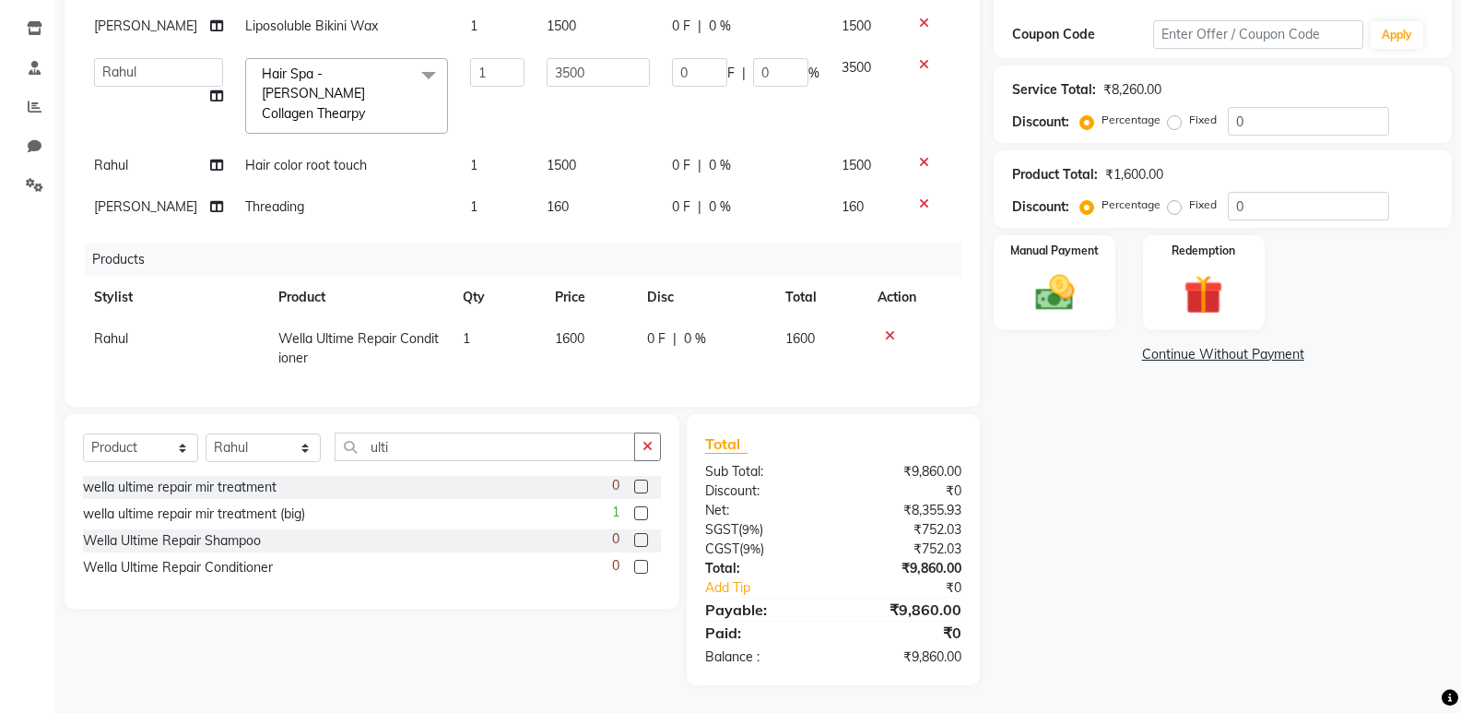
click at [1134, 501] on div "Name: [PERSON_NAME] Membership: No Active Membership Total Visits: 93 Card on f…" at bounding box center [1230, 261] width 472 height 848
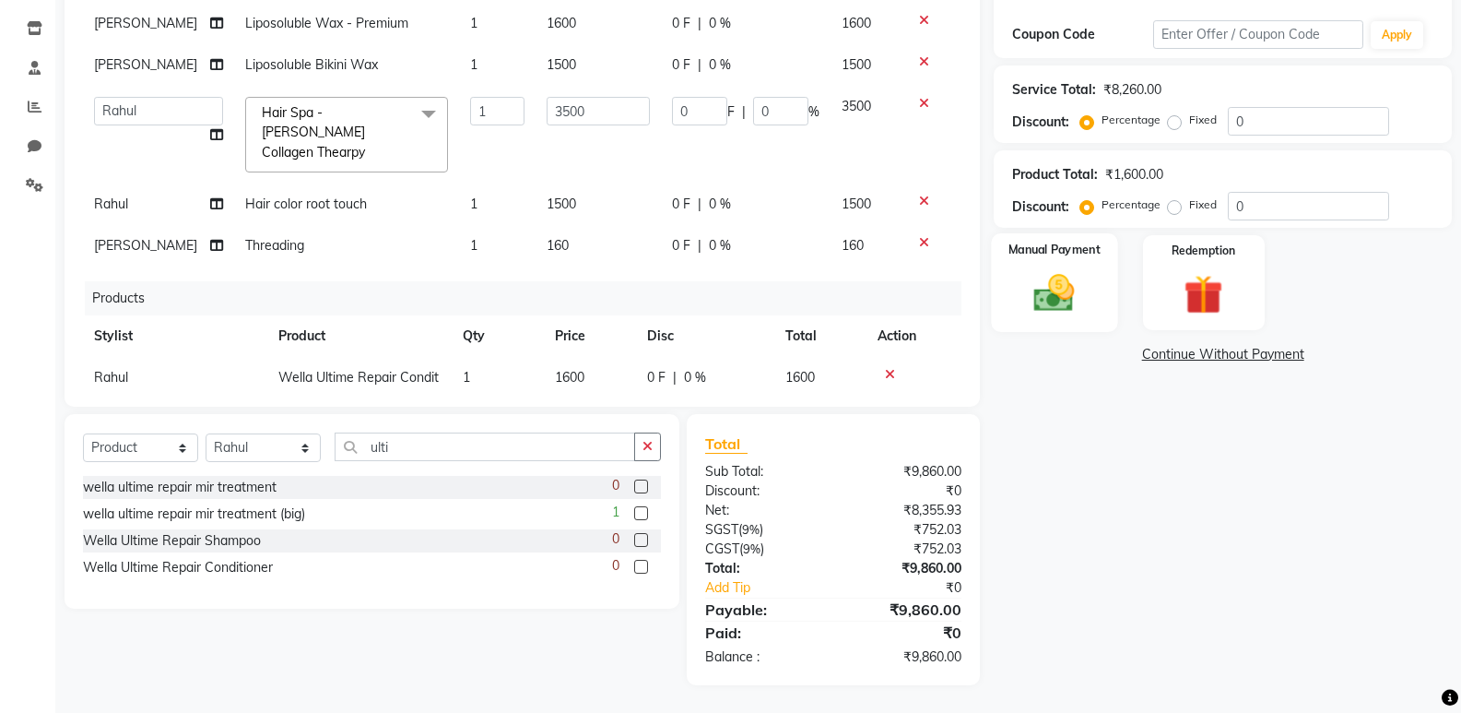
click at [1033, 299] on img at bounding box center [1053, 292] width 65 height 47
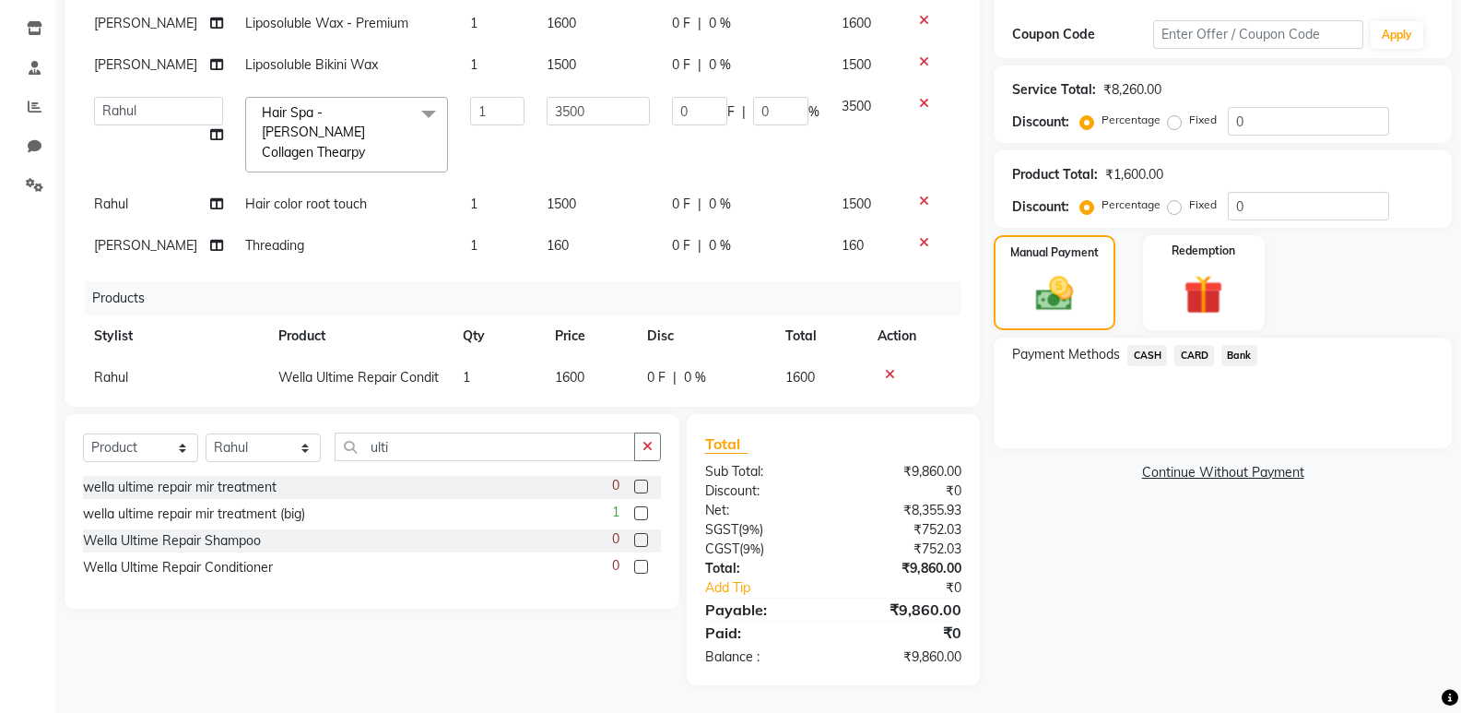
click at [1231, 355] on span "Bank" at bounding box center [1239, 355] width 36 height 21
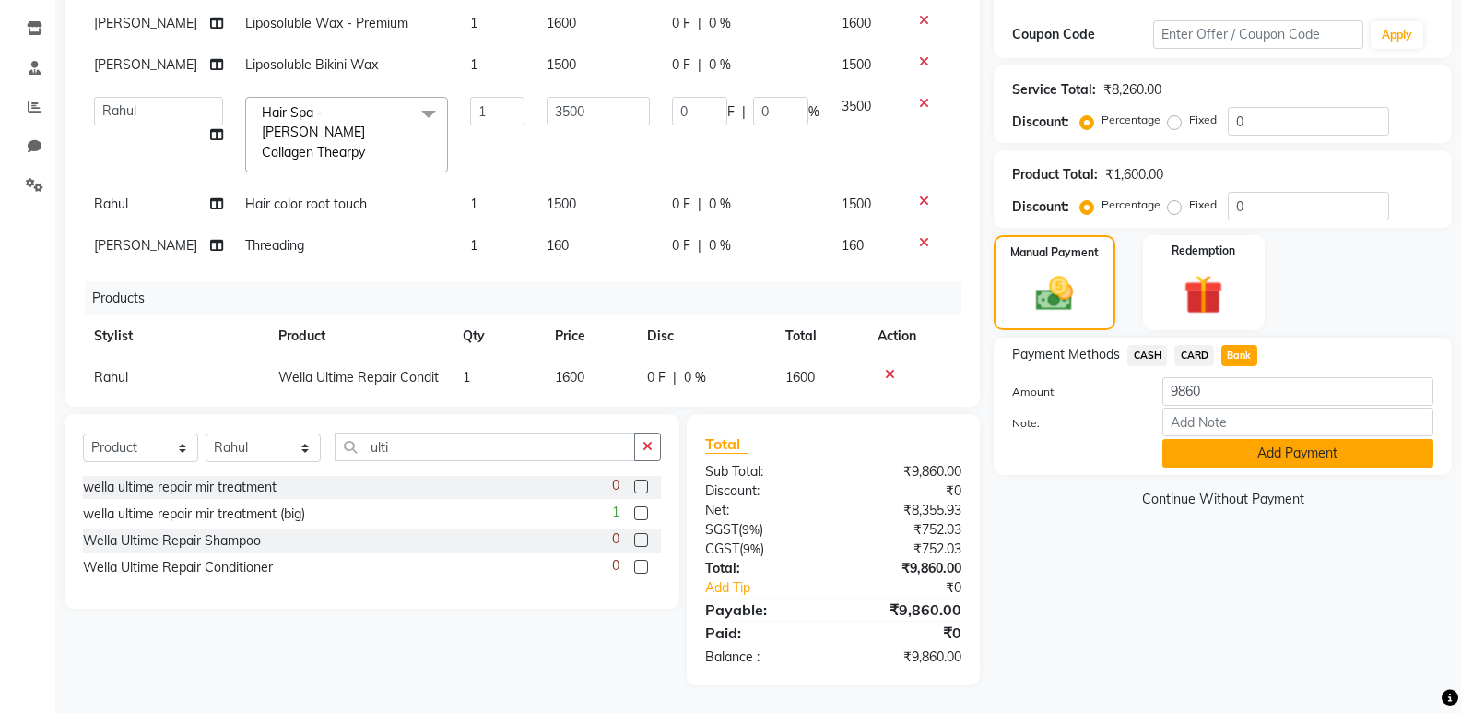
click at [1231, 465] on button "Add Payment" at bounding box center [1297, 453] width 271 height 29
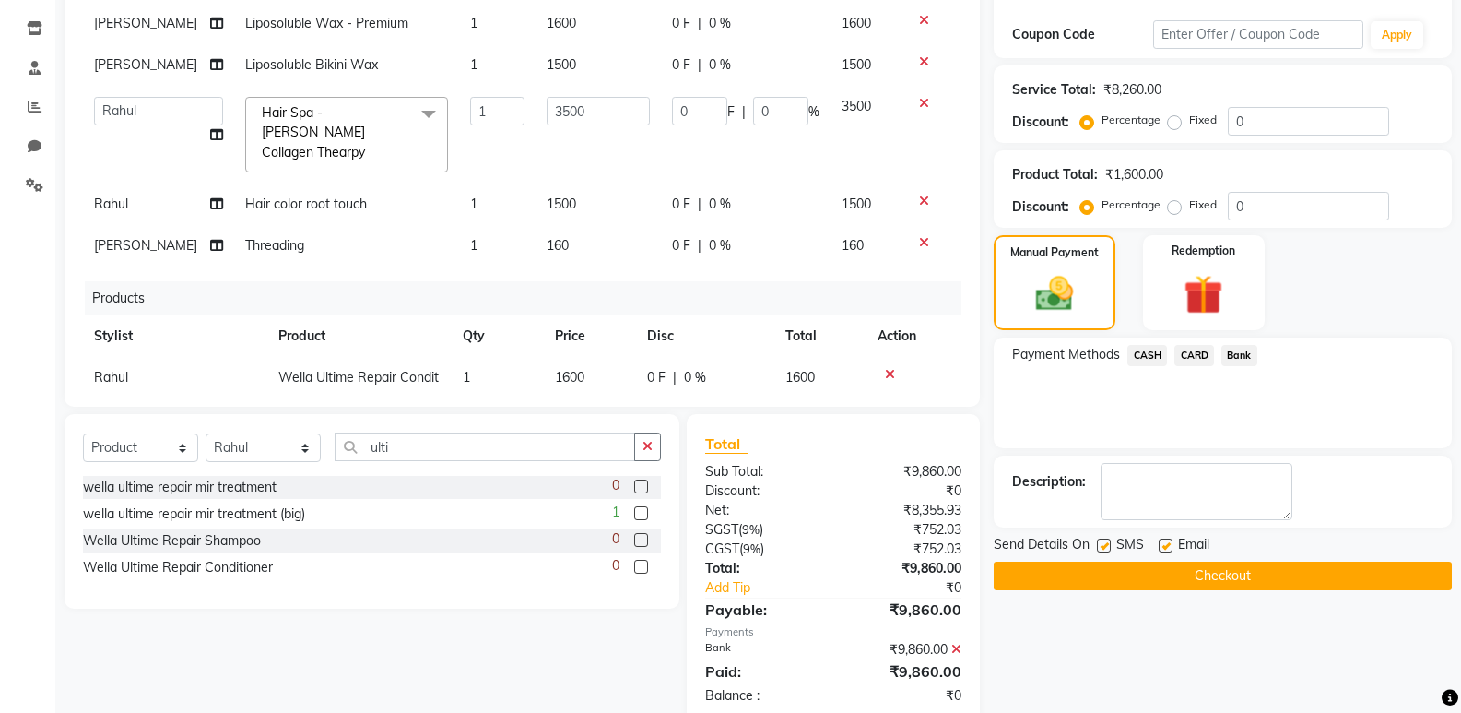
scroll to position [340, 0]
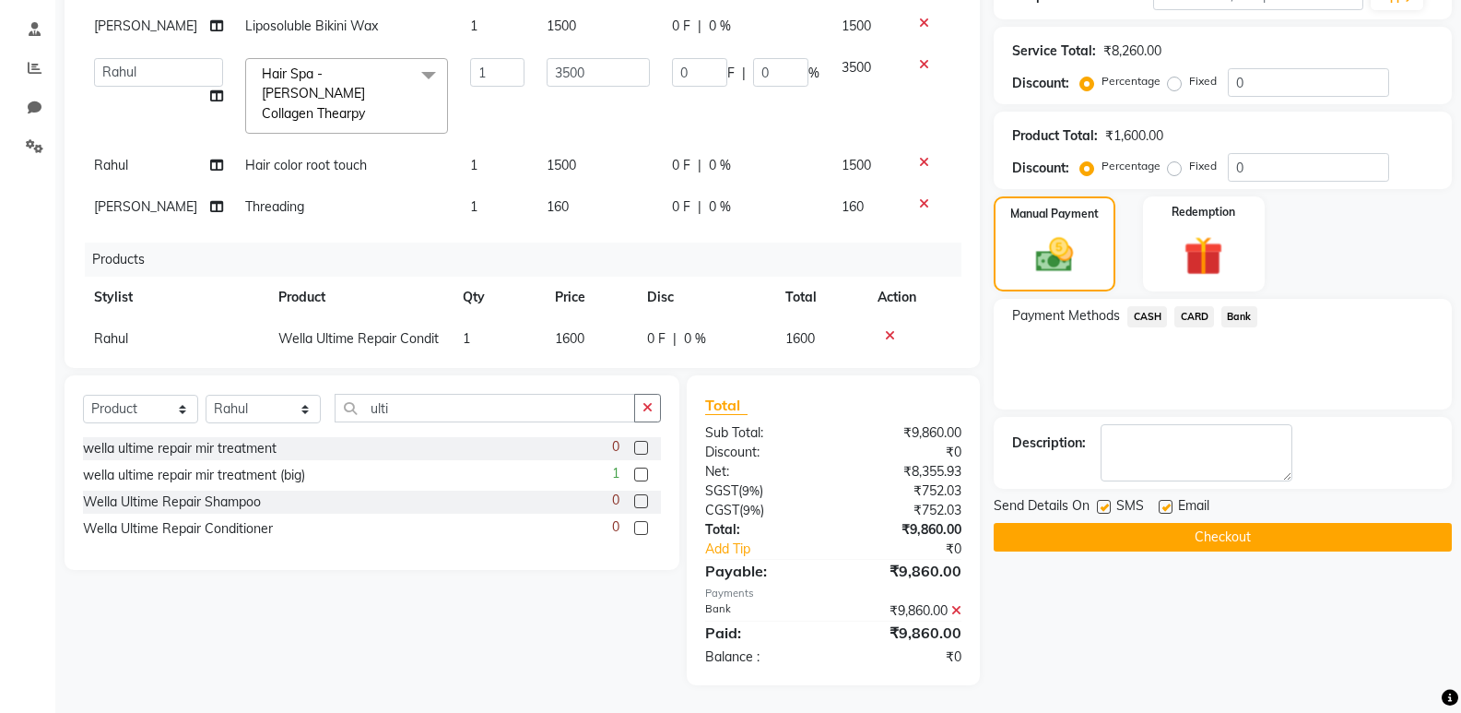
click at [1198, 536] on button "Checkout" at bounding box center [1223, 537] width 458 height 29
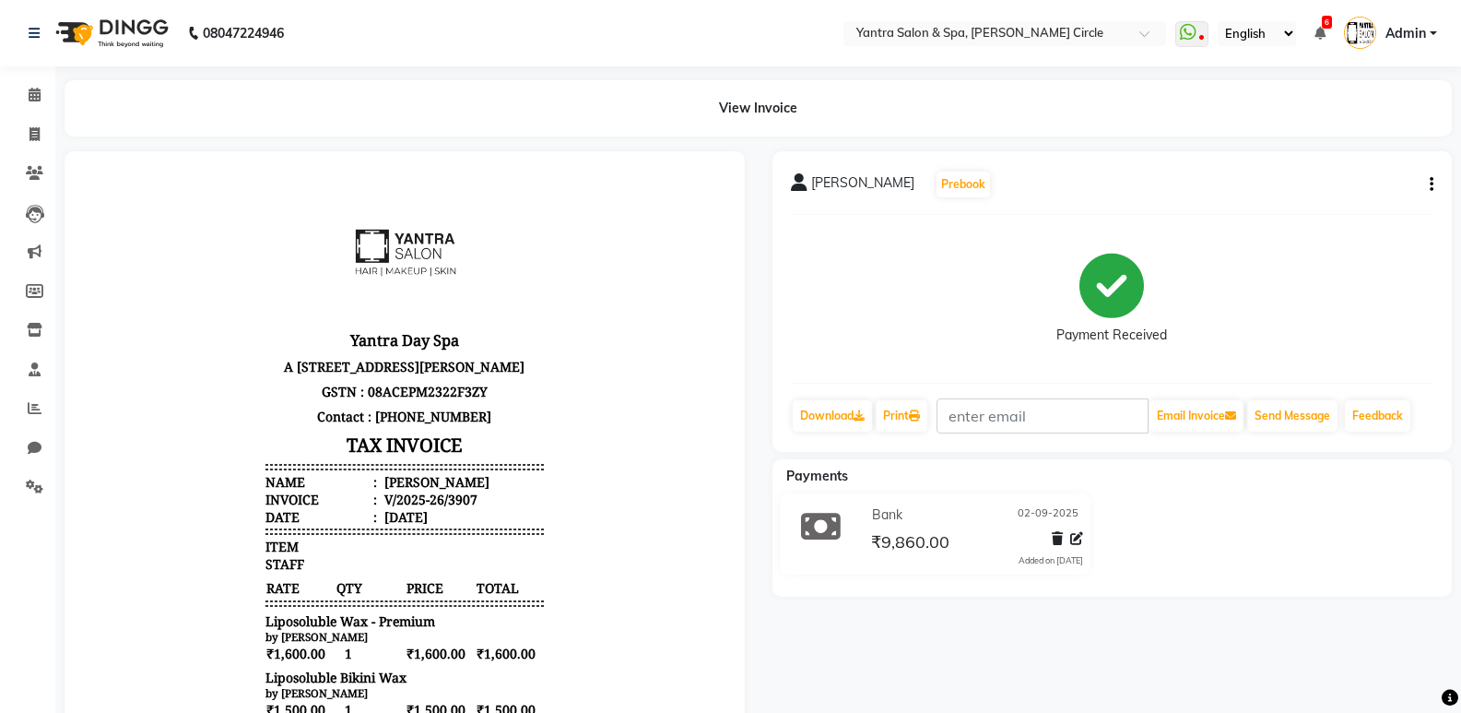
click at [1429, 185] on button "button" at bounding box center [1427, 184] width 11 height 19
click at [1387, 168] on div "Split Service Amount" at bounding box center [1340, 161] width 126 height 23
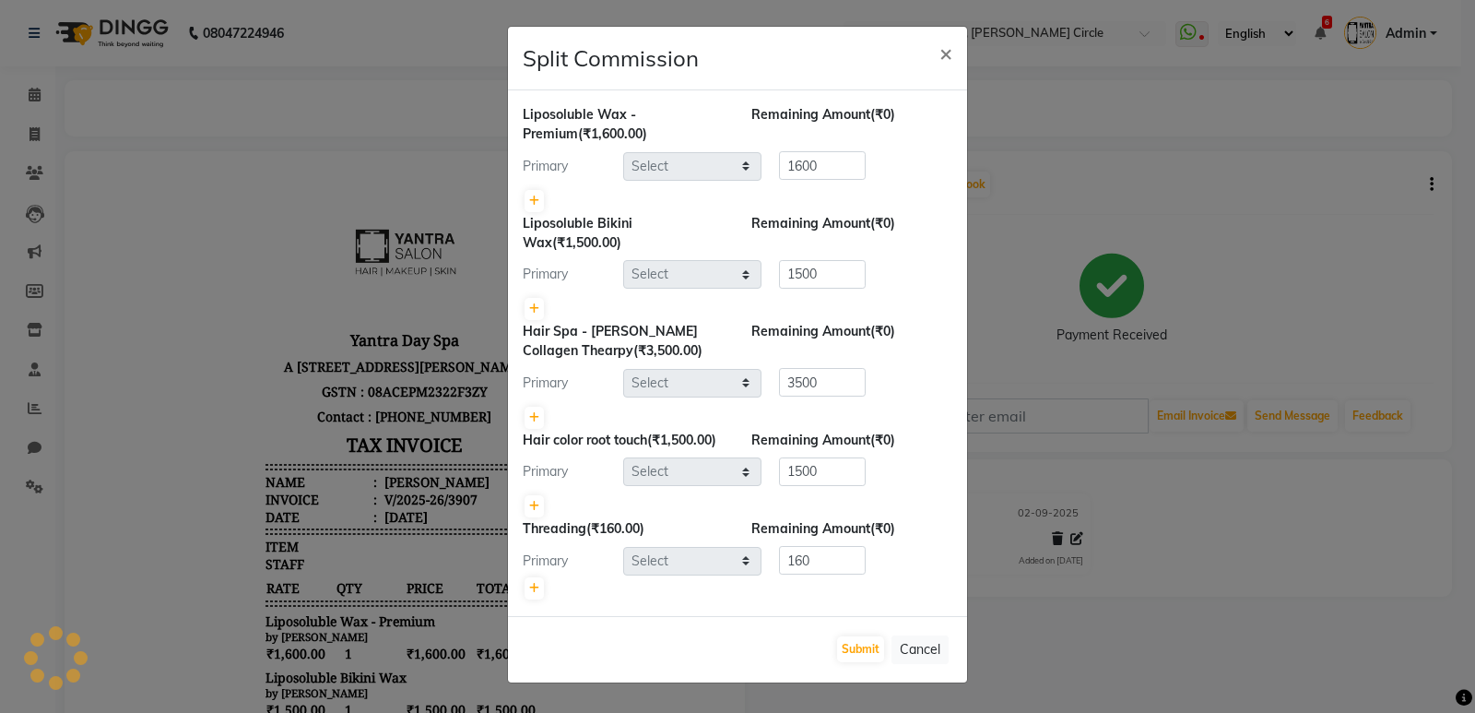
select select "4341"
select select "84063"
select select "29713"
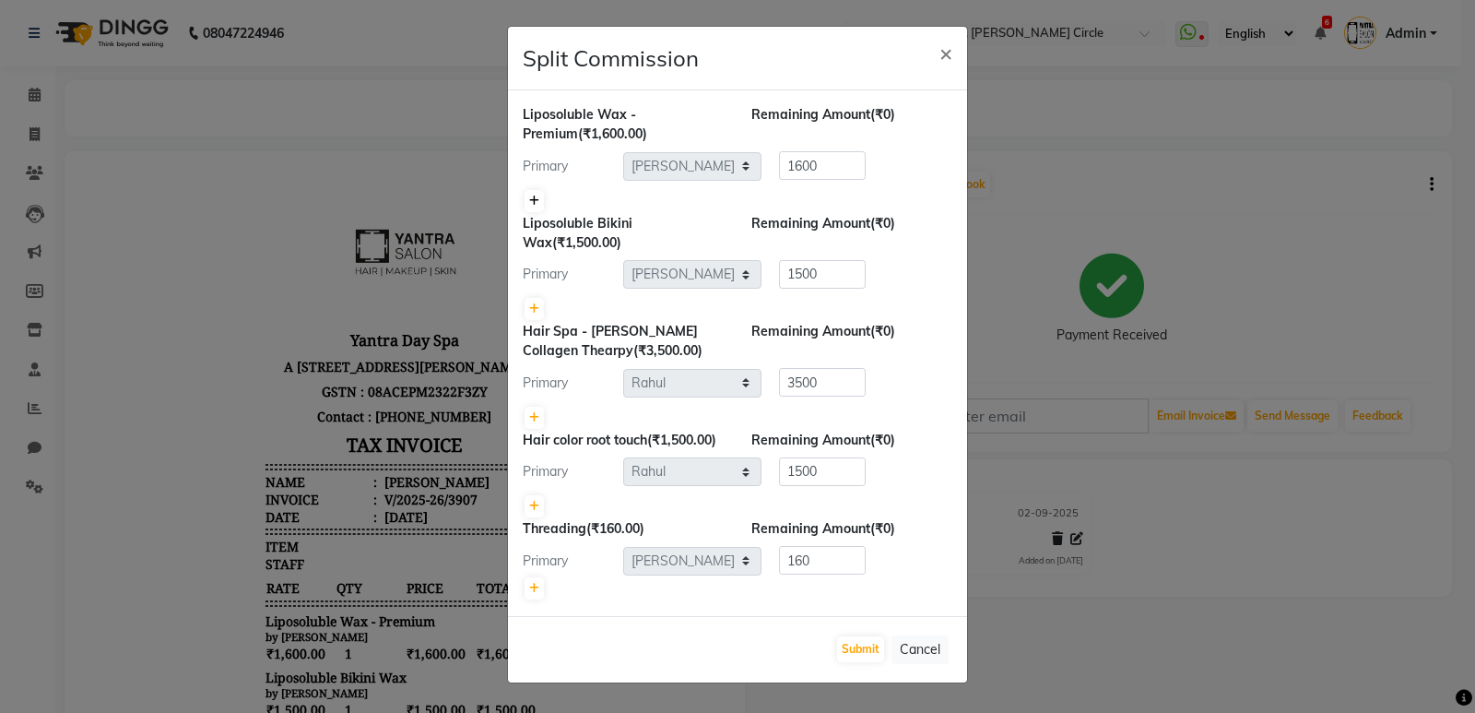
click at [528, 202] on link at bounding box center [533, 201] width 19 height 22
type input "800"
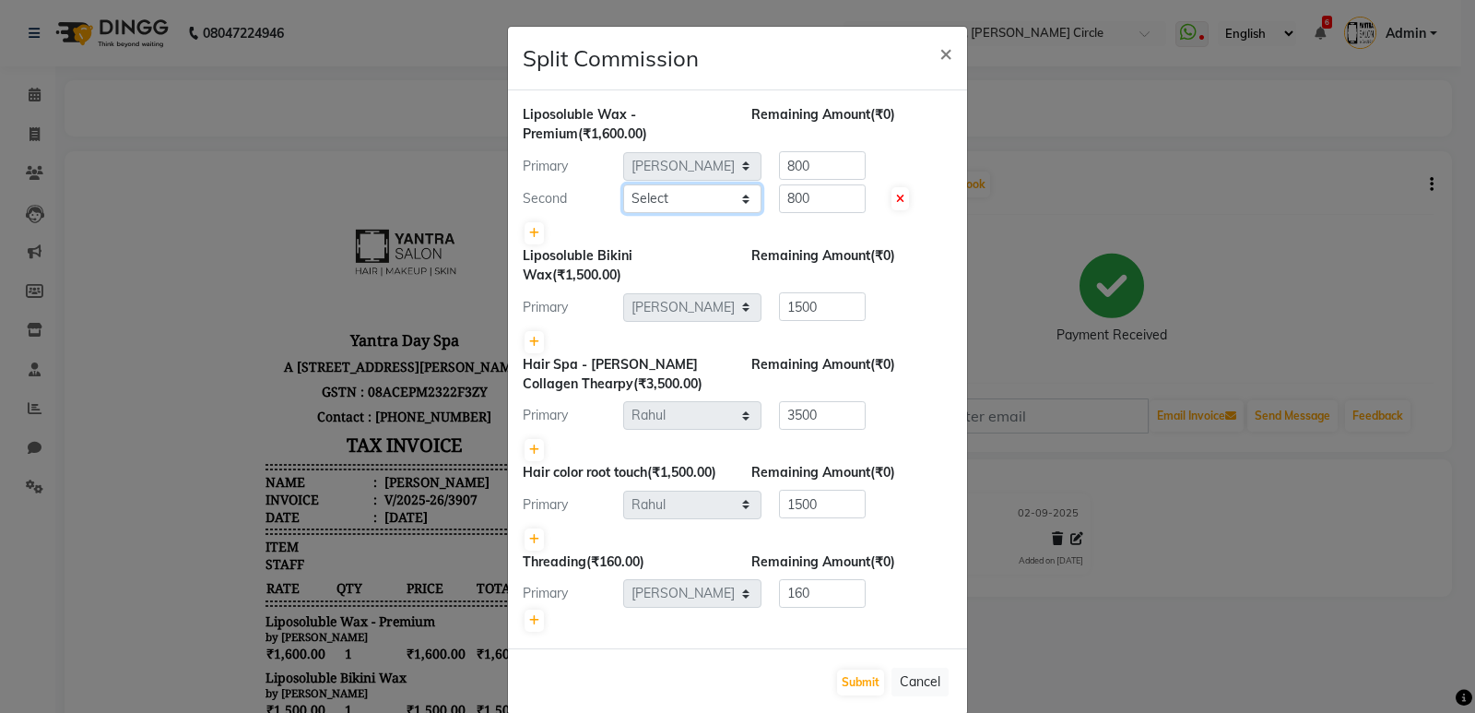
click at [631, 198] on select "Select [PERSON_NAME] Arjun [PERSON_NAME] [PERSON_NAME] [PERSON_NAME] Manager [P…" at bounding box center [692, 198] width 138 height 29
select select "4348"
click at [623, 184] on select "Select [PERSON_NAME] Arjun [PERSON_NAME] [PERSON_NAME] [PERSON_NAME] Manager [P…" at bounding box center [692, 198] width 138 height 29
click at [529, 344] on icon at bounding box center [534, 341] width 10 height 11
type input "750"
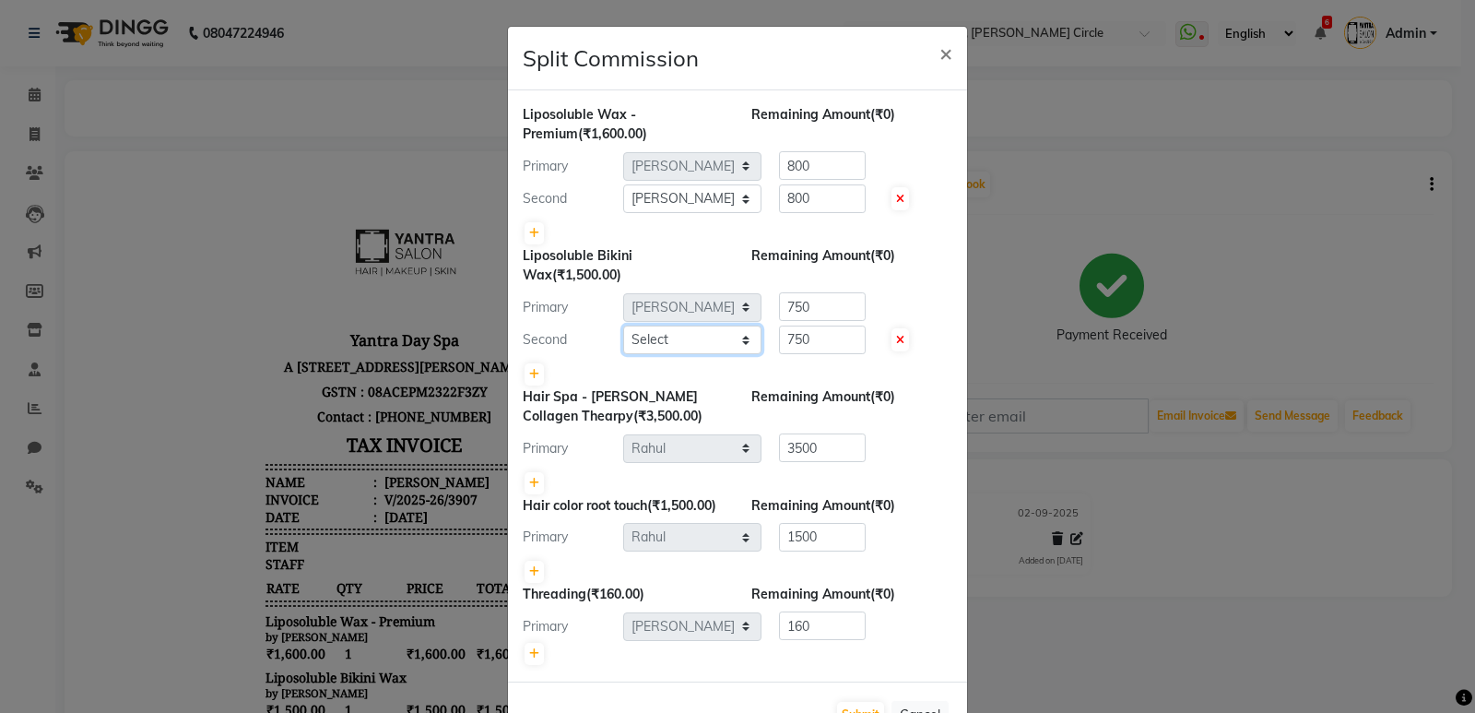
click at [655, 347] on select "Select [PERSON_NAME] Arjun [PERSON_NAME] [PERSON_NAME] [PERSON_NAME] Manager [P…" at bounding box center [692, 339] width 138 height 29
select select "4348"
click at [623, 325] on select "Select [PERSON_NAME] Arjun [PERSON_NAME] [PERSON_NAME] [PERSON_NAME] Manager [P…" at bounding box center [692, 339] width 138 height 29
click at [529, 483] on icon at bounding box center [534, 482] width 10 height 11
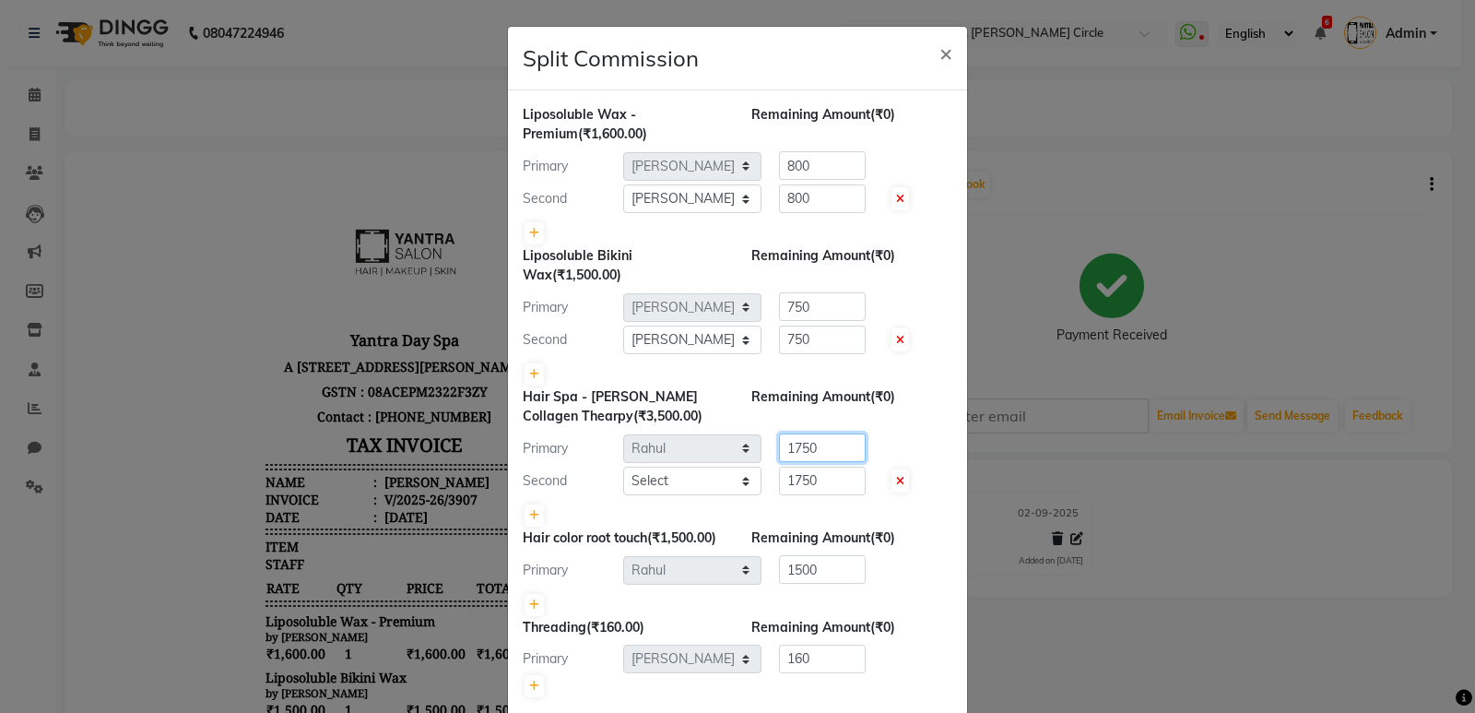
click at [828, 455] on input "1750" at bounding box center [822, 447] width 87 height 29
type input "1"
type input "3000"
click at [838, 484] on input "1750" at bounding box center [822, 480] width 87 height 29
type input "1"
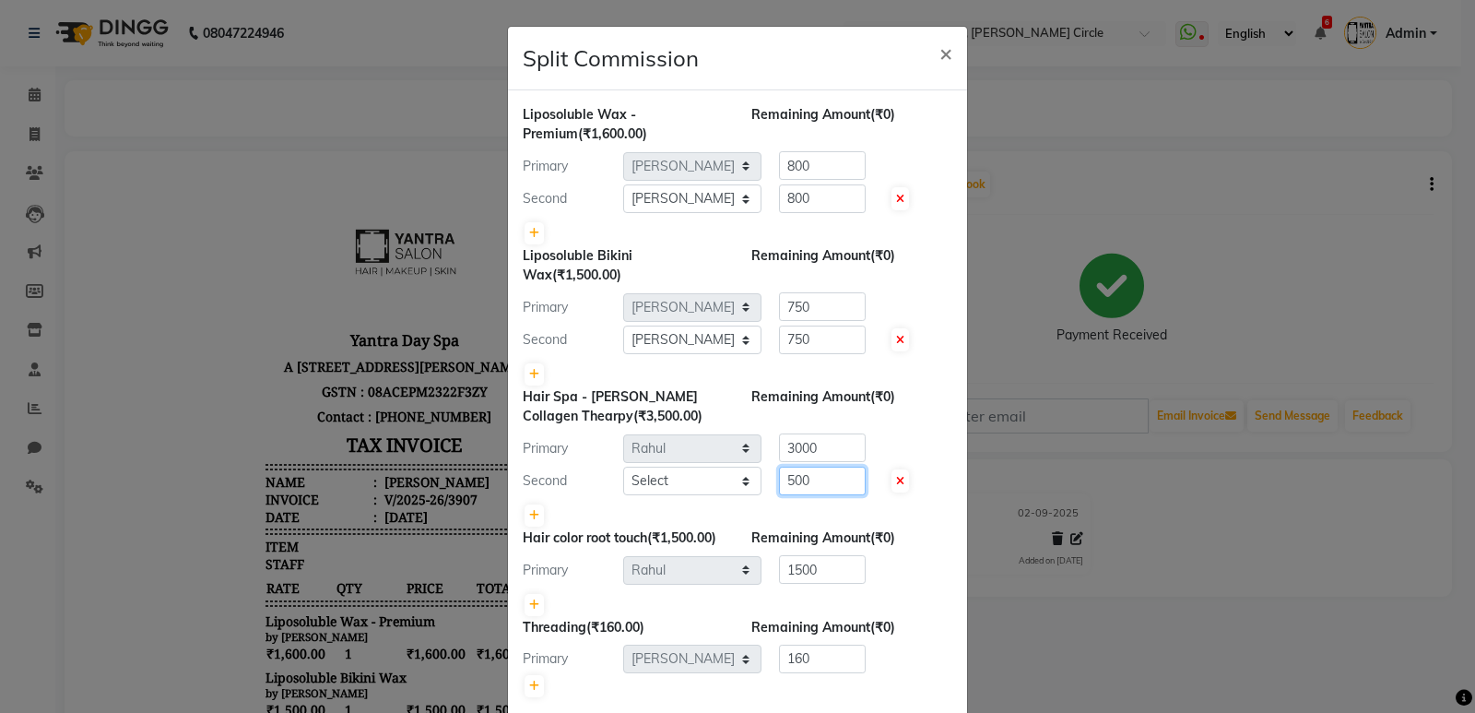
type input "500"
click at [938, 540] on div "Remaining Amount (₹0)" at bounding box center [851, 537] width 229 height 19
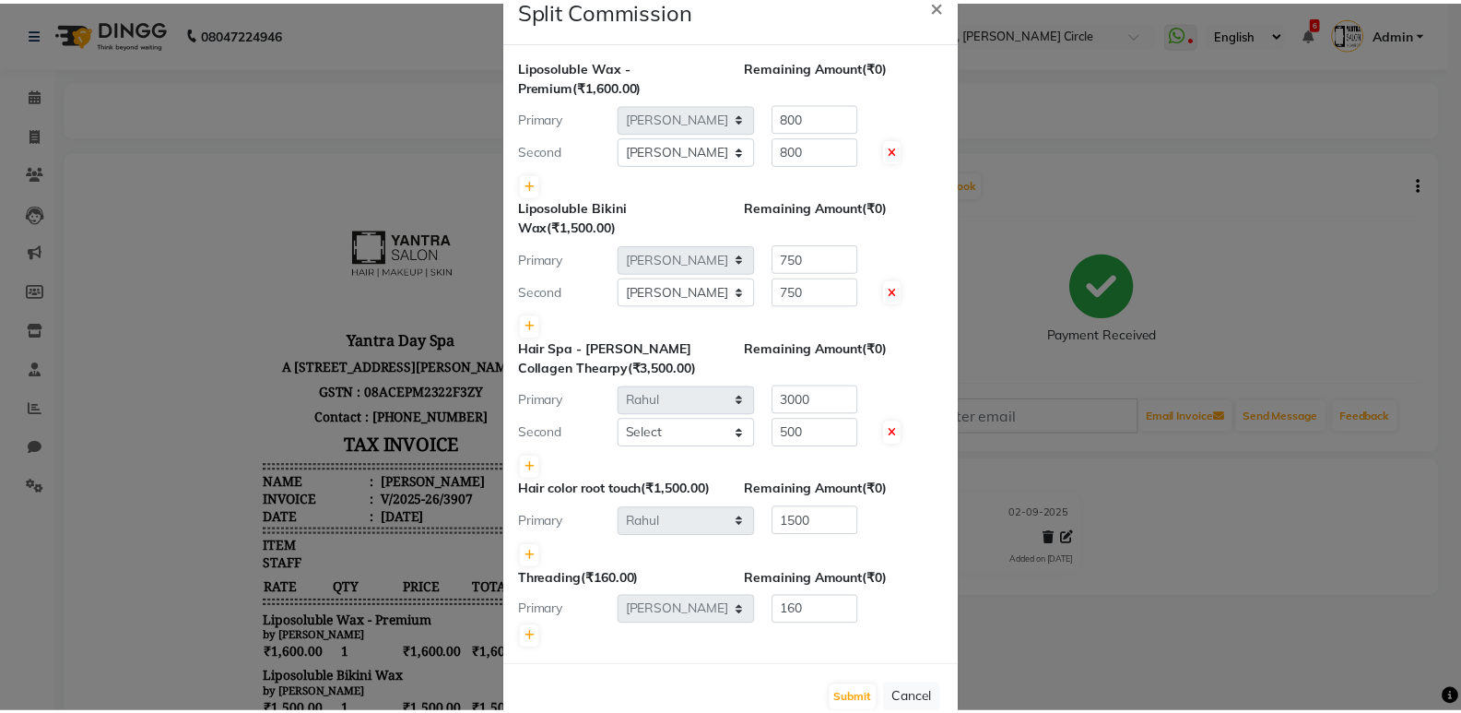
scroll to position [92, 0]
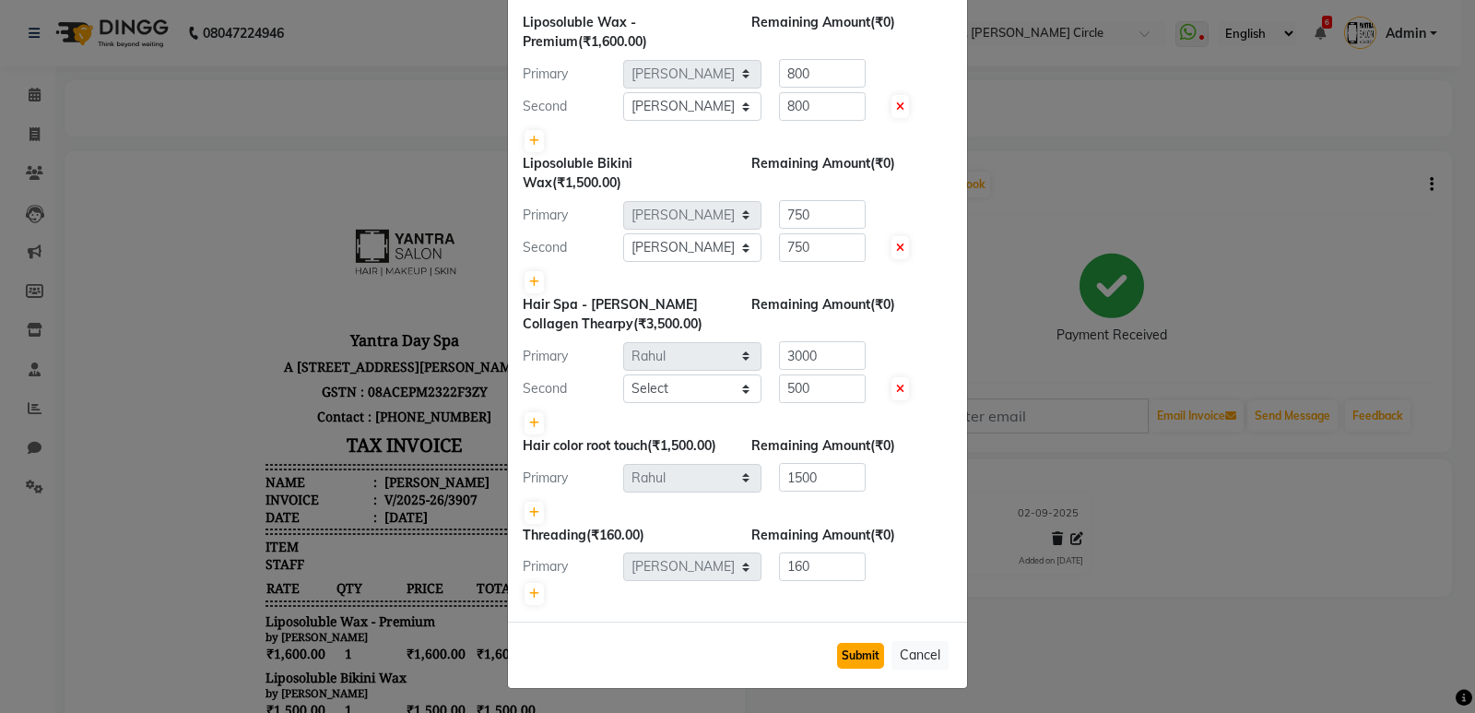
click at [857, 658] on button "Submit" at bounding box center [860, 655] width 47 height 26
click at [645, 386] on select "Select [PERSON_NAME] Arjun [PERSON_NAME] [PERSON_NAME] [PERSON_NAME] Manager [P…" at bounding box center [692, 388] width 138 height 29
select select "29713"
click at [623, 374] on select "Select [PERSON_NAME] Arjun [PERSON_NAME] [PERSON_NAME] [PERSON_NAME] Manager [P…" at bounding box center [692, 388] width 138 height 29
click at [853, 642] on button "Submit" at bounding box center [860, 655] width 47 height 26
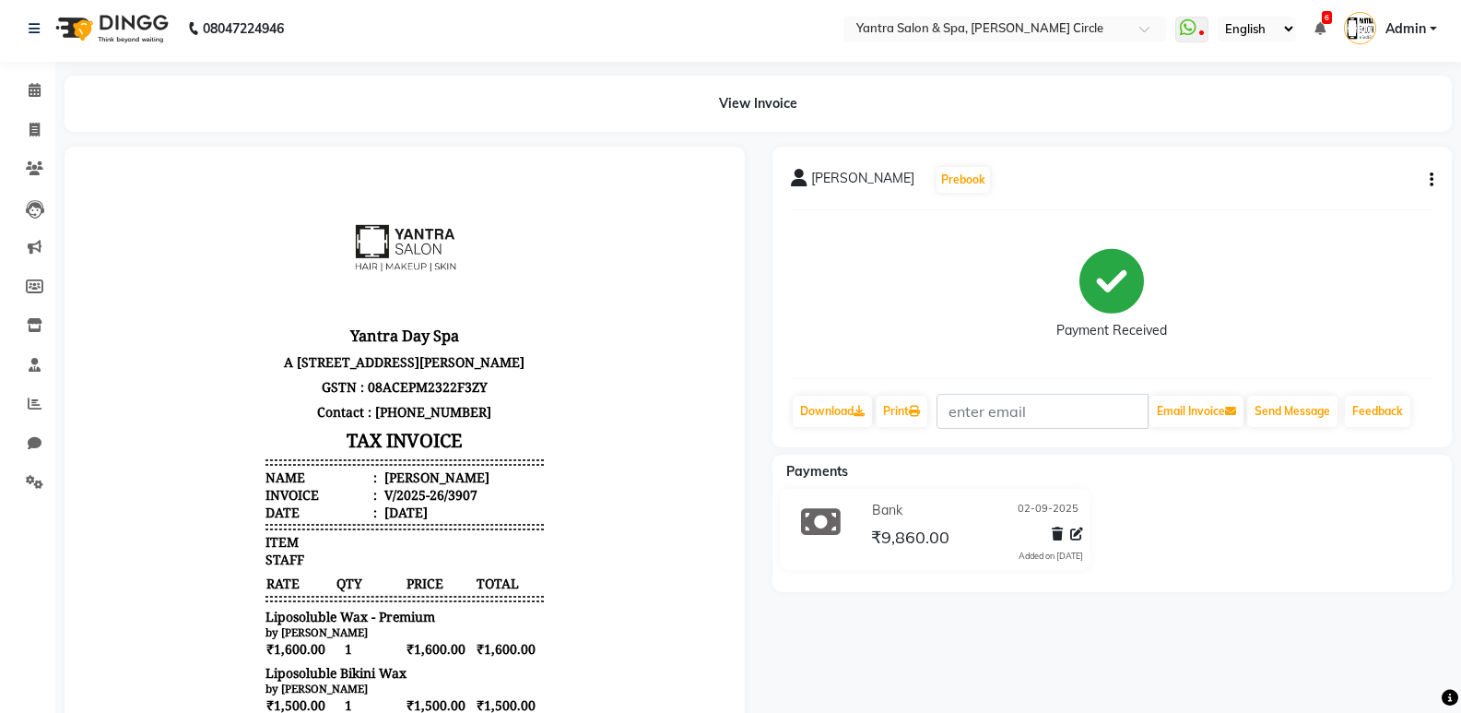
scroll to position [0, 0]
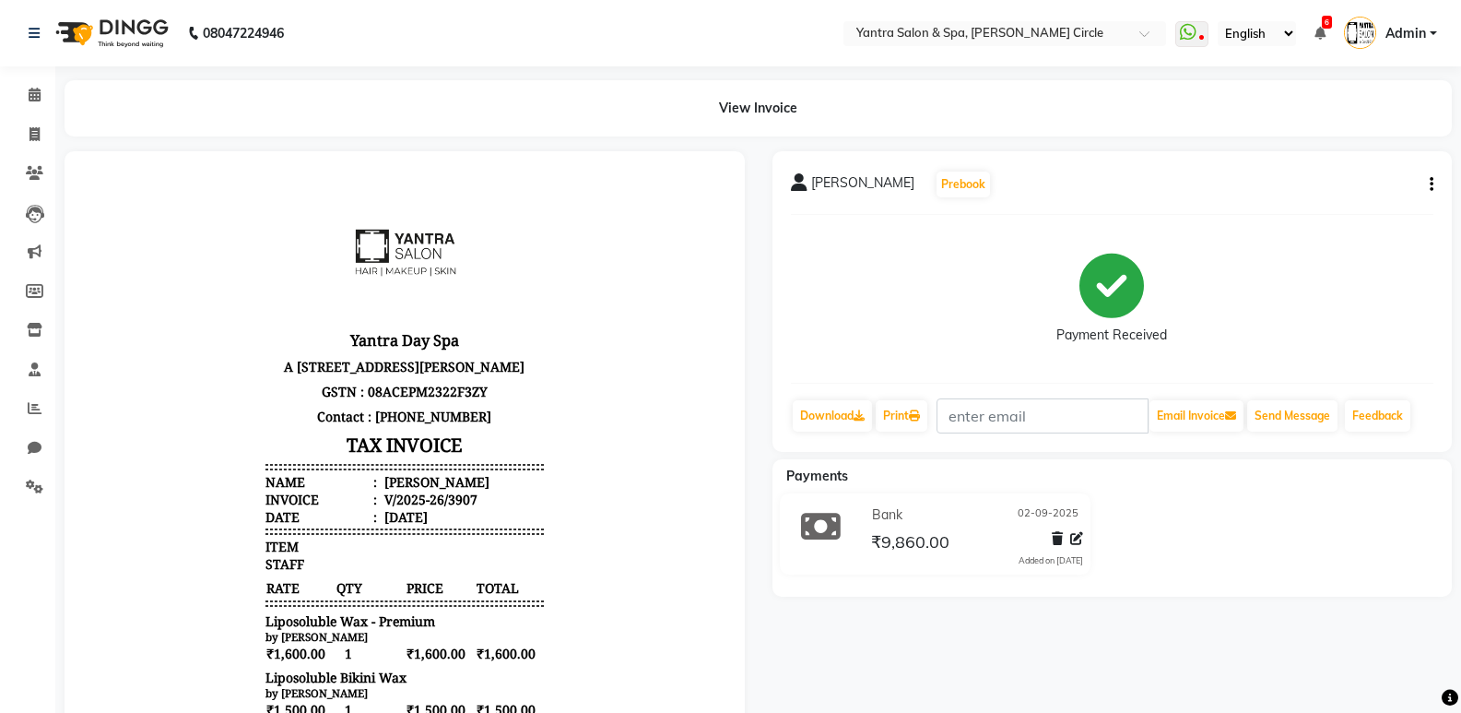
click at [1436, 186] on div "PAVITRA AGARWAL Prebook Payment Received Download Print Email Invoice Send Mess…" at bounding box center [1112, 301] width 680 height 301
click at [1429, 188] on button "button" at bounding box center [1427, 184] width 11 height 19
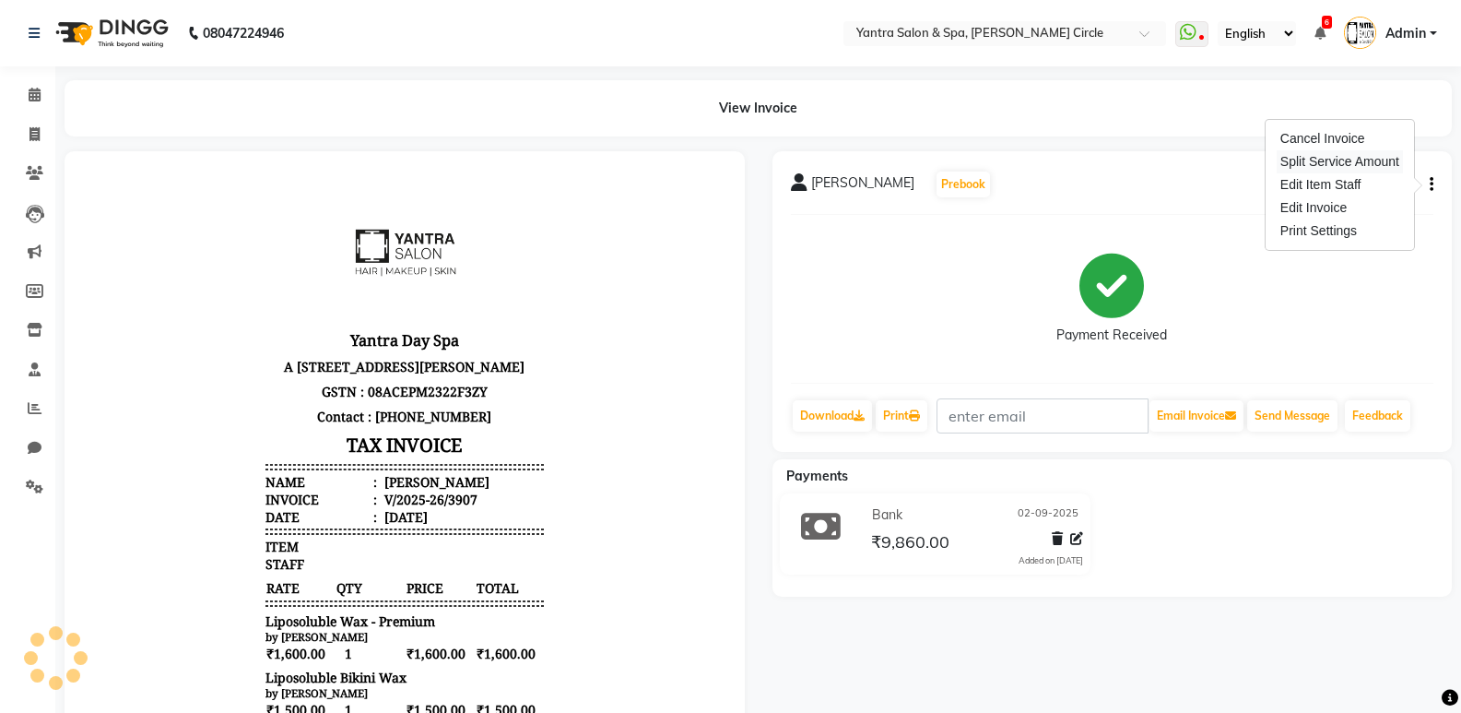
click at [1347, 155] on div "Split Service Amount" at bounding box center [1340, 161] width 126 height 23
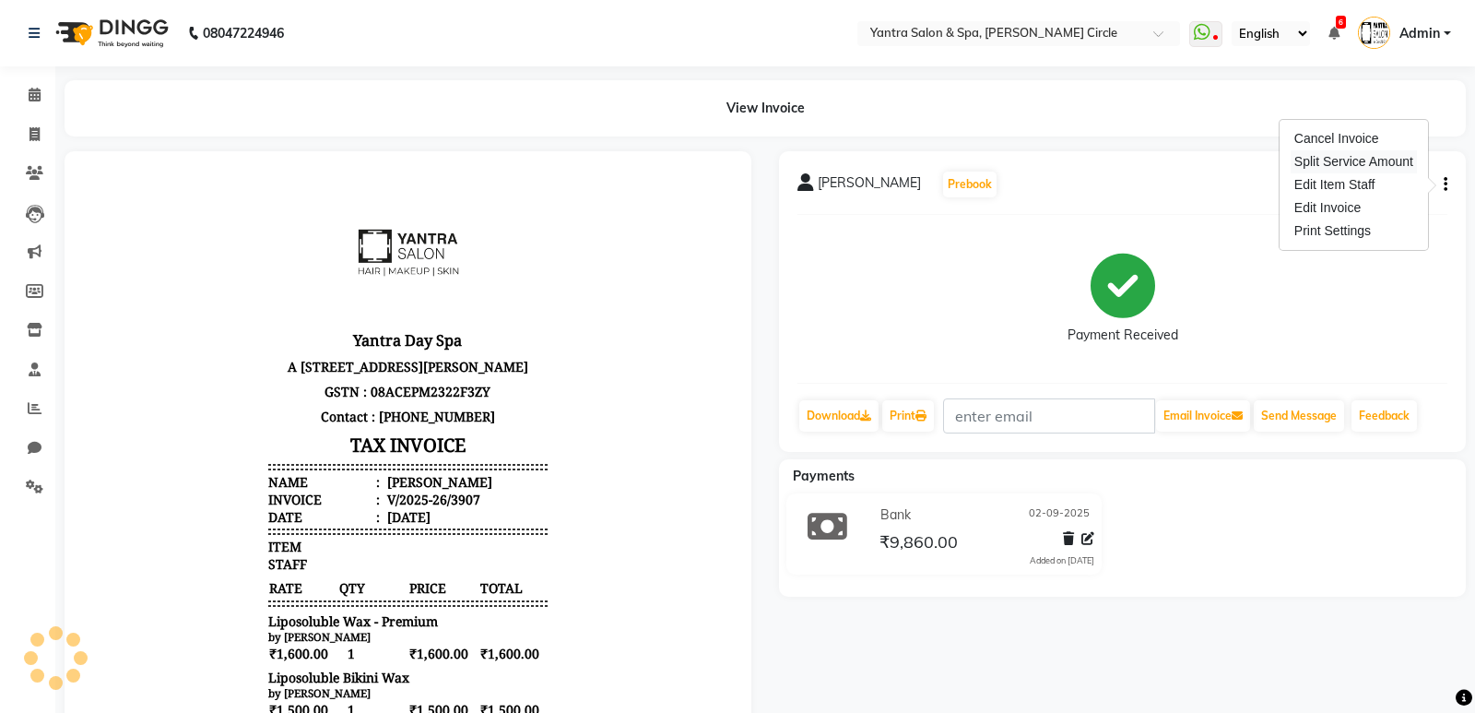
select select "4341"
select select "4348"
select select "4341"
select select "4348"
select select "84063"
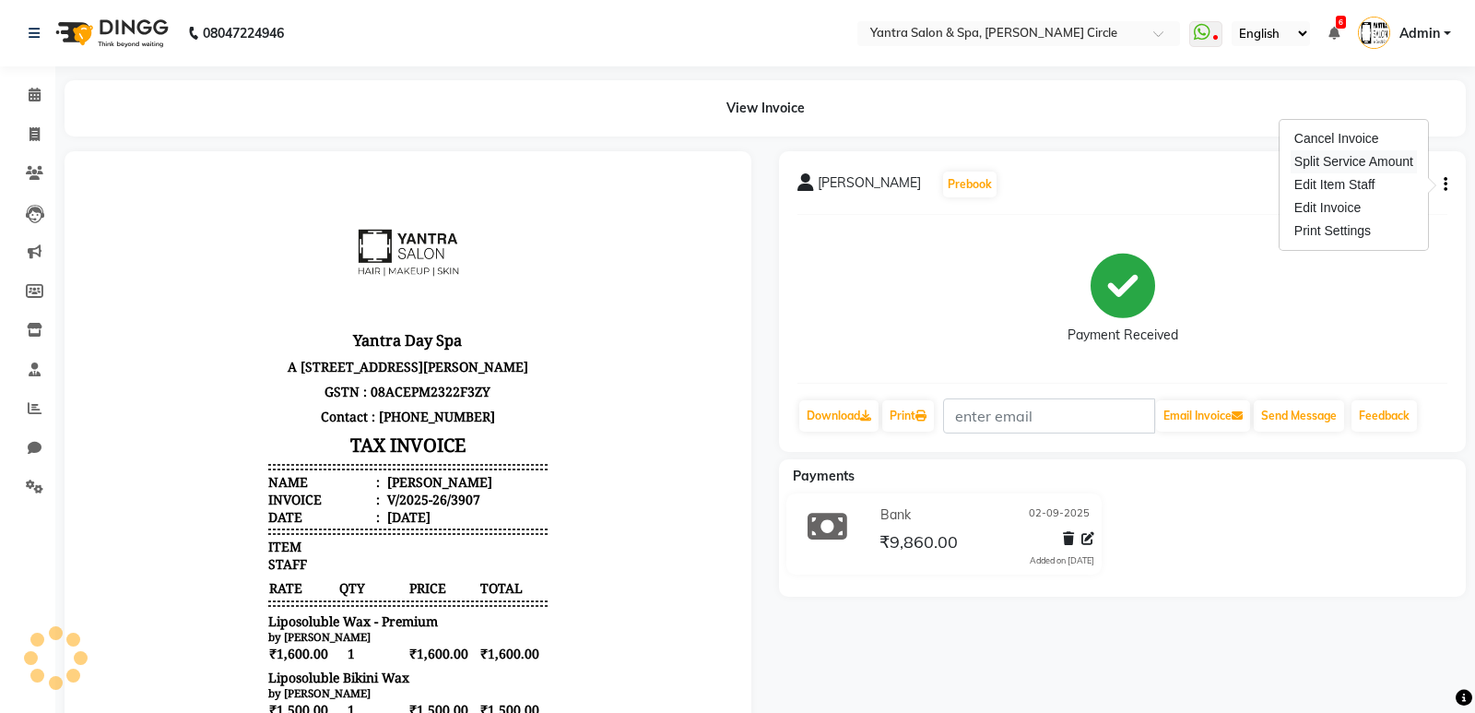
select select "29713"
select select "84063"
select select "29713"
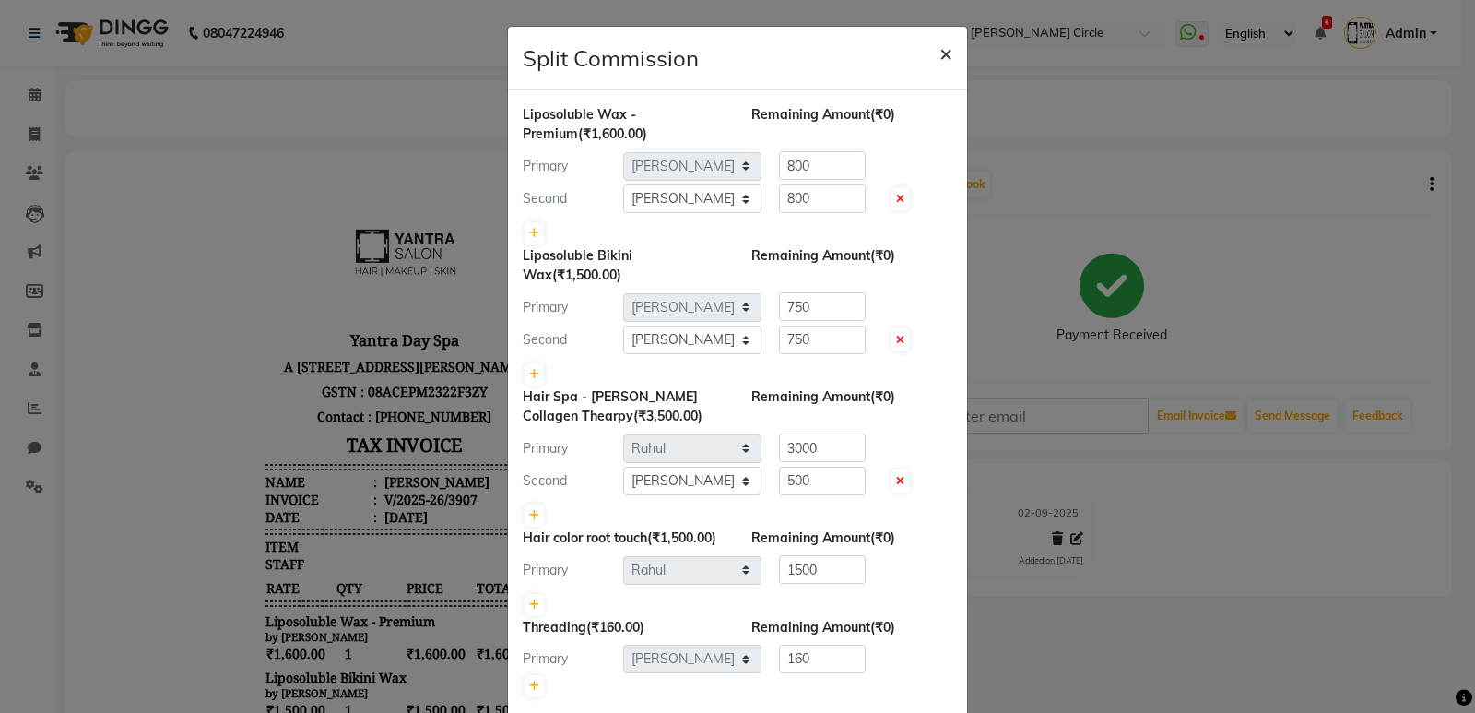
click at [939, 59] on span "×" at bounding box center [945, 53] width 13 height 28
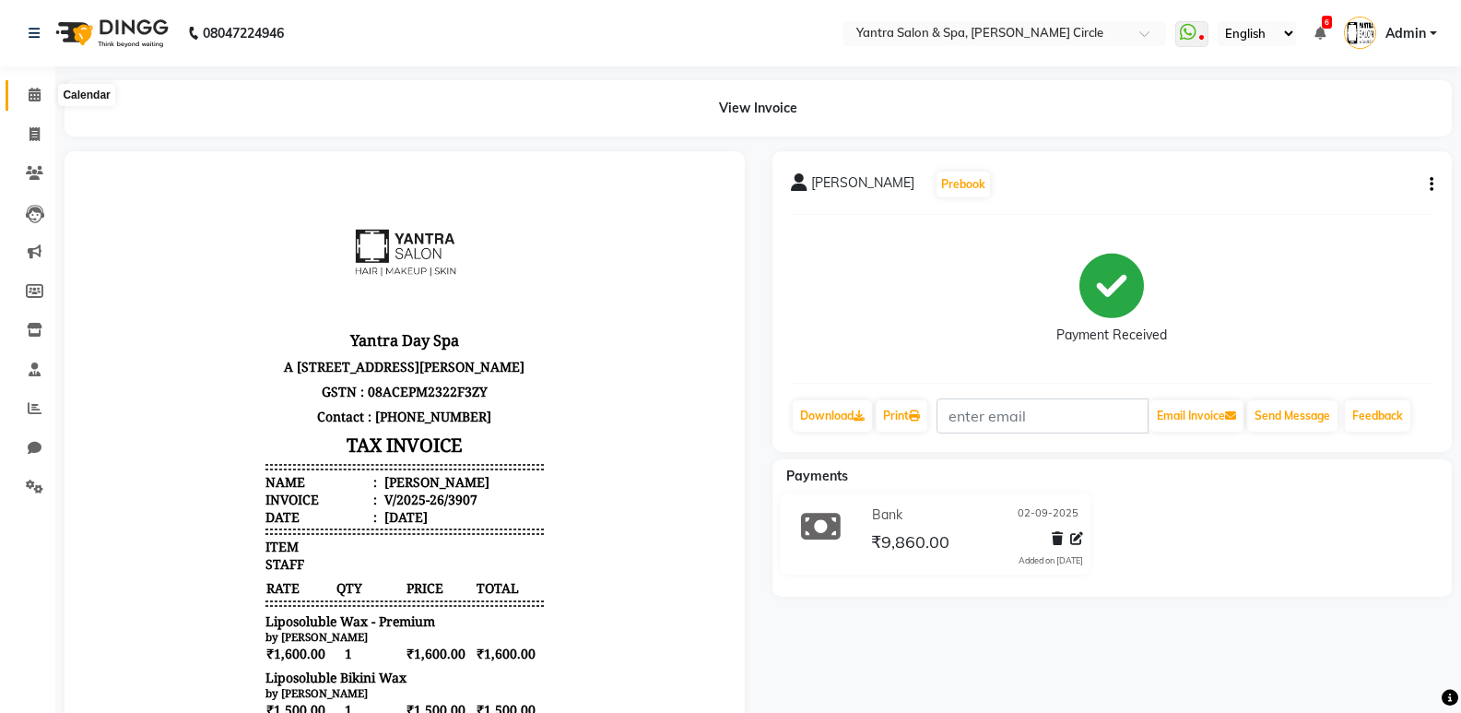
click at [23, 91] on span at bounding box center [34, 95] width 32 height 21
